Goal: Information Seeking & Learning: Learn about a topic

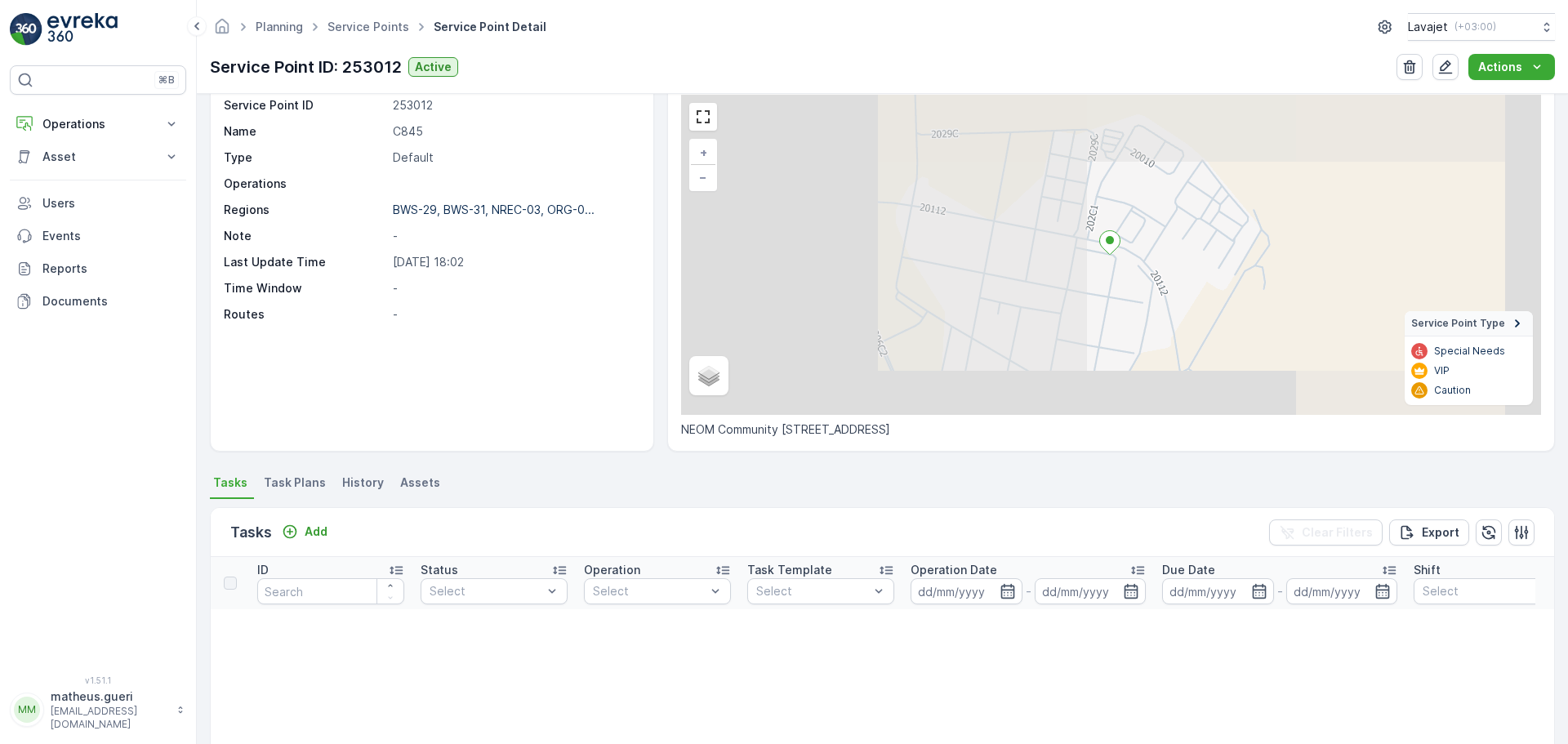
scroll to position [81, 0]
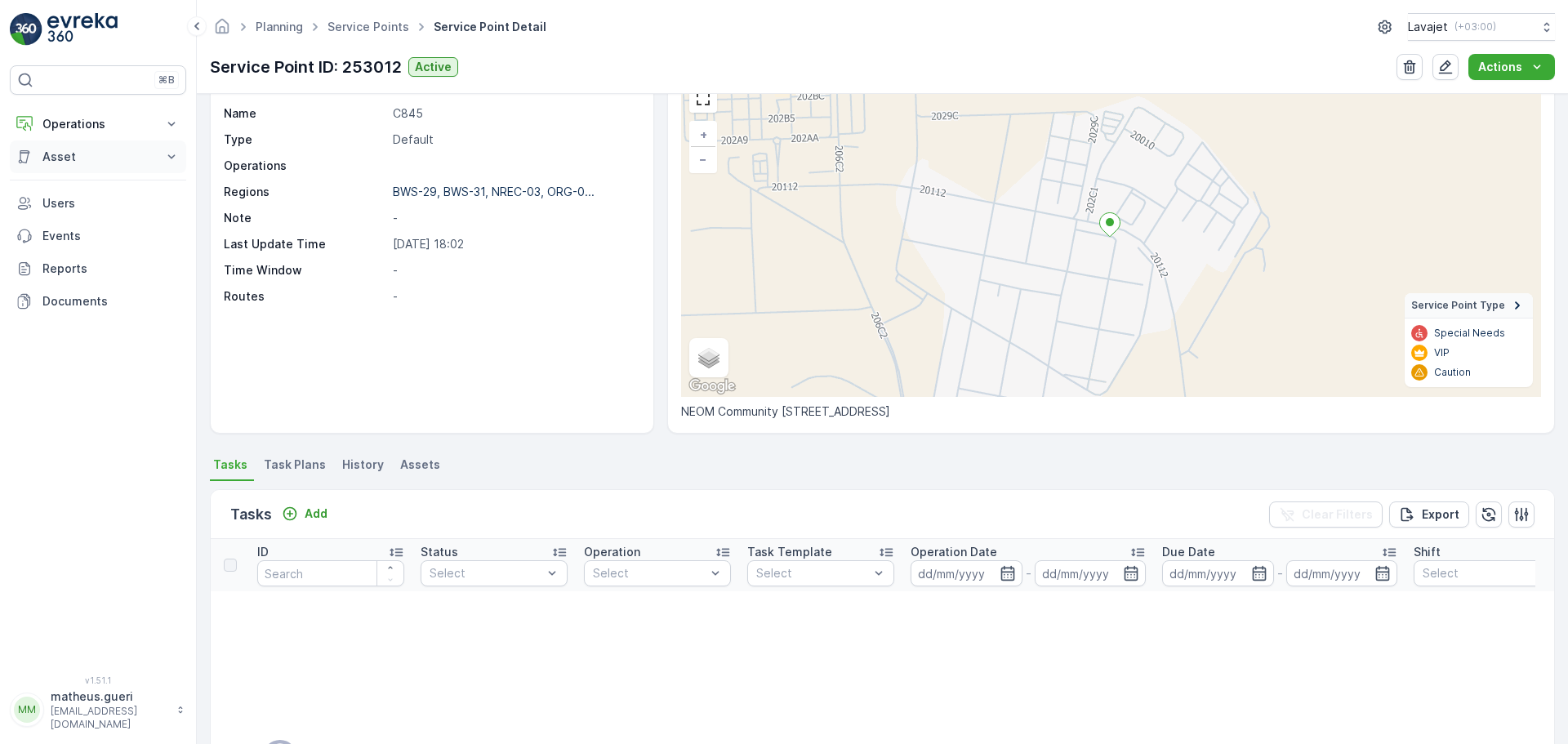
click at [77, 156] on p "Asset" at bounding box center [98, 156] width 111 height 16
click at [62, 185] on p "Assets" at bounding box center [60, 184] width 37 height 16
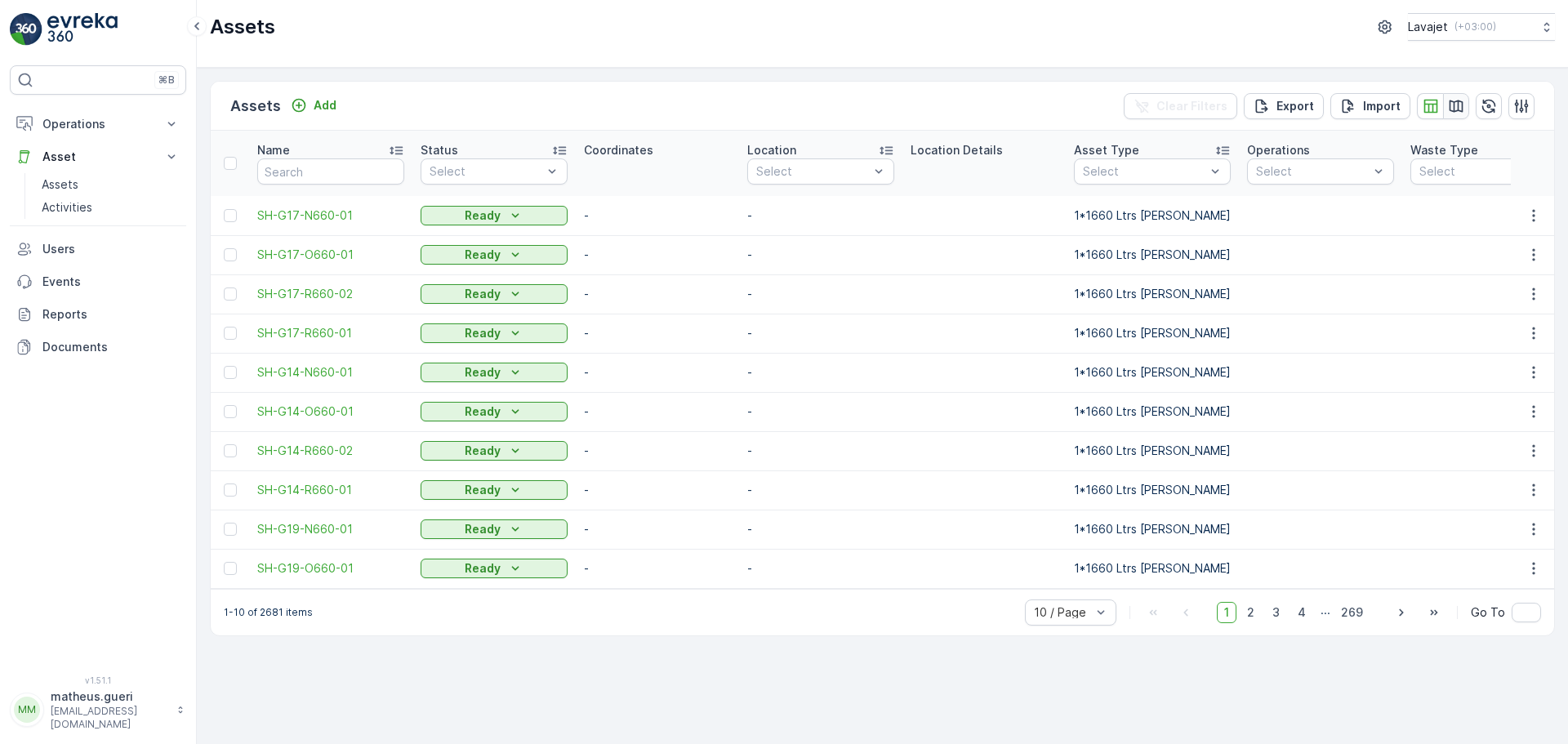
click at [1451, 107] on icon "button" at bounding box center [1457, 106] width 14 height 13
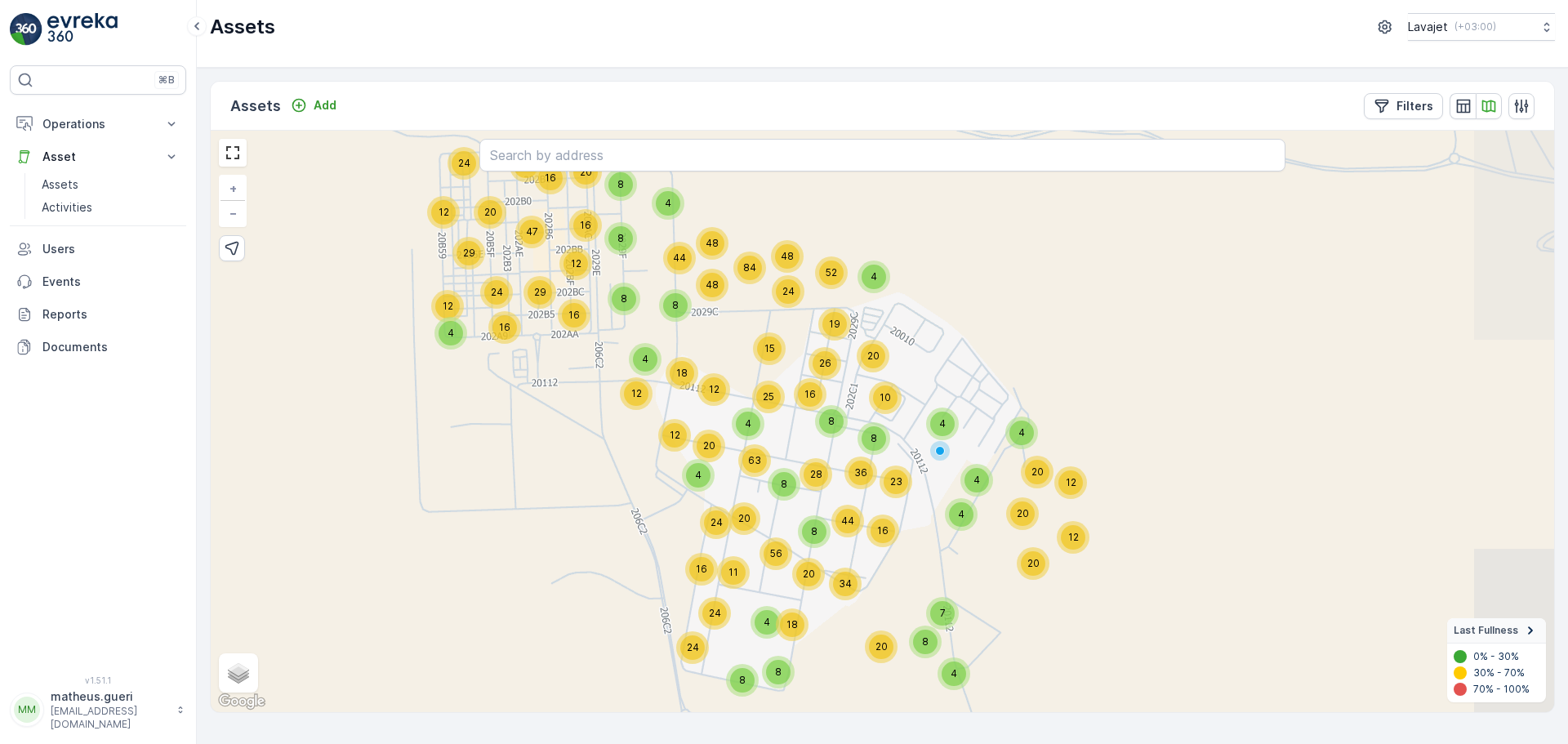
drag, startPoint x: 1045, startPoint y: 428, endPoint x: 961, endPoint y: 395, distance: 90.2
click at [961, 395] on div "4 16 32 20 24 12 29 47 24 12 12 29 16 48 48 44 16 20 4 8 8 12 4 20 8 63 12 24 4…" at bounding box center [882, 421] width 1344 height 582
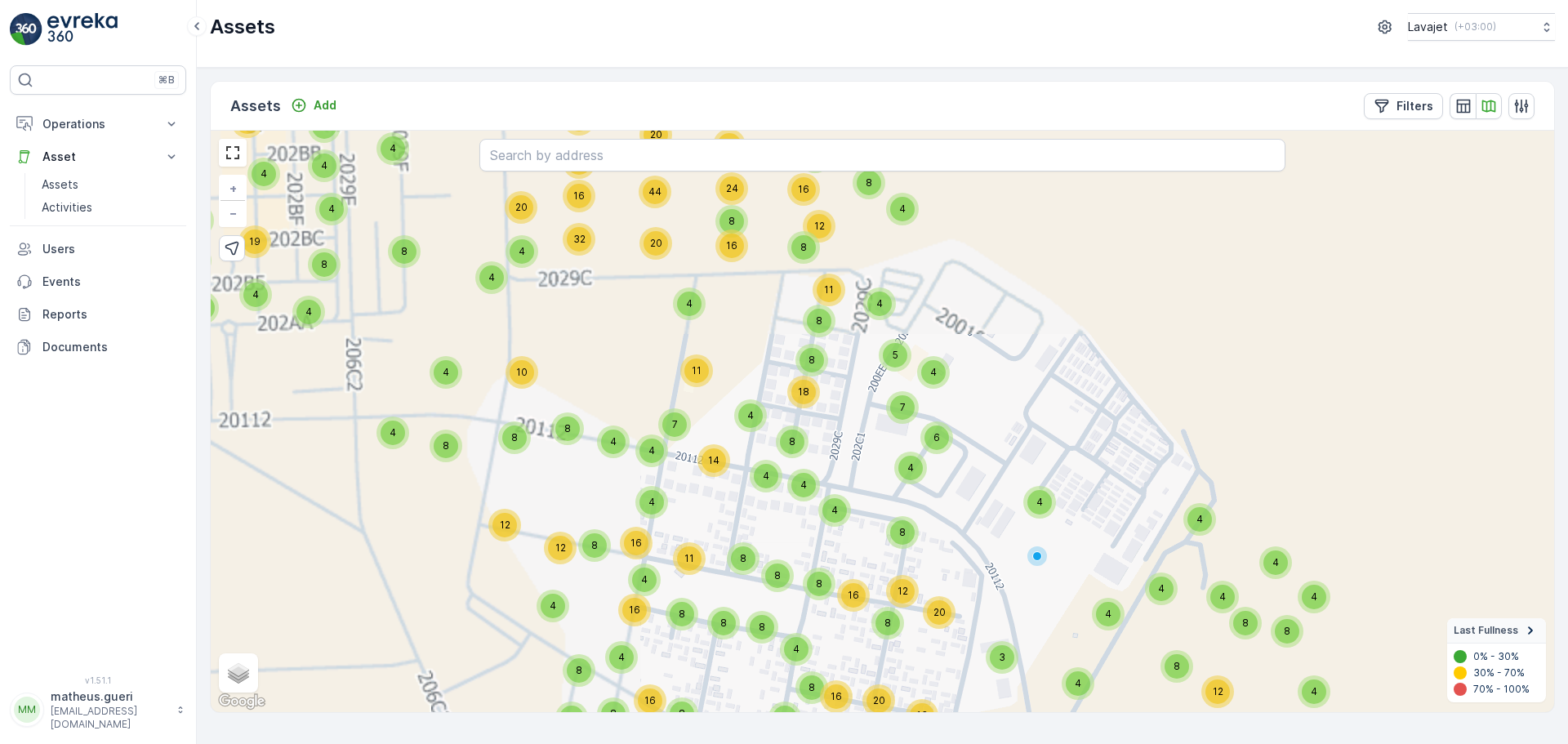
drag, startPoint x: 847, startPoint y: 367, endPoint x: 863, endPoint y: 401, distance: 37.6
click at [863, 401] on div "4 8 8 16 8 8 8 12 8 8 8 4 4 4 4 19 6 8 12 10 17 8 12 4 8 4 4 8 4 8 12 5 8 8 24 …" at bounding box center [882, 421] width 1344 height 582
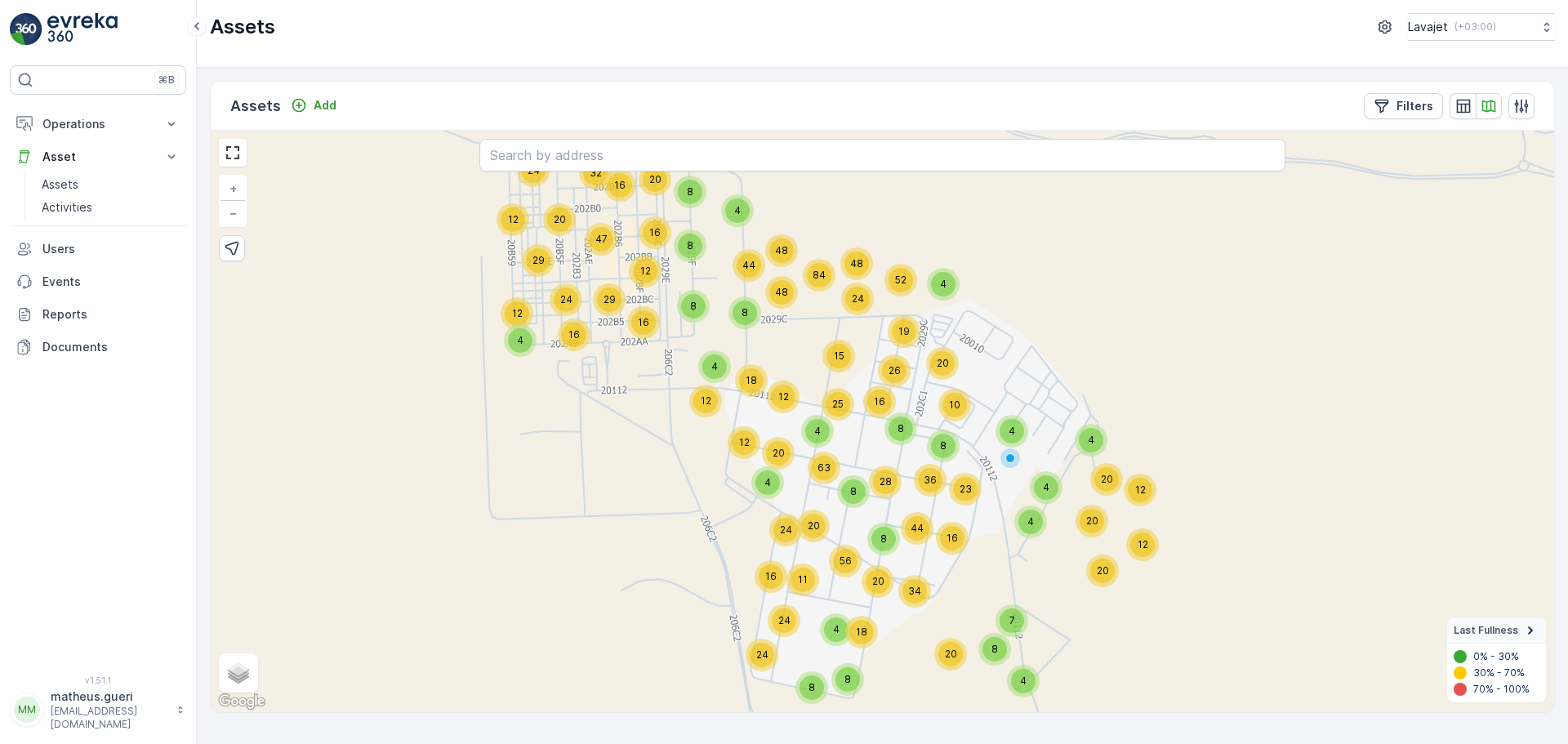
drag, startPoint x: 725, startPoint y: 363, endPoint x: 776, endPoint y: 327, distance: 62.4
click at [776, 327] on div "4 16 32 20 24 12 29 47 24 12 12 29 16 48 48 44 16 20 4 8 8 12 4 20 8 63 12 24 4…" at bounding box center [882, 421] width 1344 height 582
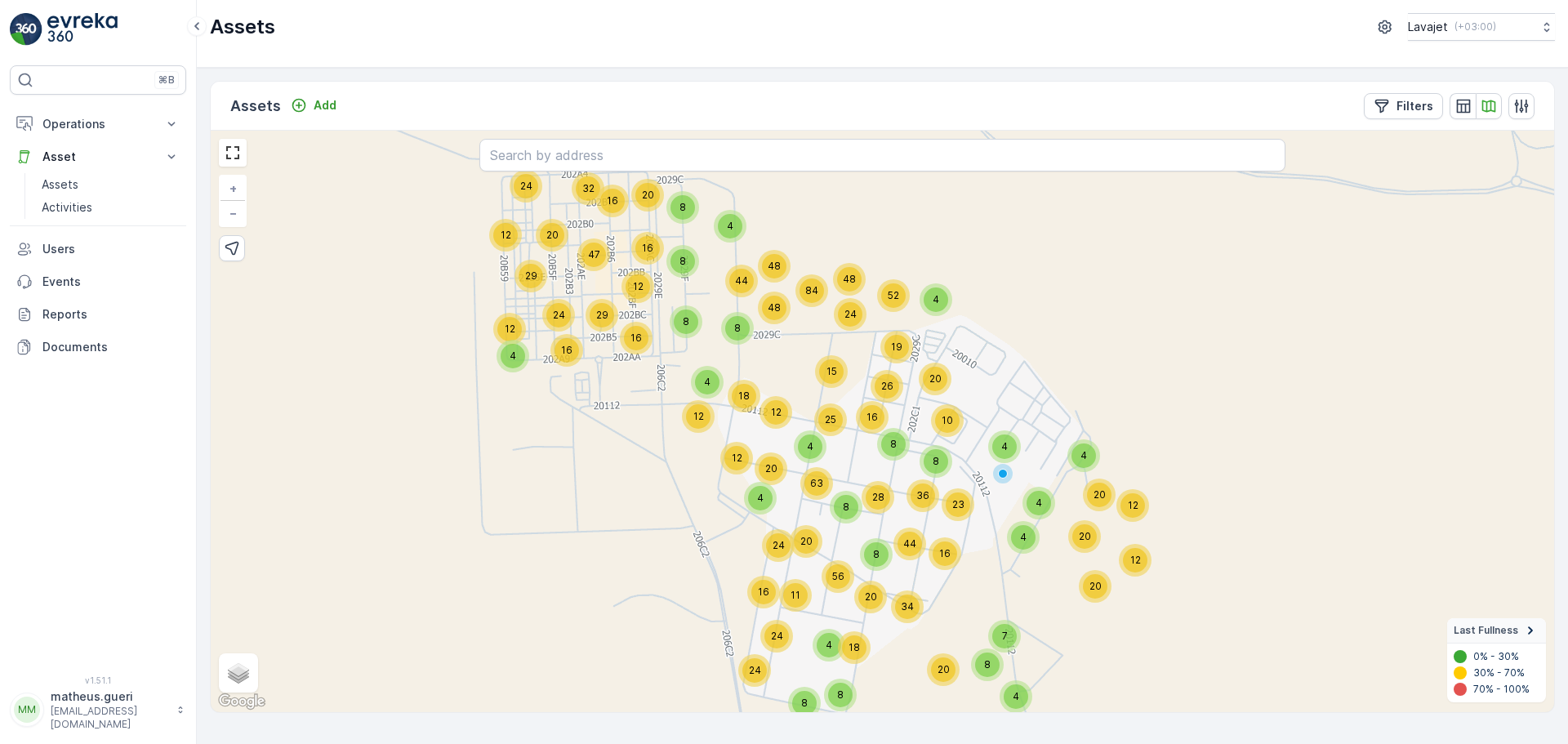
drag, startPoint x: 786, startPoint y: 341, endPoint x: 780, endPoint y: 364, distance: 23.8
click at [780, 364] on div "4 16 32 20 24 12 29 47 24 12 12 29 16 48 48 44 16 20 4 8 8 12 4 20 8 63 12 24 4…" at bounding box center [882, 421] width 1344 height 582
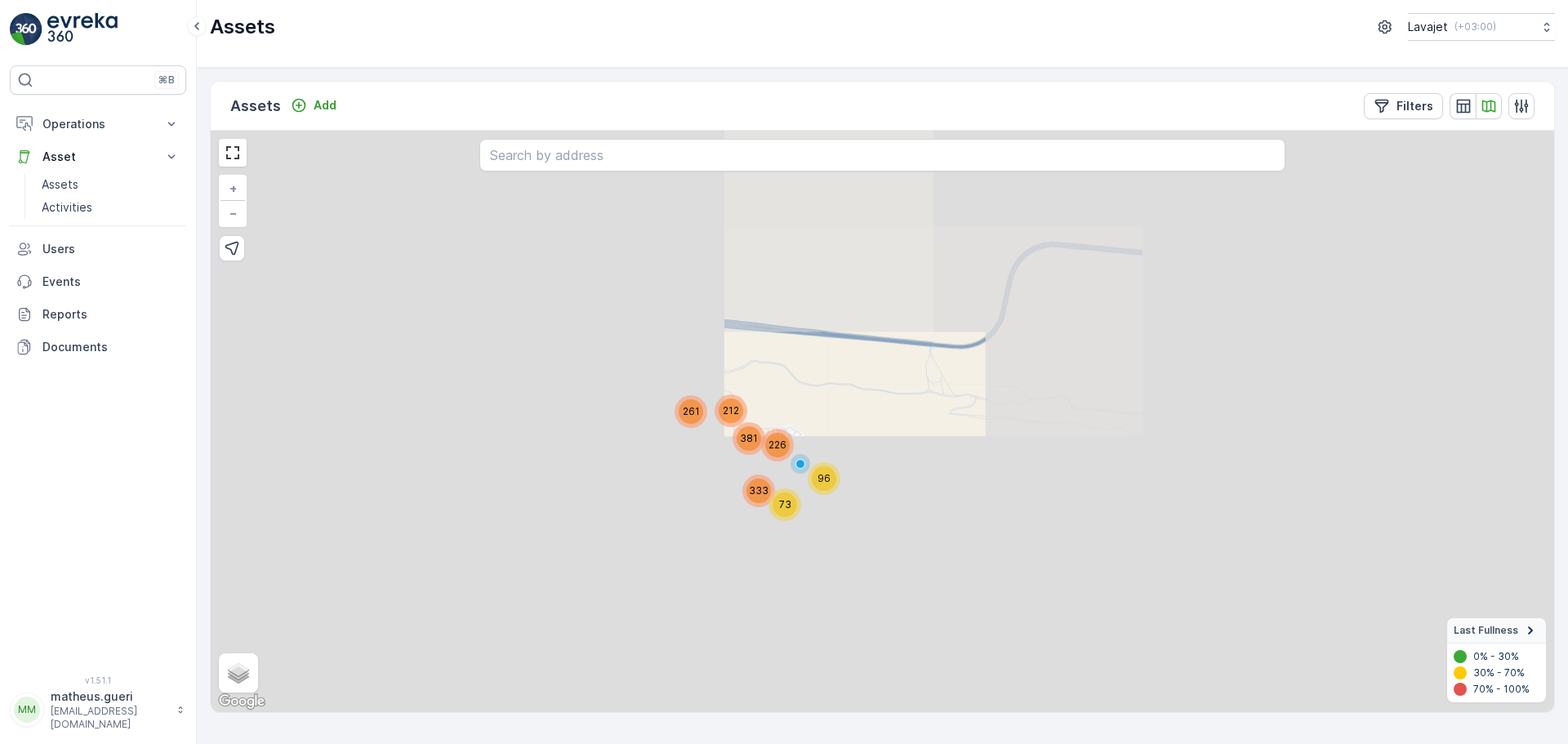
drag, startPoint x: 816, startPoint y: 524, endPoint x: 792, endPoint y: 487, distance: 44.1
click at [817, 487] on div "96" at bounding box center [823, 478] width 24 height 24
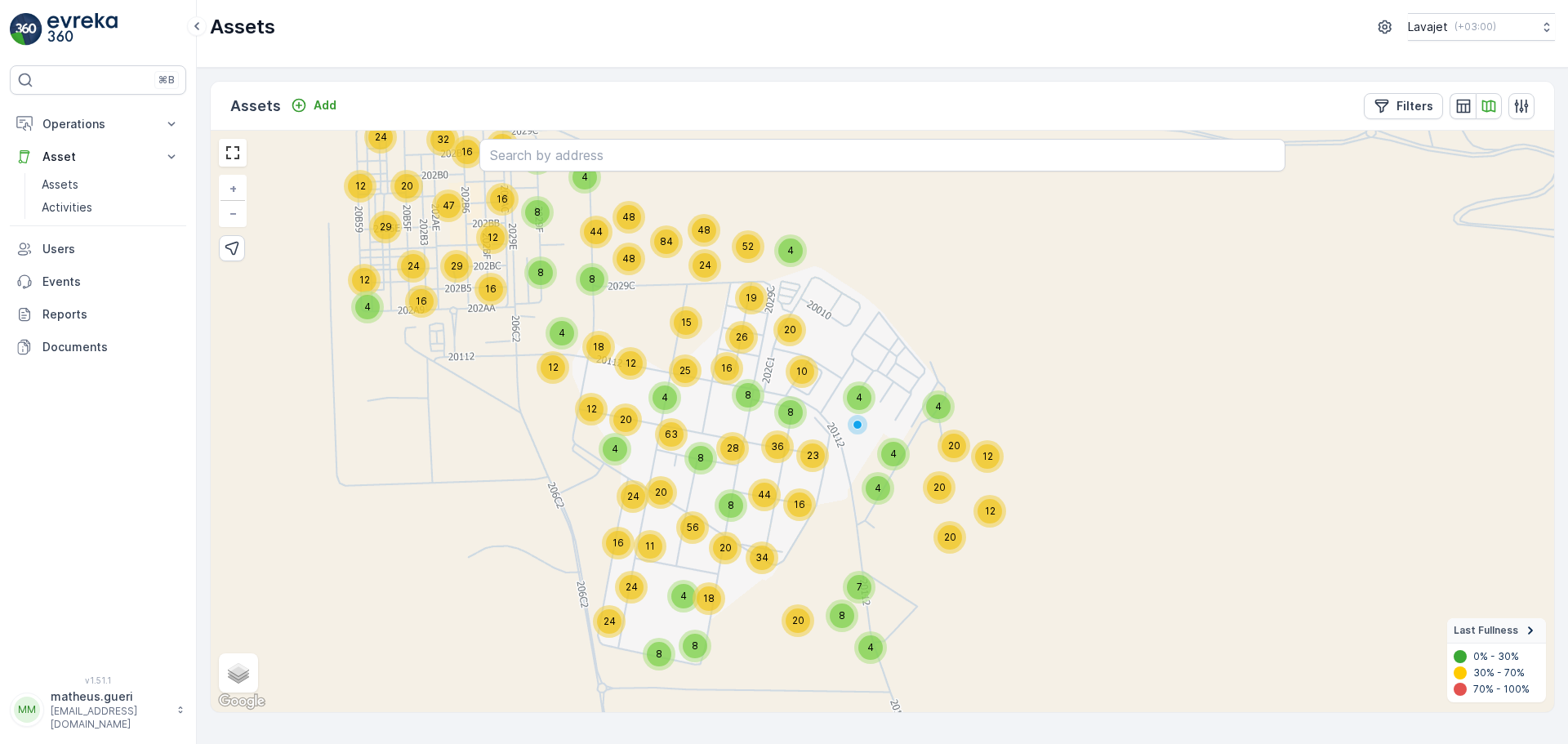
drag, startPoint x: 800, startPoint y: 493, endPoint x: 850, endPoint y: 532, distance: 63.4
click at [849, 532] on div "4 16 32 20 24 12 29 47 24 12 12 29 16 48 48 44 16 20 4 8 8 12 4 20 8 63 12 24 4…" at bounding box center [882, 421] width 1344 height 582
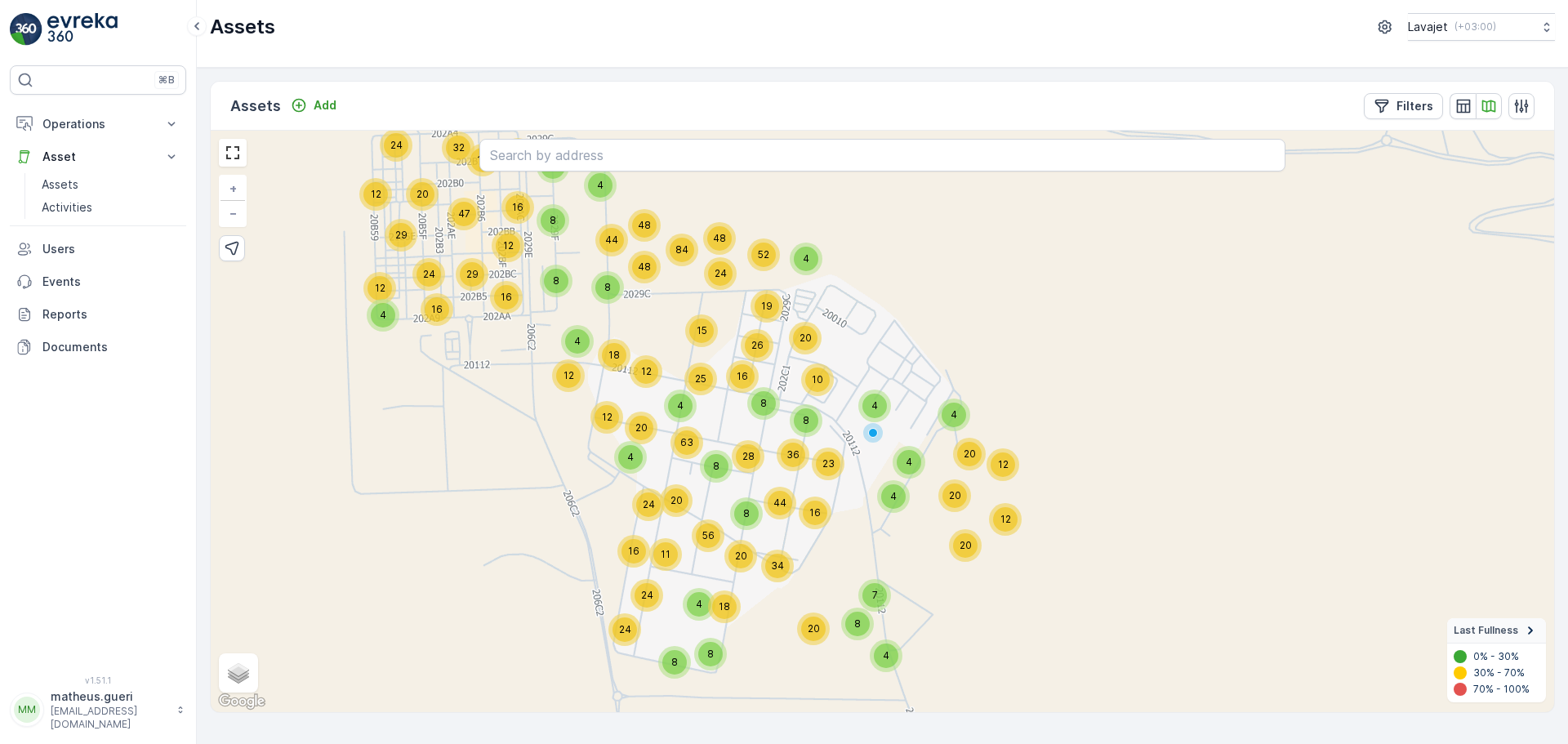
click at [730, 614] on div "18" at bounding box center [724, 606] width 24 height 24
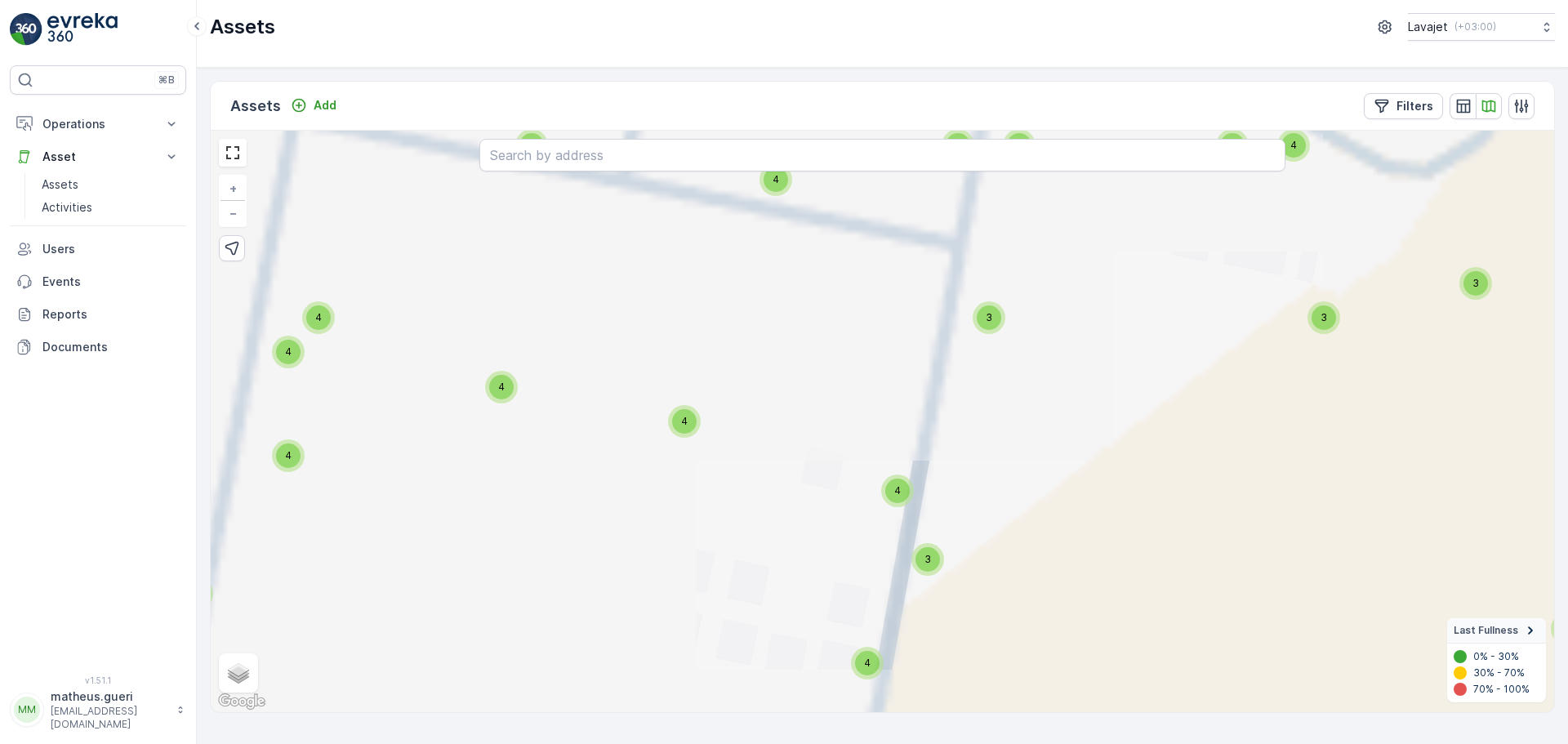
click at [896, 493] on span "4" at bounding box center [898, 491] width 6 height 13
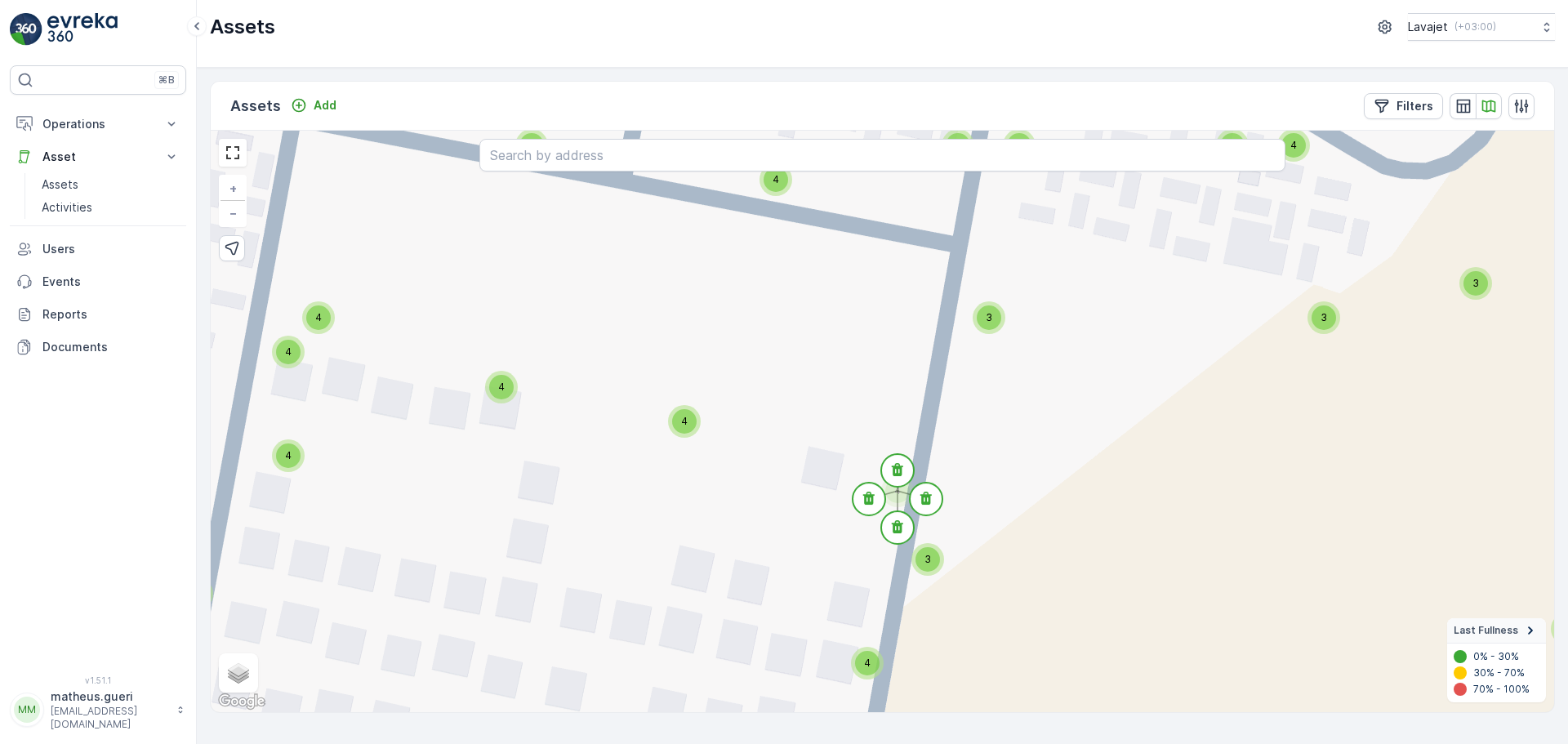
click at [934, 563] on div "3" at bounding box center [927, 559] width 24 height 24
click at [703, 431] on div "4 4 4 4 4 4 4 4 4 4 4 4 4 4 4 4 4 4 4 4 4 4 4 4 4 4 4 4 4 4 11 2 4 4 4 4 4 4 4 …" at bounding box center [882, 421] width 1344 height 582
click at [697, 431] on div "4" at bounding box center [684, 421] width 33 height 33
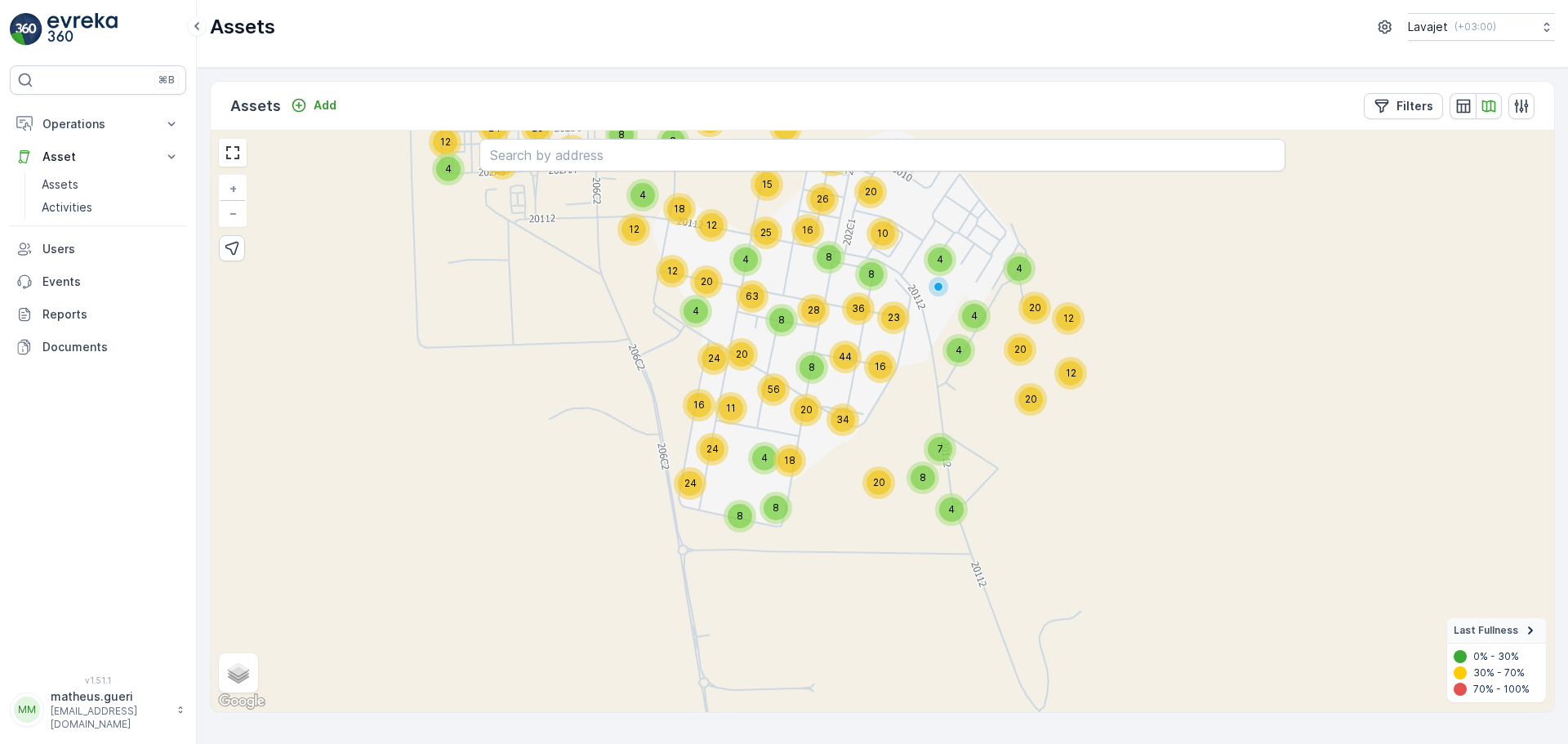
click at [794, 469] on div "18" at bounding box center [789, 461] width 24 height 24
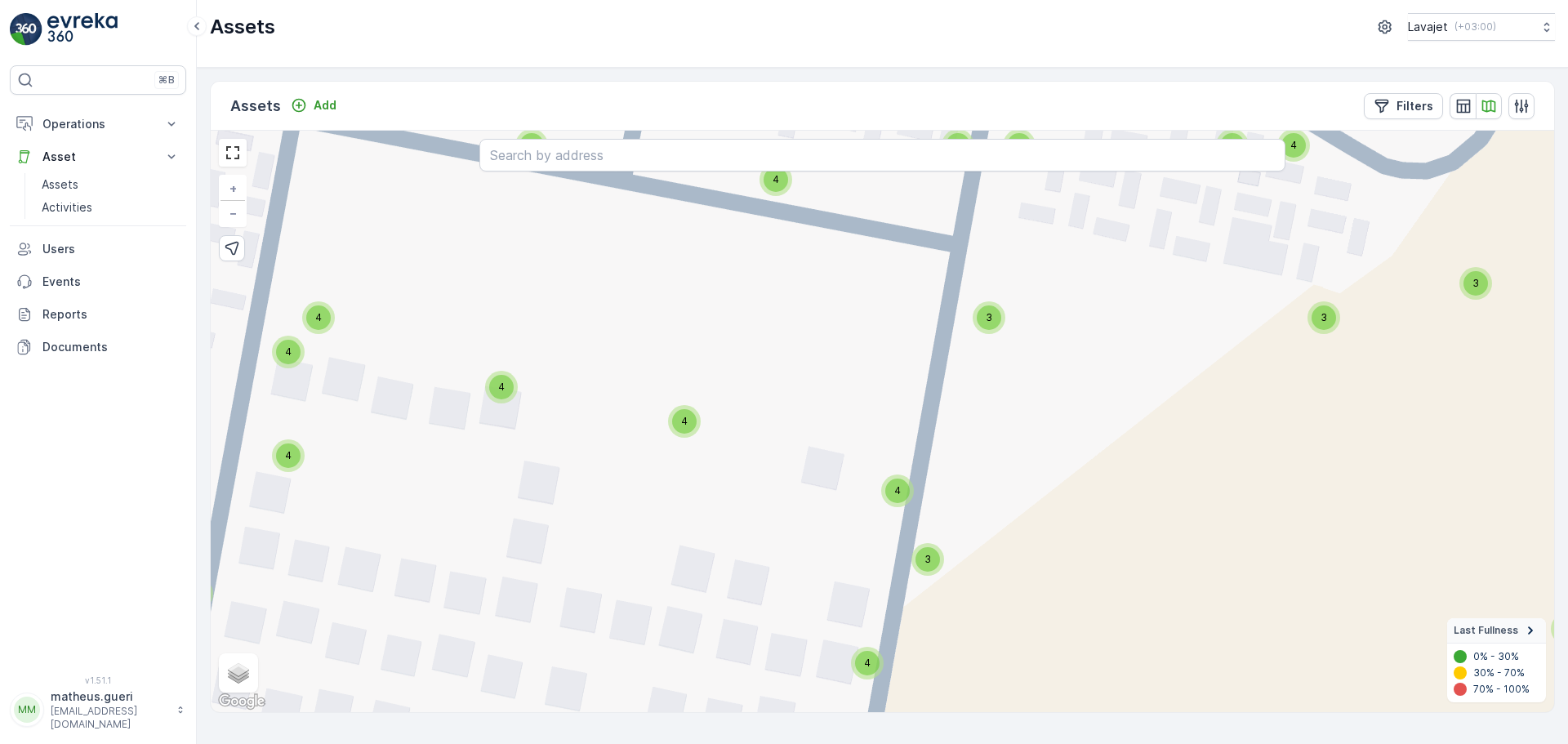
click at [780, 190] on div "4" at bounding box center [775, 179] width 24 height 24
click at [983, 323] on div "3" at bounding box center [989, 317] width 24 height 24
click at [905, 496] on div "4" at bounding box center [897, 490] width 24 height 24
click at [934, 559] on div "3" at bounding box center [927, 559] width 24 height 24
click at [876, 665] on div "4" at bounding box center [867, 663] width 24 height 24
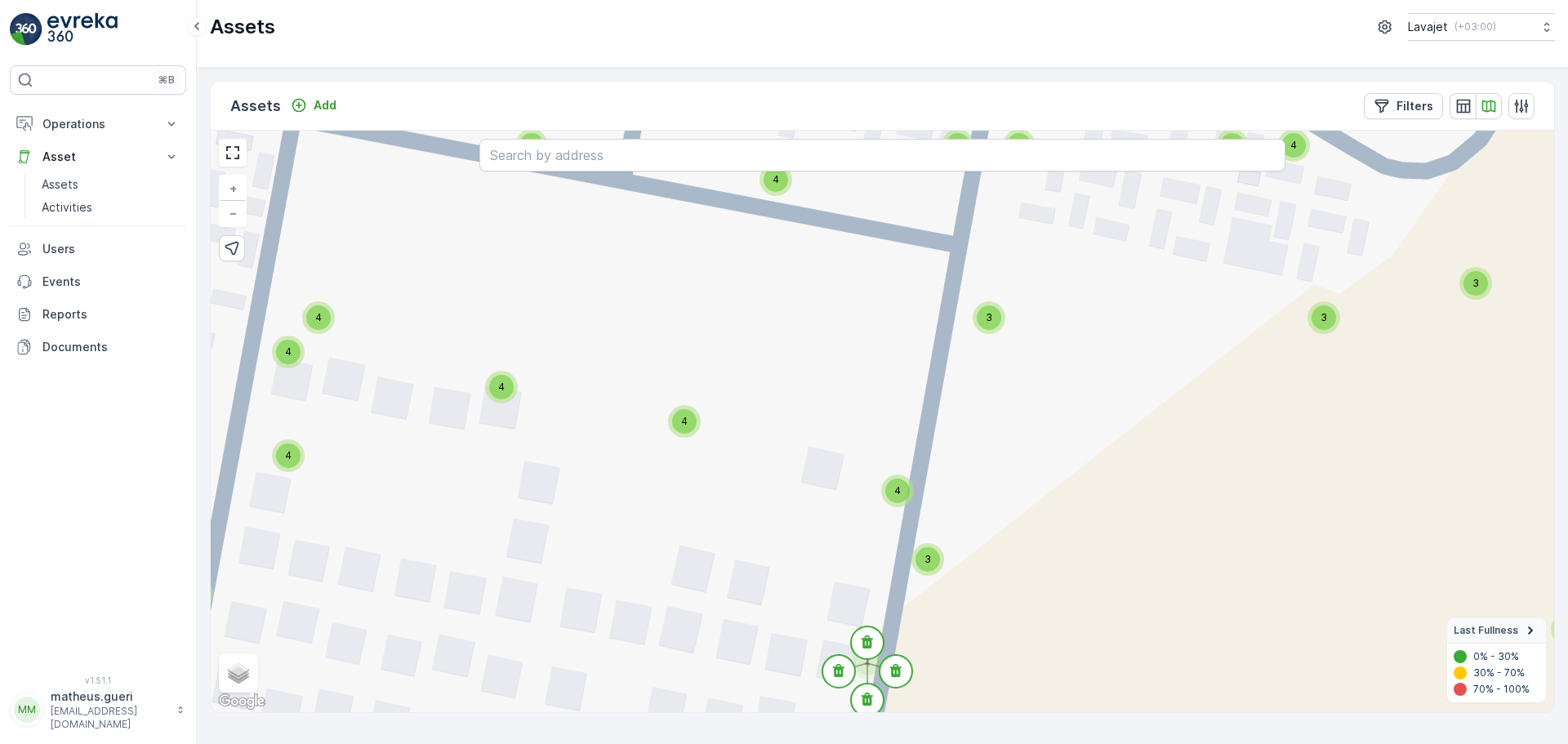
click at [686, 425] on span "4" at bounding box center [684, 421] width 6 height 13
click at [496, 387] on div "4" at bounding box center [501, 386] width 24 height 24
click at [1412, 109] on p "Filters" at bounding box center [1414, 106] width 37 height 16
drag, startPoint x: 1157, startPoint y: 469, endPoint x: 1243, endPoint y: 481, distance: 86.8
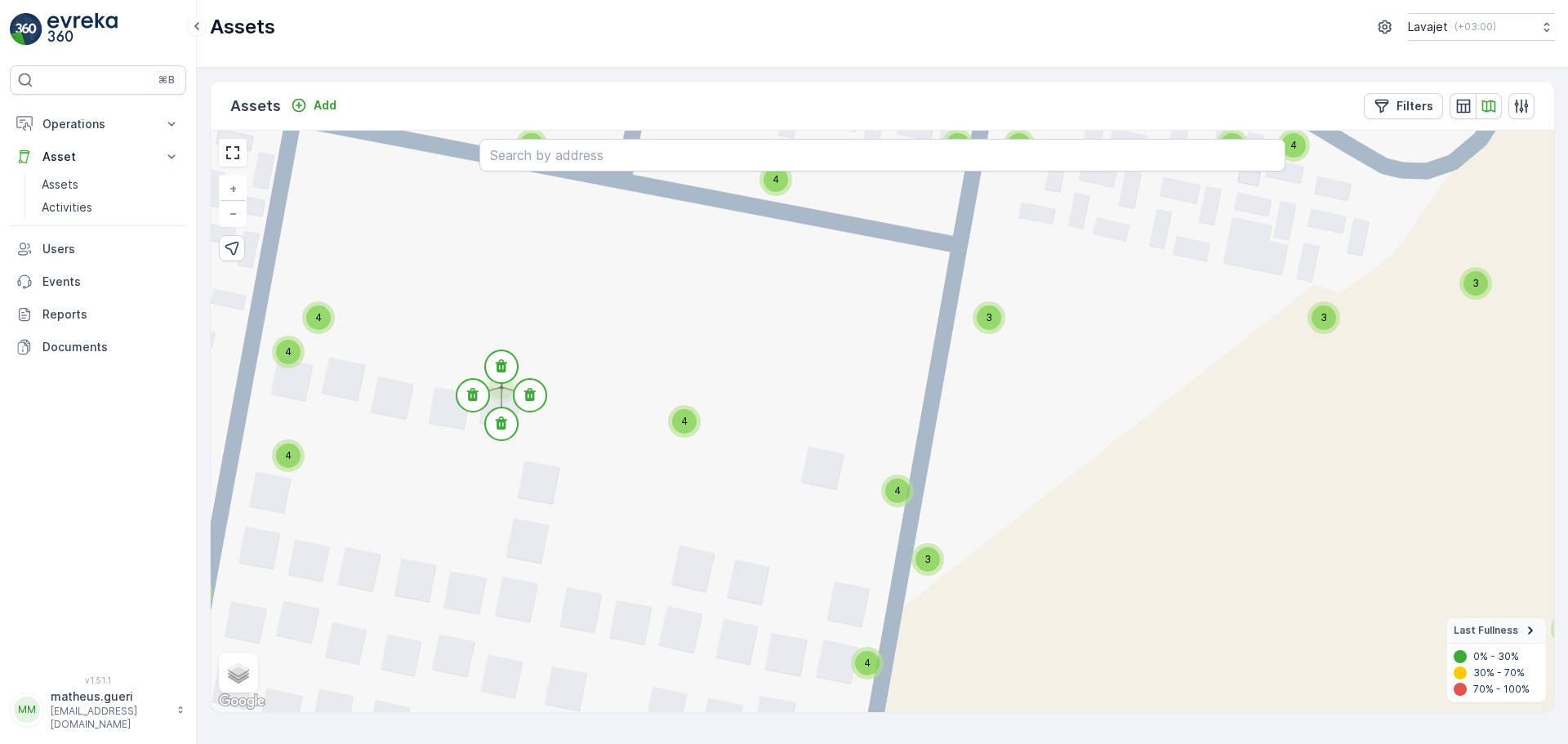
click at [292, 473] on div "23" at bounding box center [291, 468] width 2 height 10
drag, startPoint x: 1527, startPoint y: 477, endPoint x: 1469, endPoint y: 484, distance: 58.4
click at [528, 484] on div "84" at bounding box center [522, 477] width 14 height 14
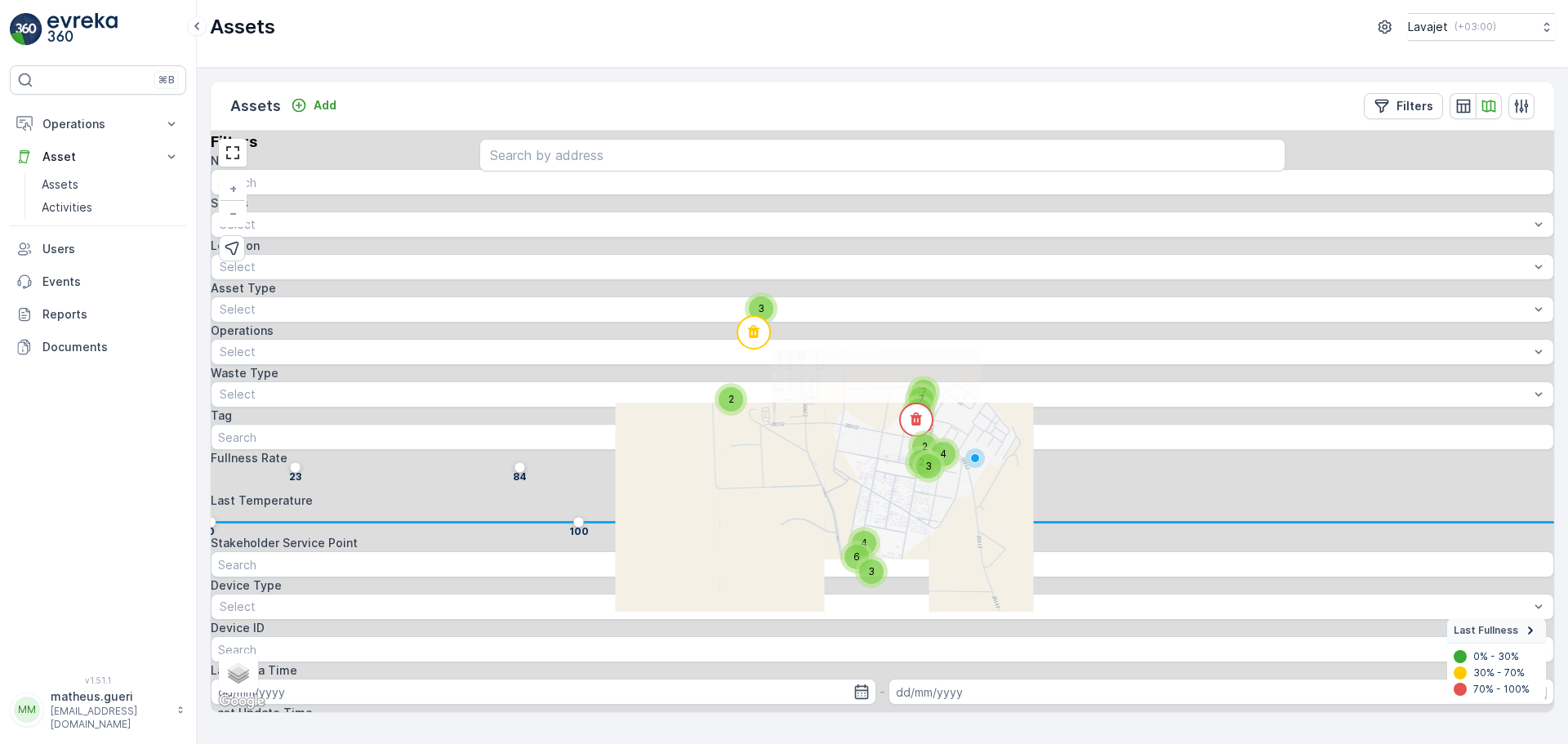
drag, startPoint x: 995, startPoint y: 582, endPoint x: 937, endPoint y: 615, distance: 66.7
click at [937, 615] on div "2 3 3 6 4 3 2 4 2 7 3 7 + − Satellite Roadmap Terrain Hybrid Leaflet Keyboard s…" at bounding box center [882, 421] width 1344 height 582
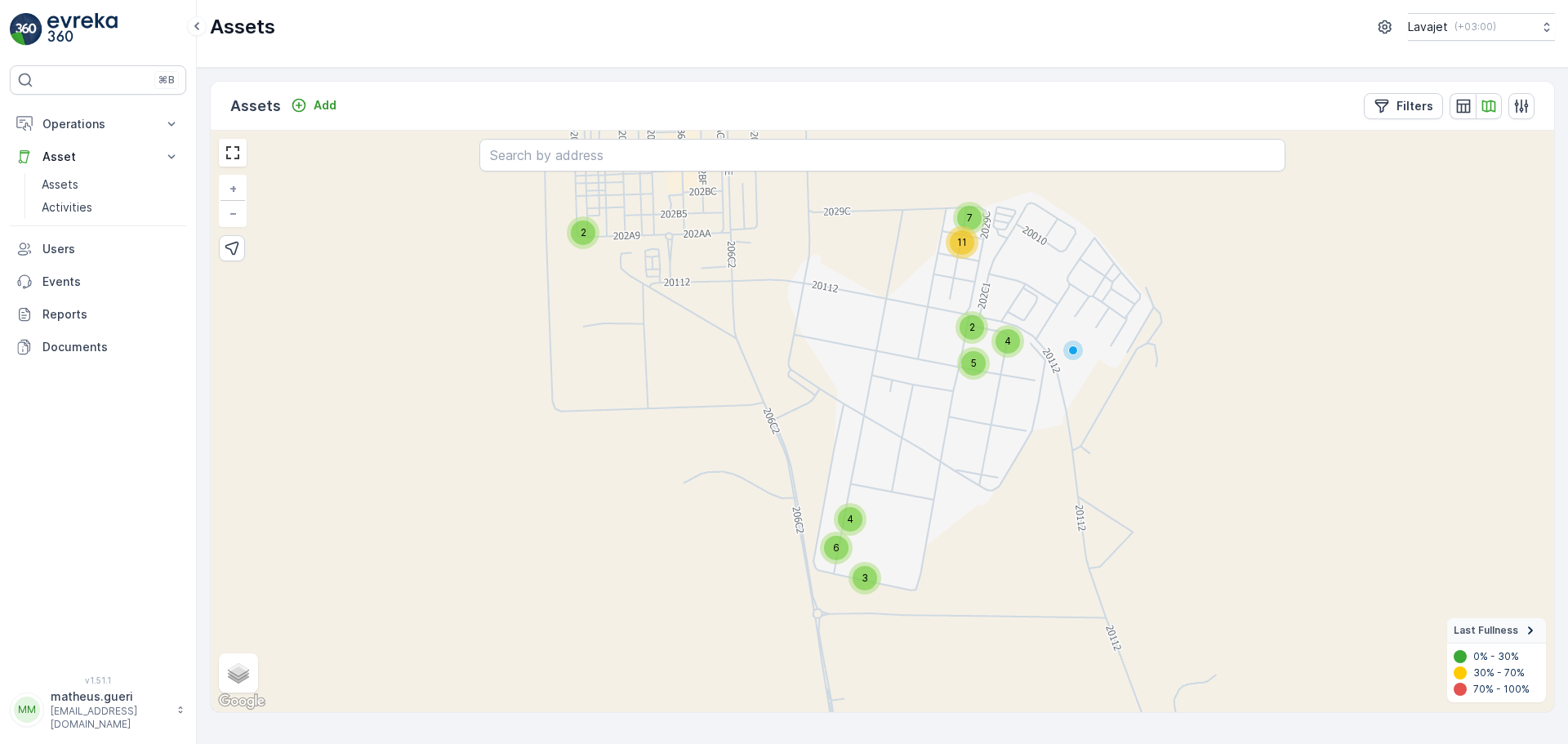
click at [865, 574] on span "3" at bounding box center [864, 579] width 6 height 13
click at [919, 488] on div "3 2 4 6 3 7 11 2 4 5 + − Satellite Roadmap Terrain Hybrid Leaflet Keyboard shor…" at bounding box center [882, 421] width 1344 height 582
click at [856, 587] on div "3" at bounding box center [864, 578] width 24 height 24
click at [928, 494] on div "3 2 4 6 3 7 11 2 4 5 E152-R240-01 + − Satellite Roadmap Terrain Hybrid Leaflet …" at bounding box center [882, 421] width 1344 height 582
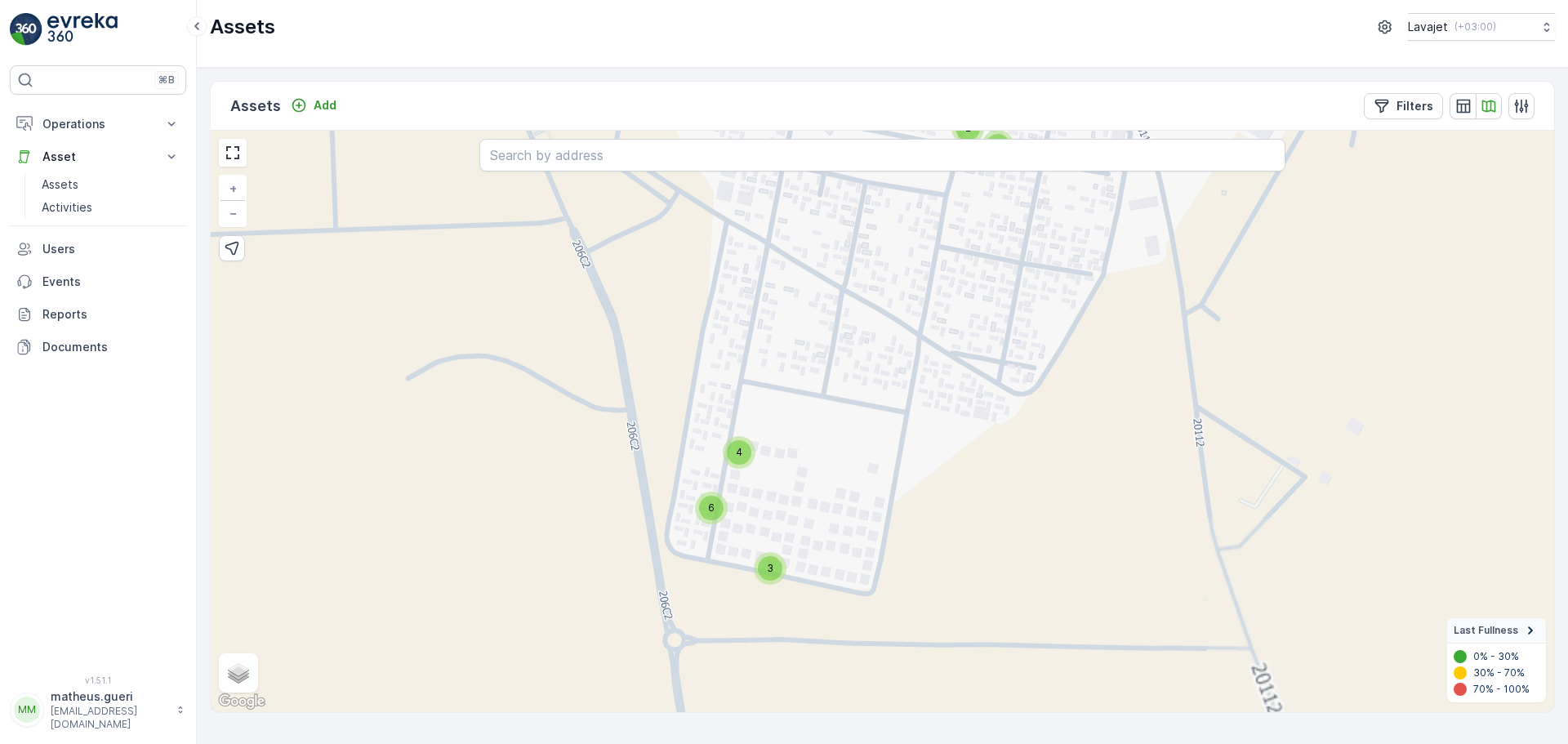
drag, startPoint x: 875, startPoint y: 563, endPoint x: 859, endPoint y: 426, distance: 137.9
click at [859, 426] on div "3 2 4 6 3 7 7 3 2 4 2 3 + − Satellite Roadmap Terrain Hybrid Leaflet Keyboard s…" at bounding box center [882, 421] width 1344 height 582
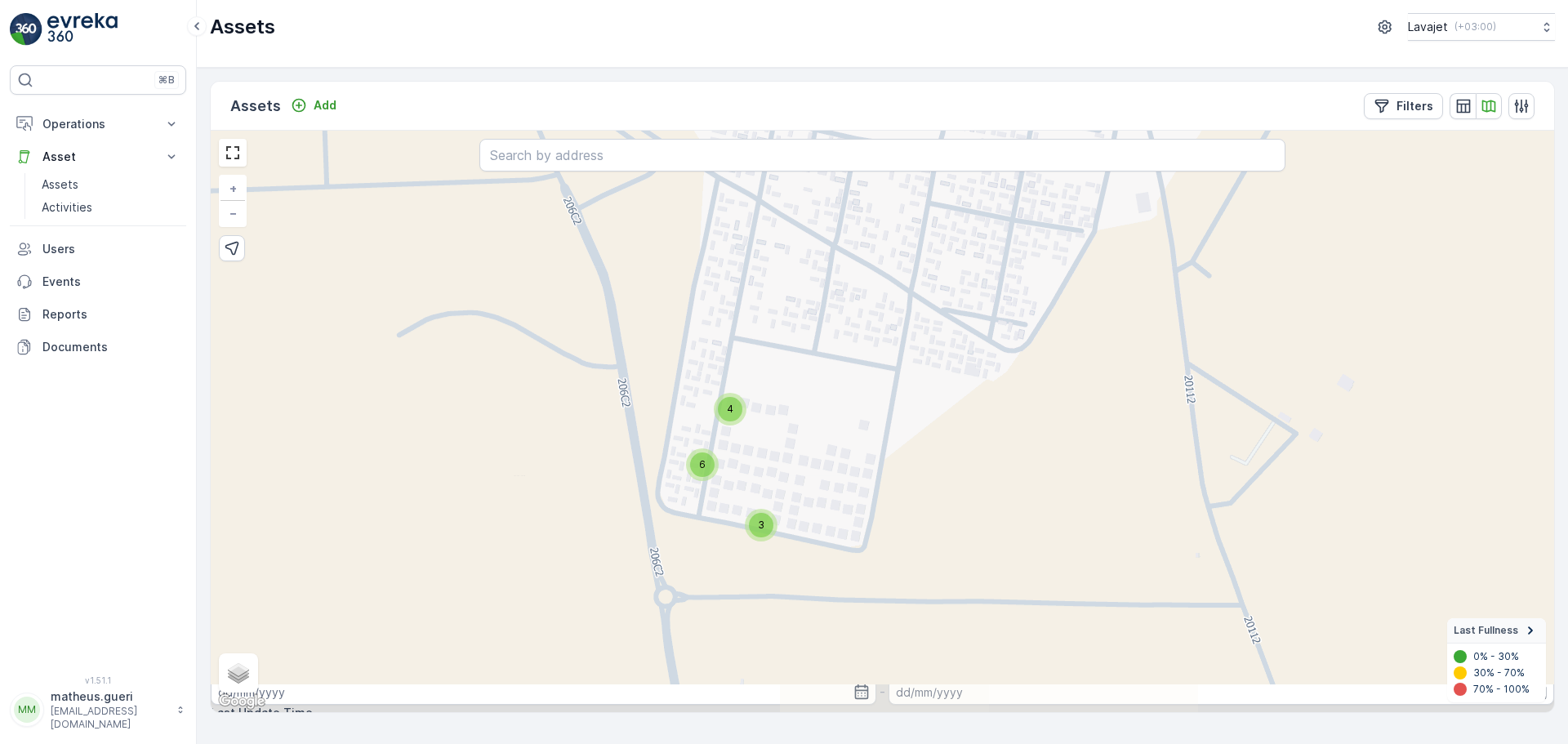
click at [727, 412] on span "4" at bounding box center [729, 409] width 6 height 13
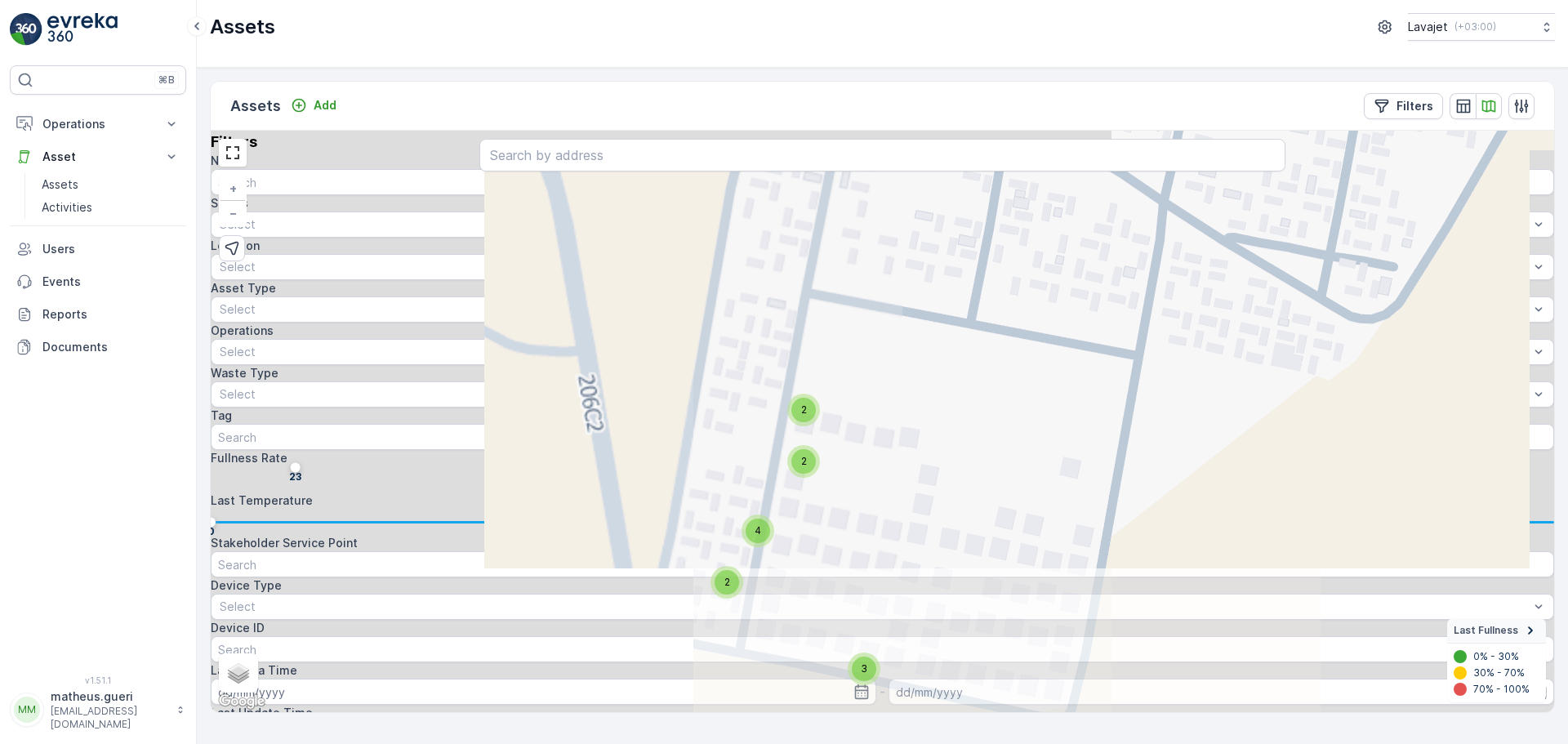
click at [859, 683] on div "3" at bounding box center [864, 669] width 33 height 33
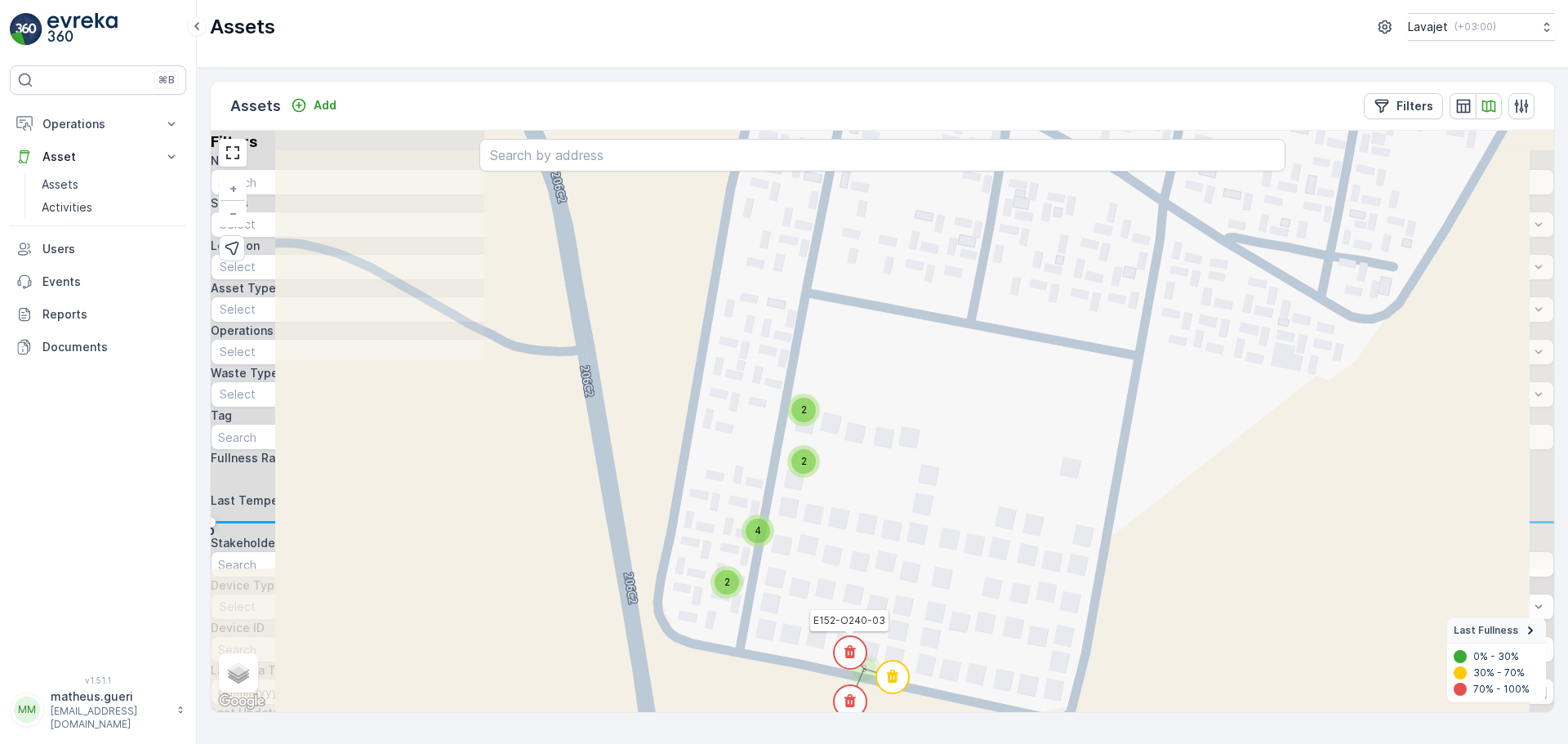
click at [855, 658] on circle at bounding box center [850, 653] width 33 height 33
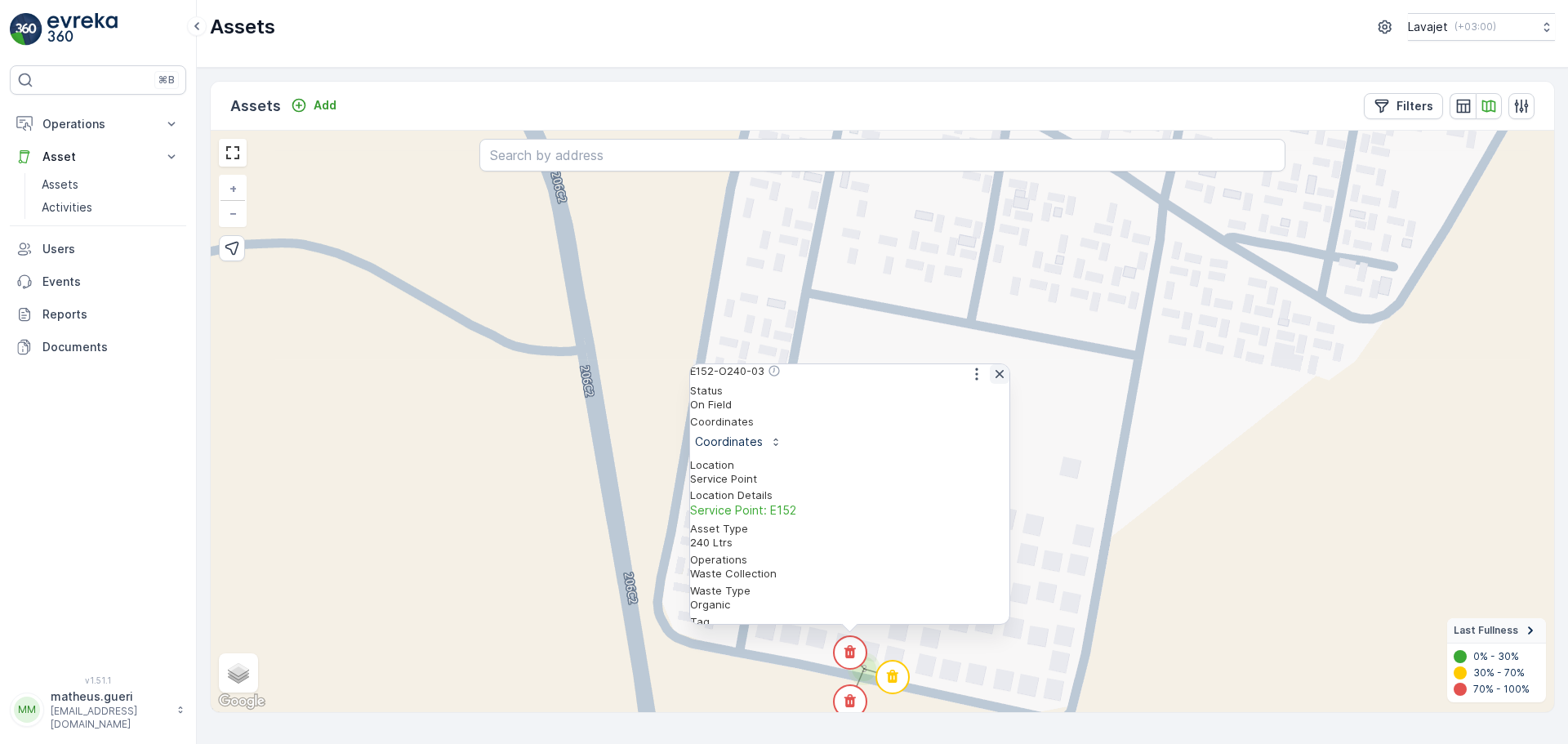
click at [999, 383] on icon "button" at bounding box center [999, 374] width 16 height 16
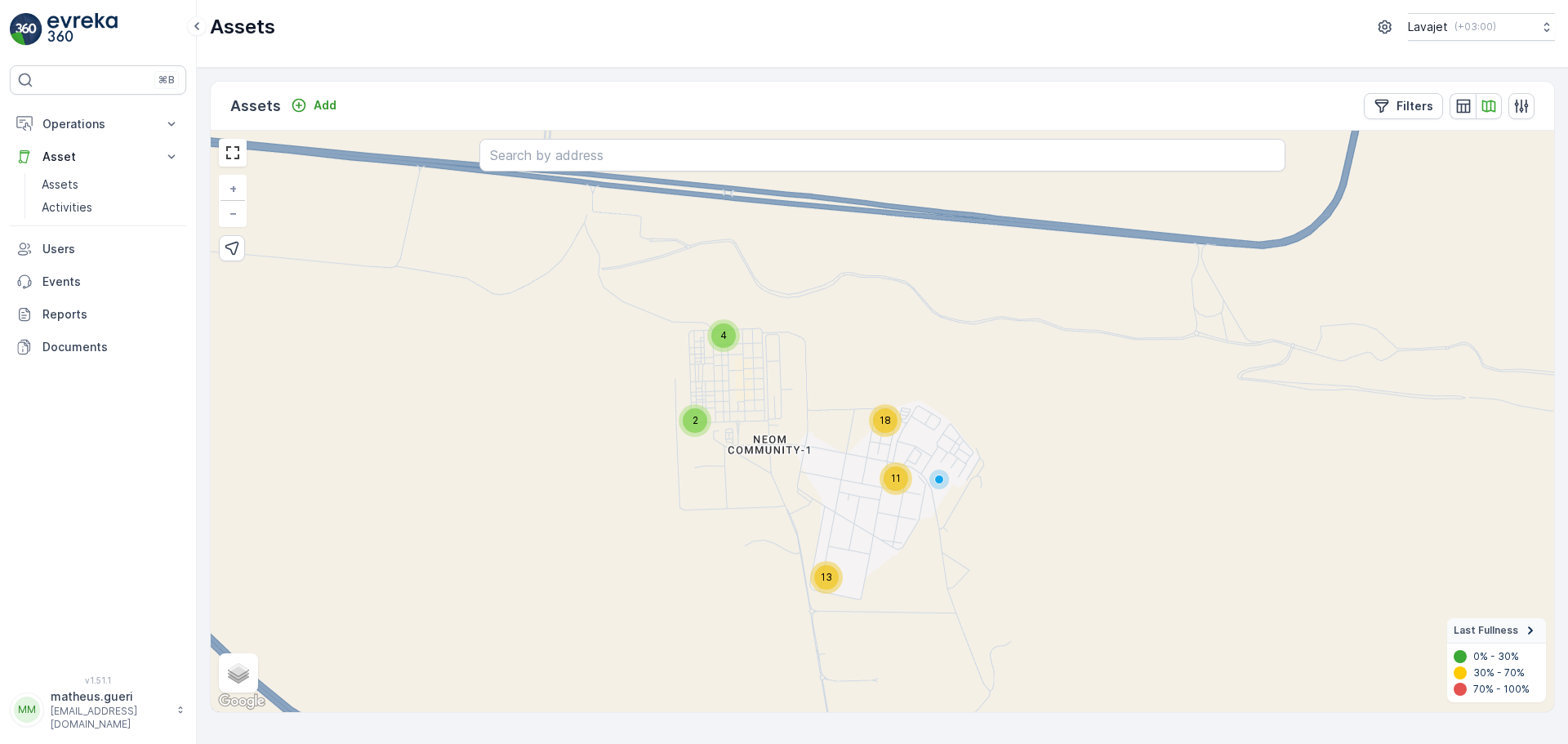
drag, startPoint x: 816, startPoint y: 487, endPoint x: 806, endPoint y: 487, distance: 10.0
click at [806, 487] on div "4 2 13 18 11 + − Satellite Roadmap Terrain Hybrid Leaflet Keyboard shortcuts Ma…" at bounding box center [882, 421] width 1344 height 582
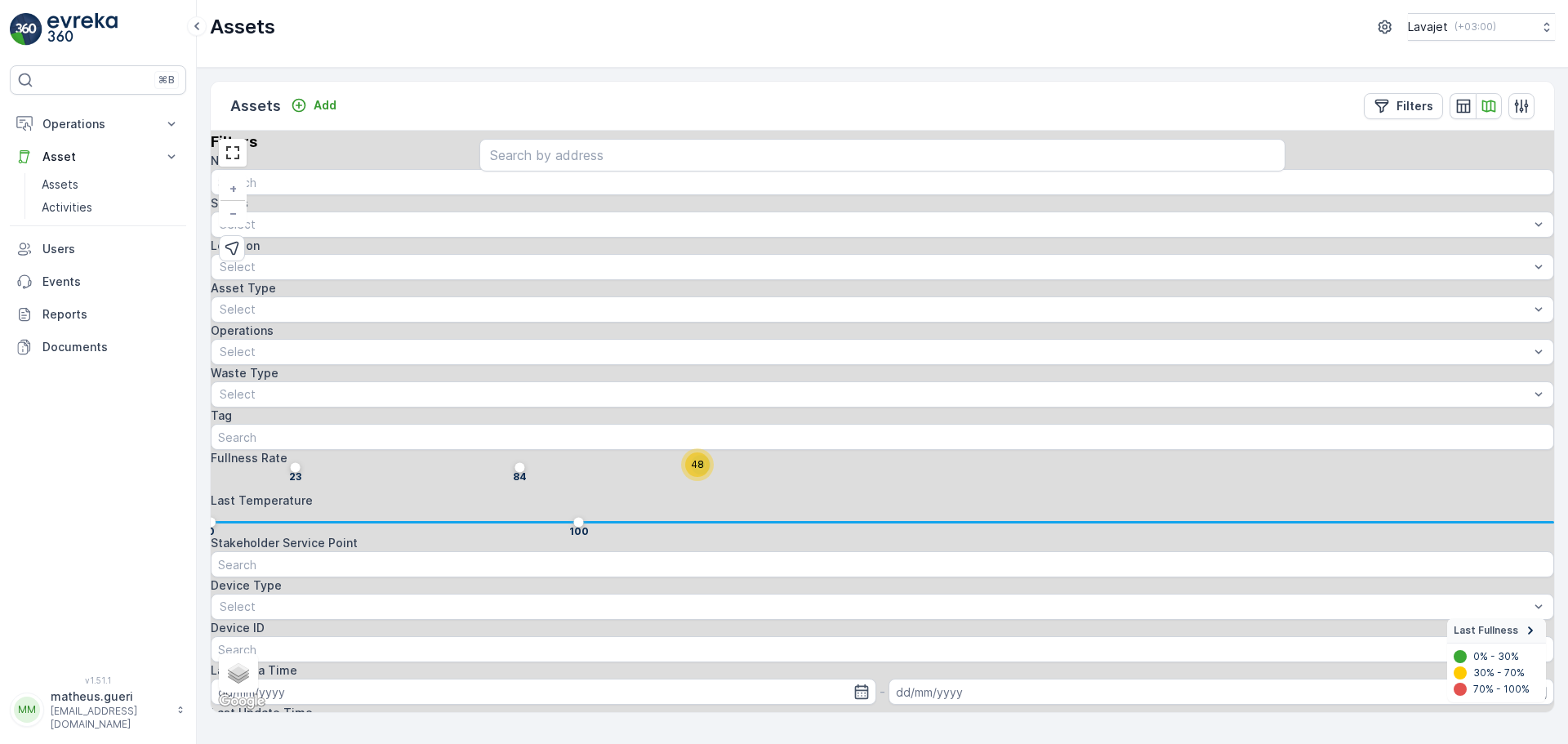
drag, startPoint x: 1025, startPoint y: 567, endPoint x: 731, endPoint y: 495, distance: 302.7
click at [731, 495] on div "48 + − Satellite Roadmap Terrain Hybrid Leaflet Keyboard shortcuts Map Data Map…" at bounding box center [882, 421] width 1344 height 582
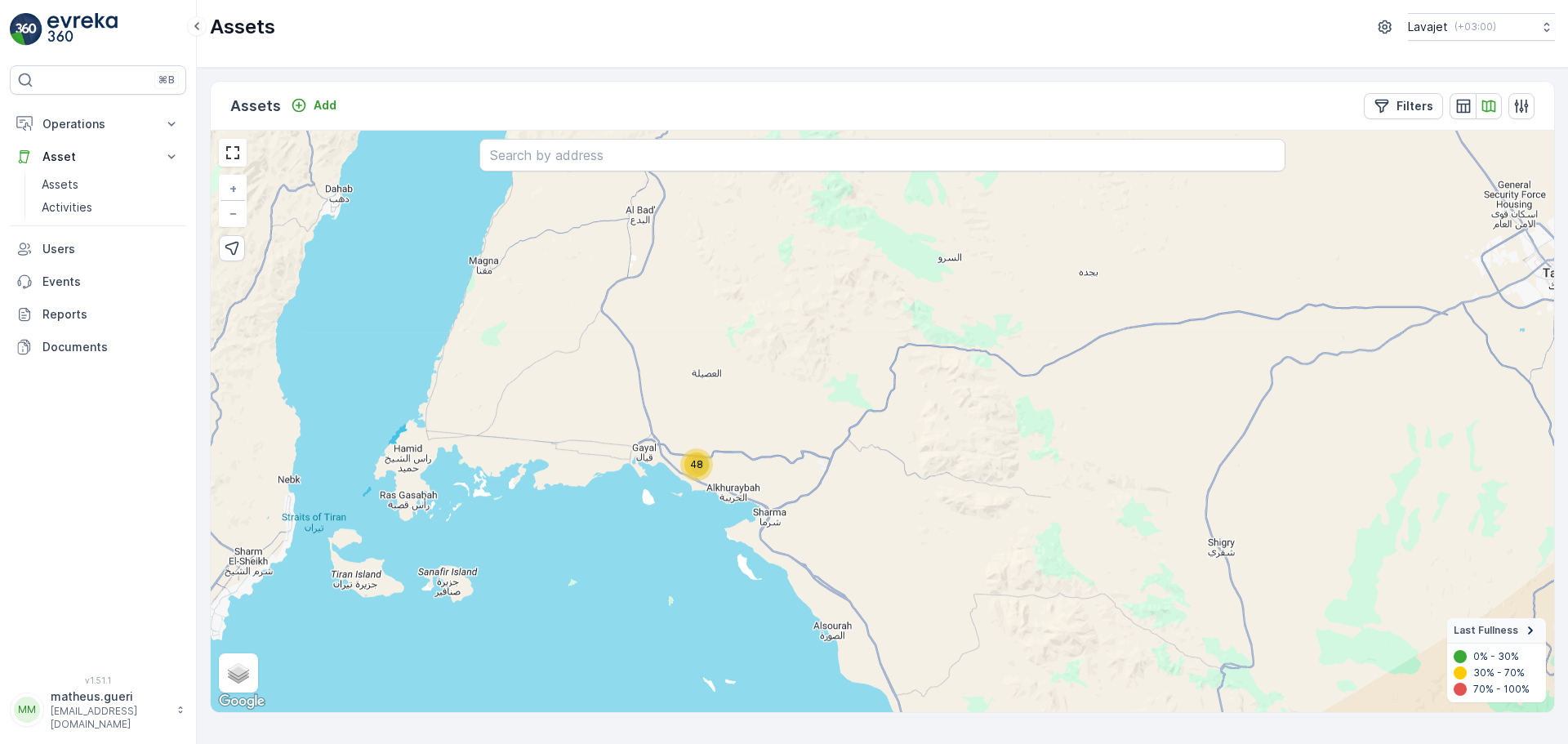
drag, startPoint x: 1242, startPoint y: 478, endPoint x: 1163, endPoint y: 478, distance: 79.0
click at [215, 478] on div "1" at bounding box center [212, 477] width 4 height 14
drag, startPoint x: 1471, startPoint y: 477, endPoint x: 1524, endPoint y: 478, distance: 53.0
click at [583, 478] on div "99" at bounding box center [577, 477] width 13 height 14
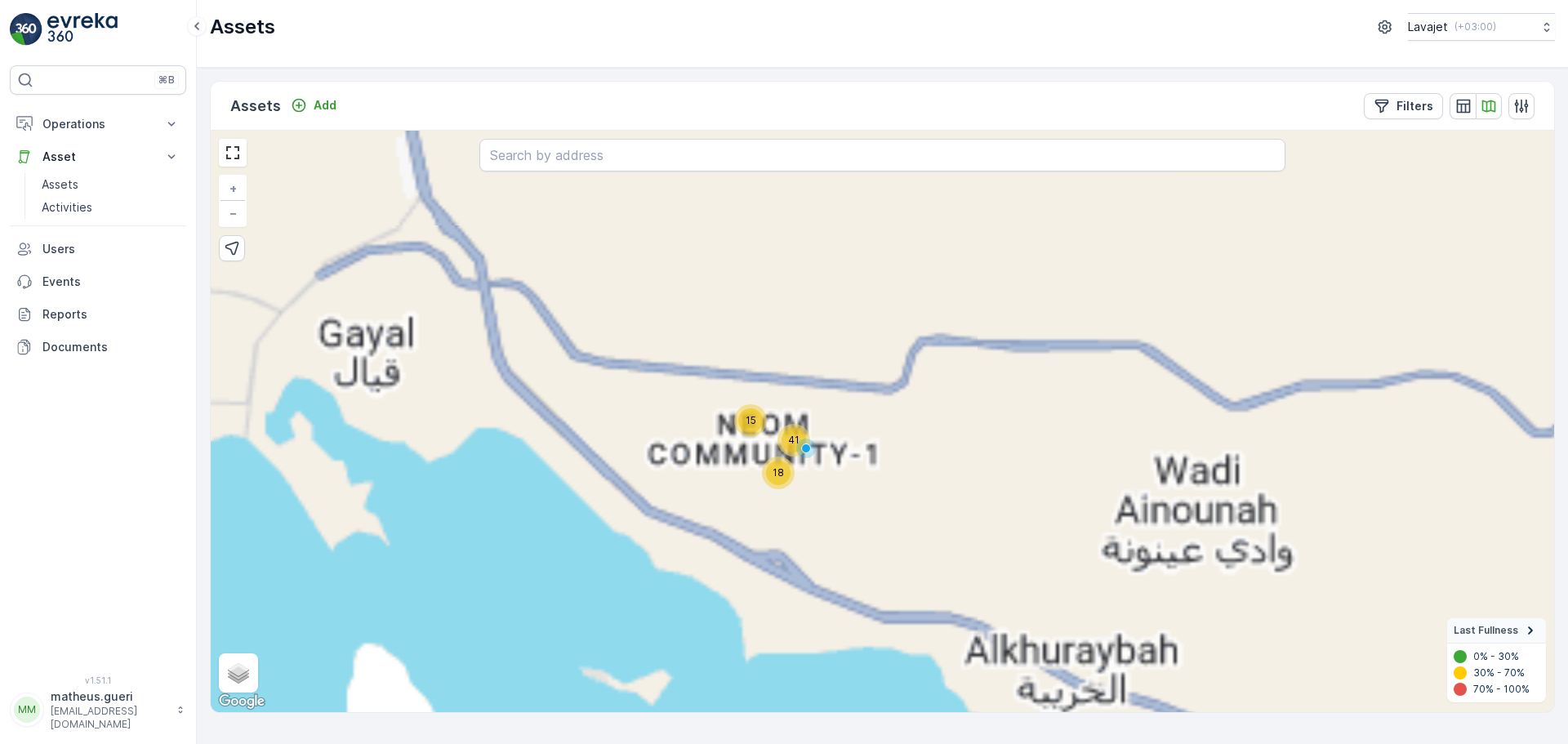
click at [790, 517] on div "15 18 41 + − Satellite Roadmap Terrain Hybrid Leaflet Keyboard shortcuts Map Da…" at bounding box center [882, 421] width 1344 height 582
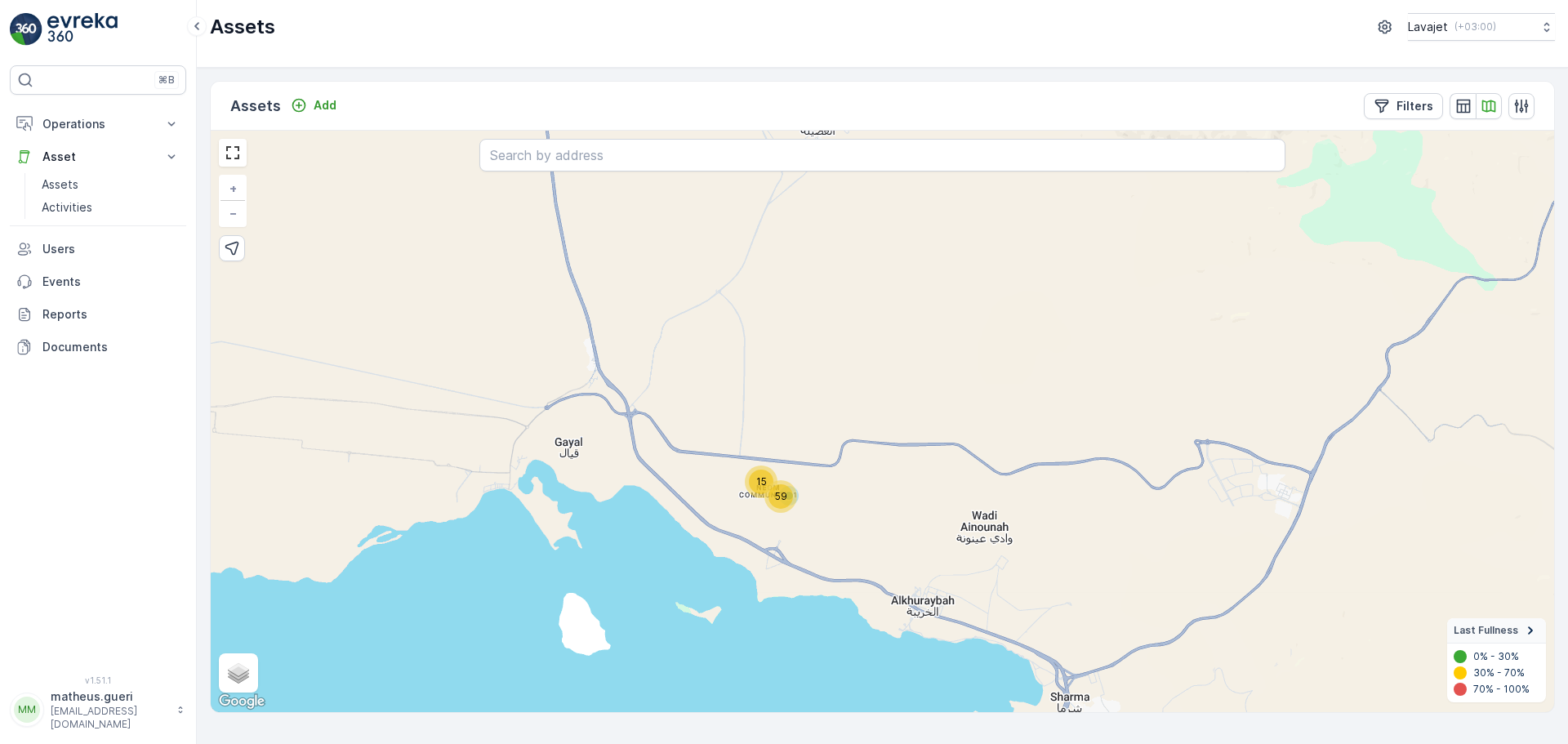
drag, startPoint x: 1524, startPoint y: 478, endPoint x: 1223, endPoint y: 478, distance: 301.0
click at [280, 478] on div "17" at bounding box center [274, 477] width 12 height 14
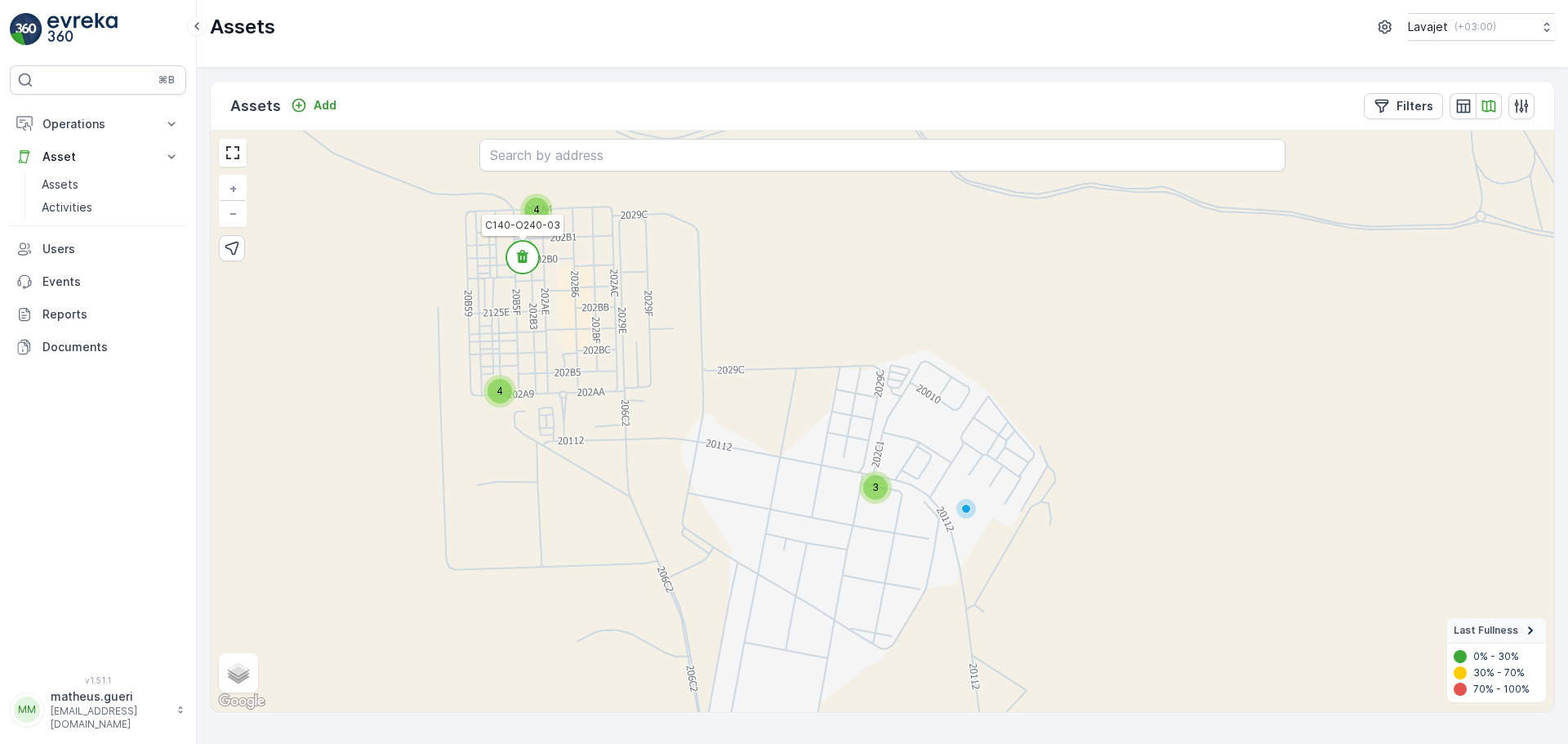
click at [526, 254] on icon at bounding box center [522, 257] width 12 height 13
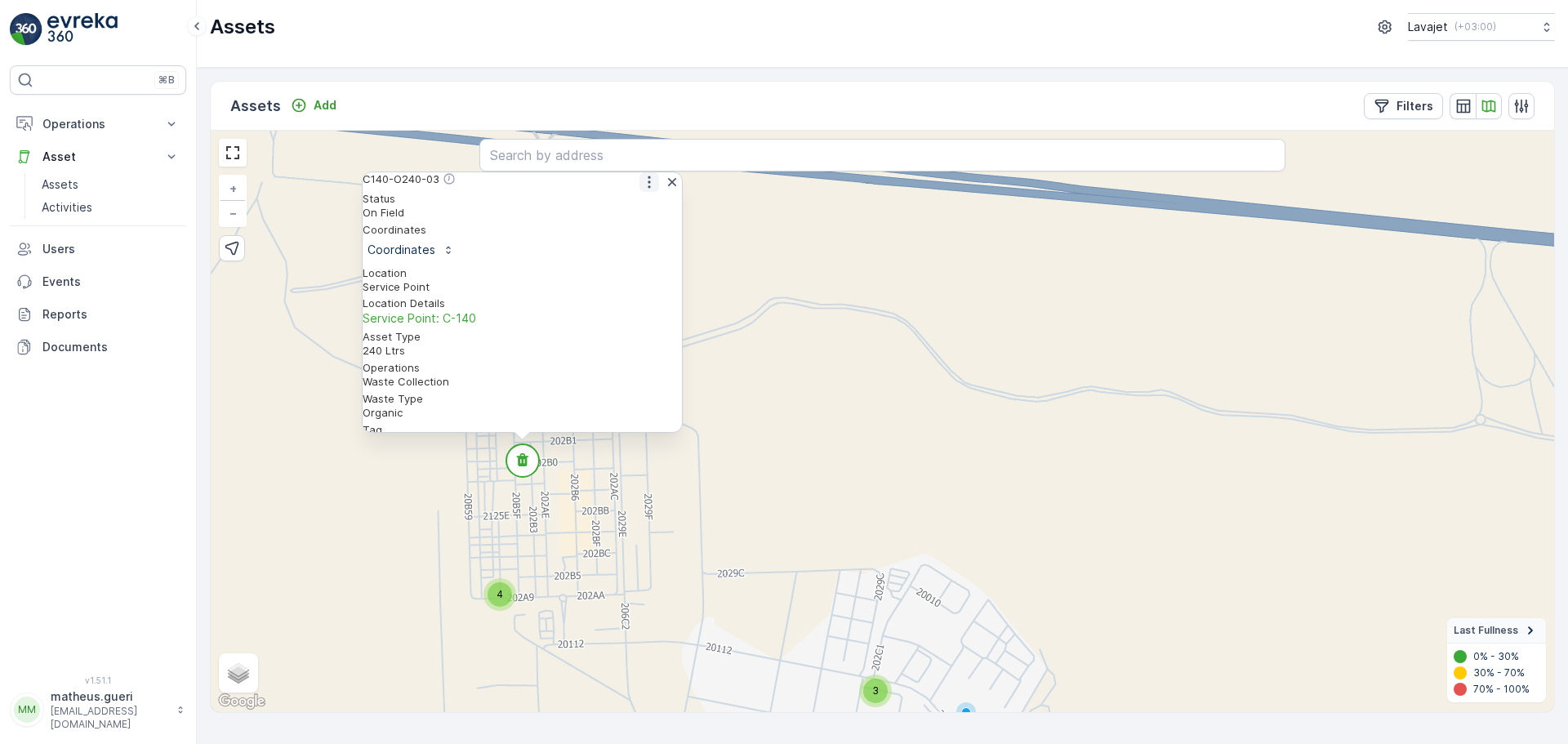
click at [645, 190] on icon "button" at bounding box center [649, 182] width 16 height 16
click at [628, 215] on span "See More Detail" at bounding box center [648, 208] width 89 height 16
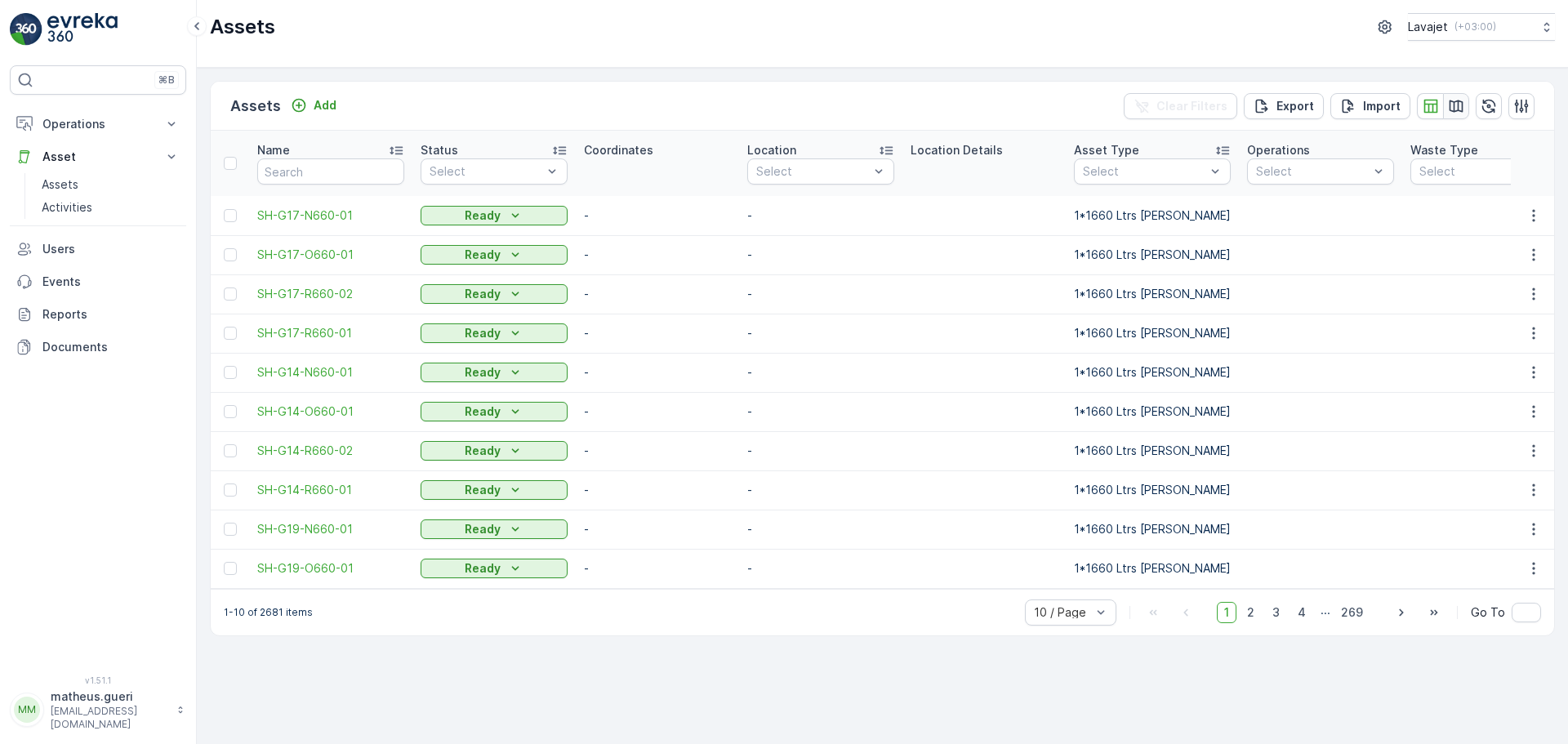
click at [1463, 105] on icon "button" at bounding box center [1456, 106] width 16 height 16
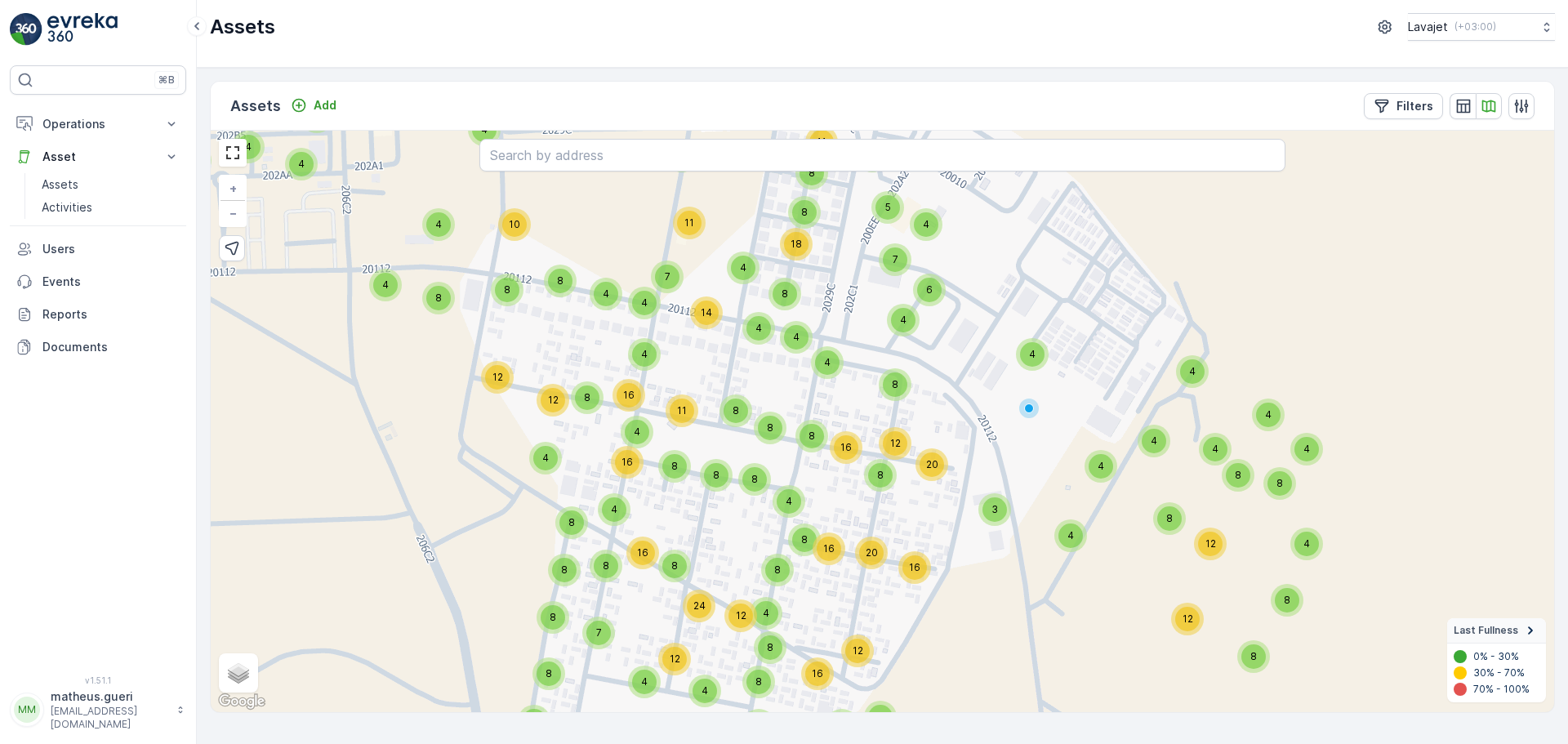
click at [832, 373] on div "4" at bounding box center [827, 362] width 24 height 24
click at [830, 341] on icon at bounding box center [827, 342] width 12 height 13
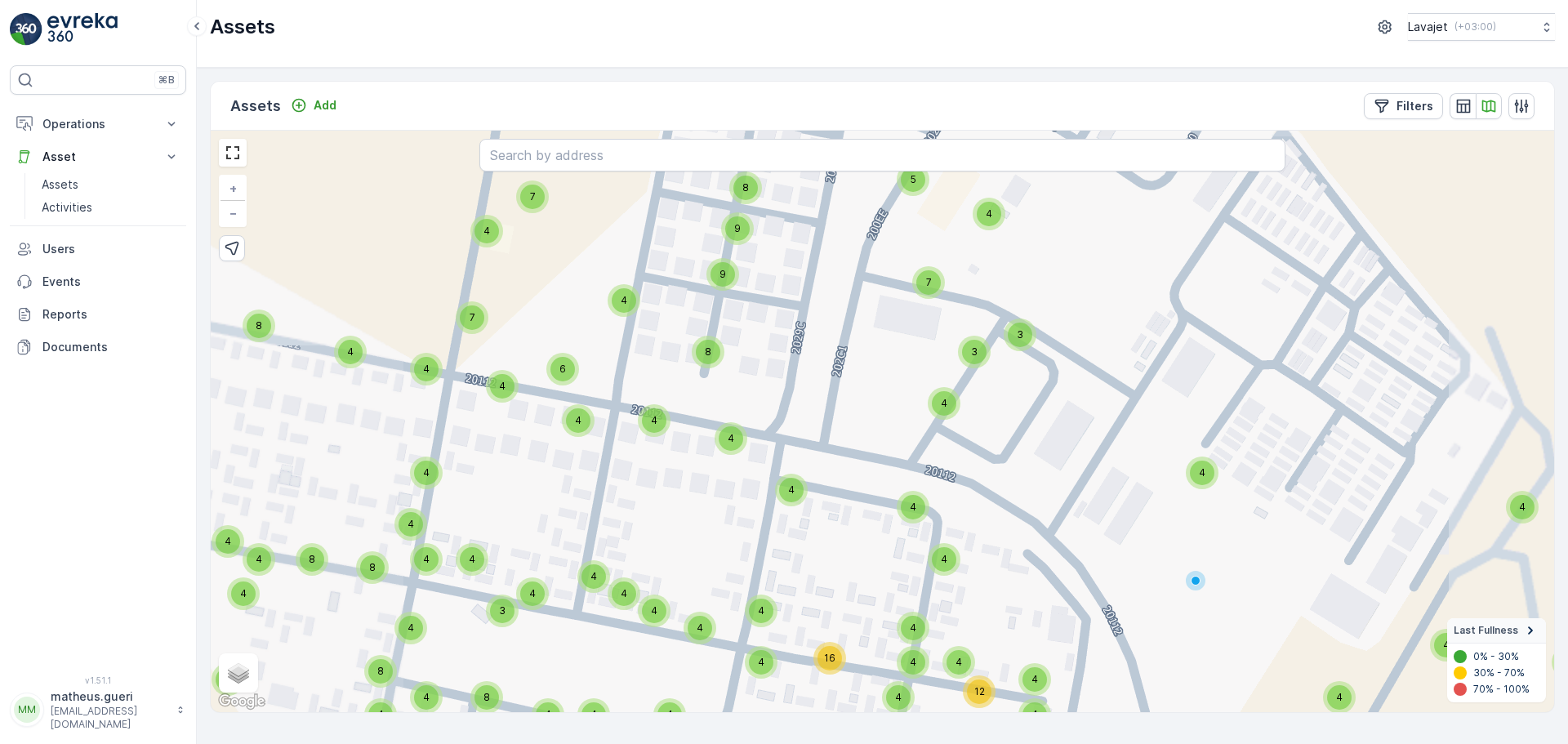
click at [788, 495] on span "4" at bounding box center [791, 490] width 6 height 13
click at [792, 470] on icon at bounding box center [791, 469] width 12 height 13
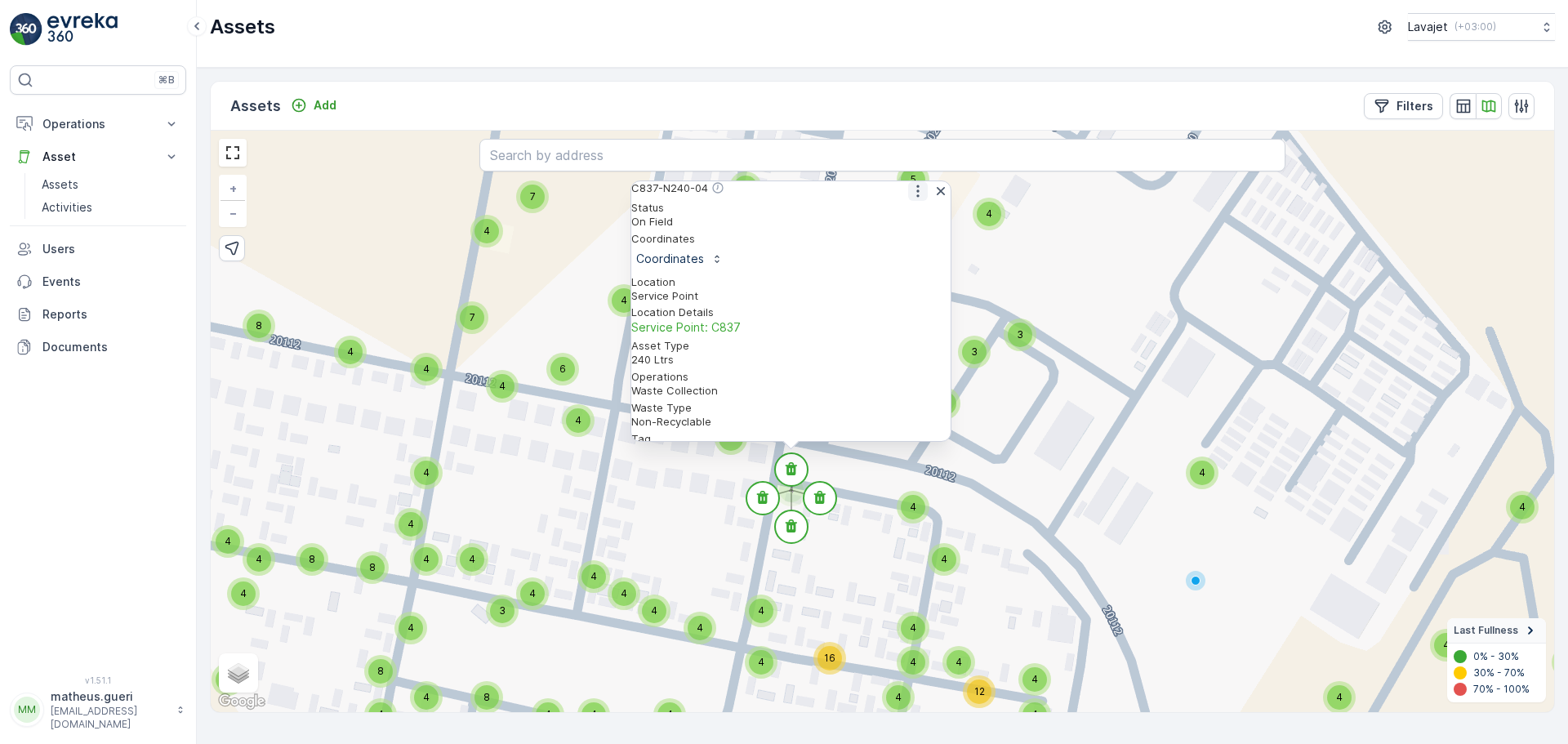
click at [915, 199] on icon "button" at bounding box center [918, 191] width 16 height 16
click at [877, 478] on div "4 4 4 4 4 4 4 8 4 4 4 4 4 4 4 4 4 4 4 4 4 4 4 4 4 4 4 4 4 11 6 4 4 4 4 4 10 8 9…" at bounding box center [882, 421] width 1344 height 582
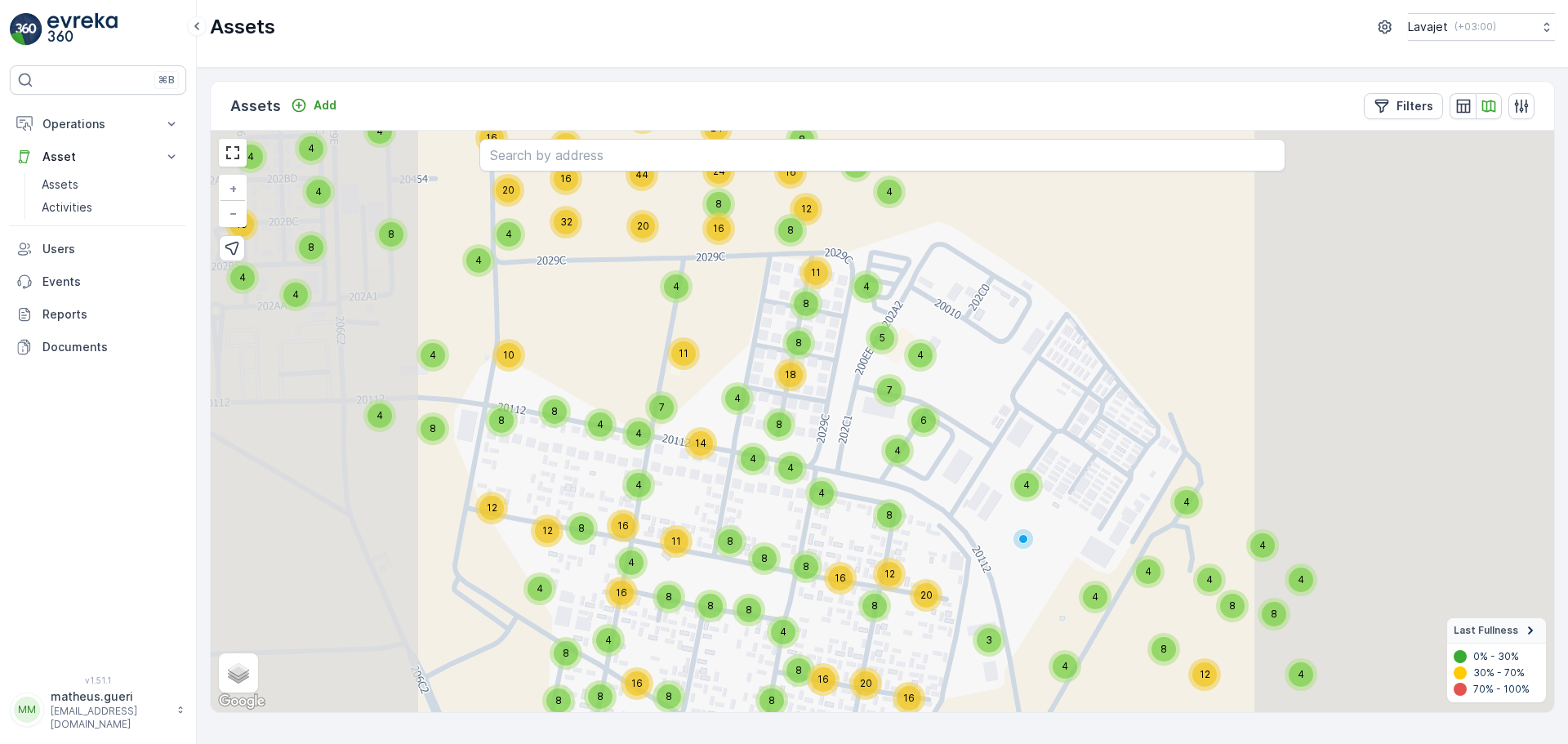
click at [820, 496] on span "4" at bounding box center [822, 494] width 6 height 13
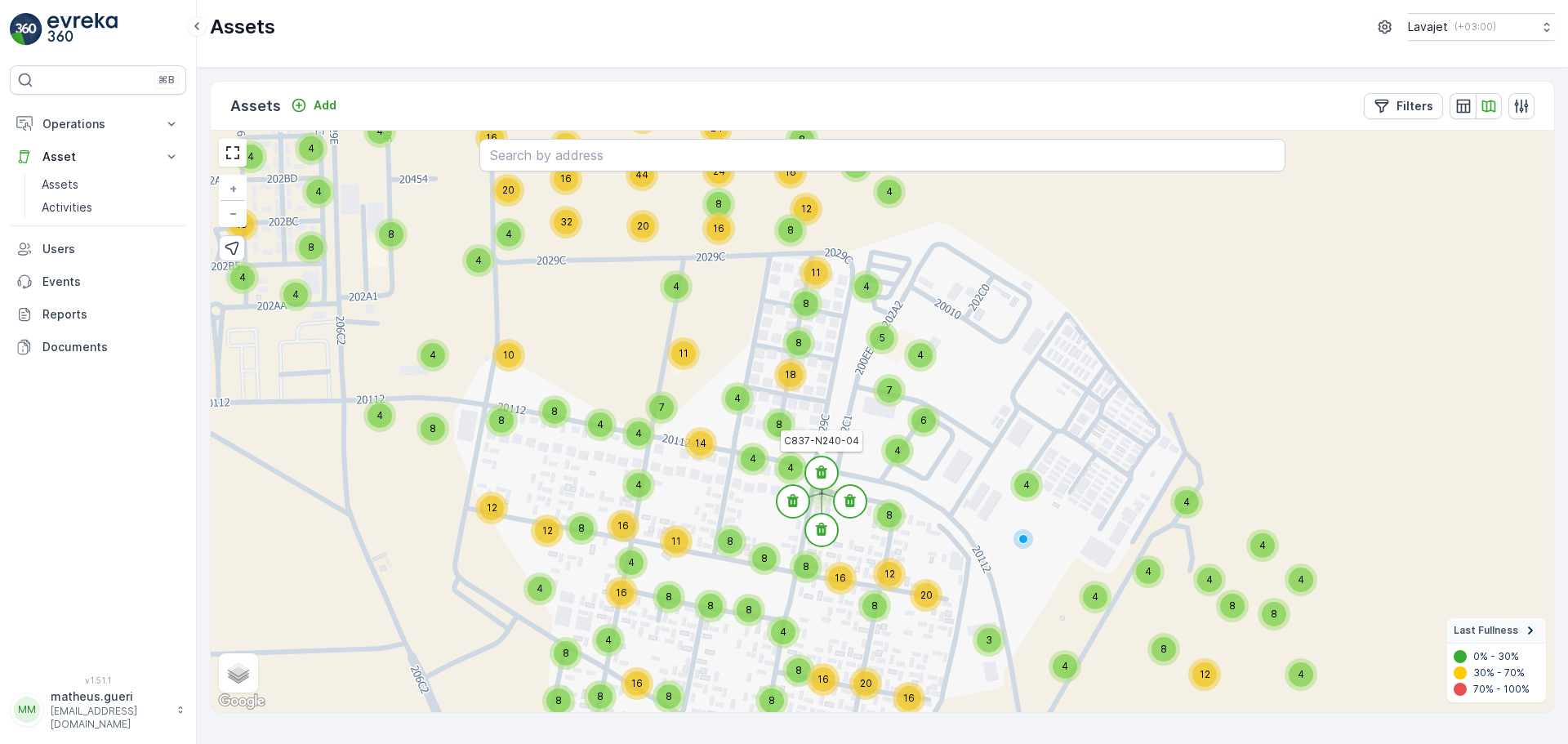
click at [821, 474] on icon at bounding box center [822, 472] width 12 height 13
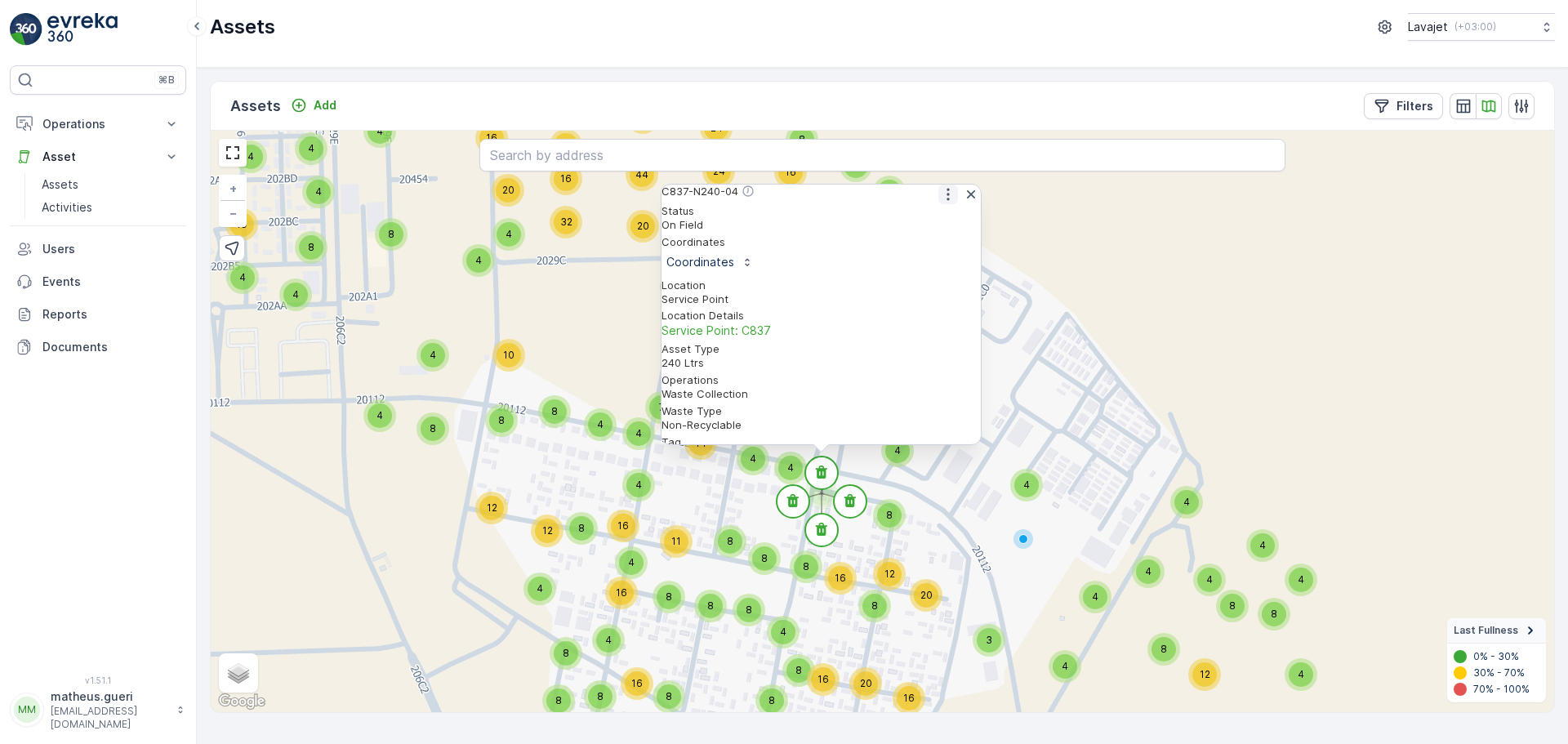
click at [940, 199] on icon "button" at bounding box center [948, 194] width 16 height 16
click at [916, 227] on span "See More Detail" at bounding box center [948, 221] width 89 height 16
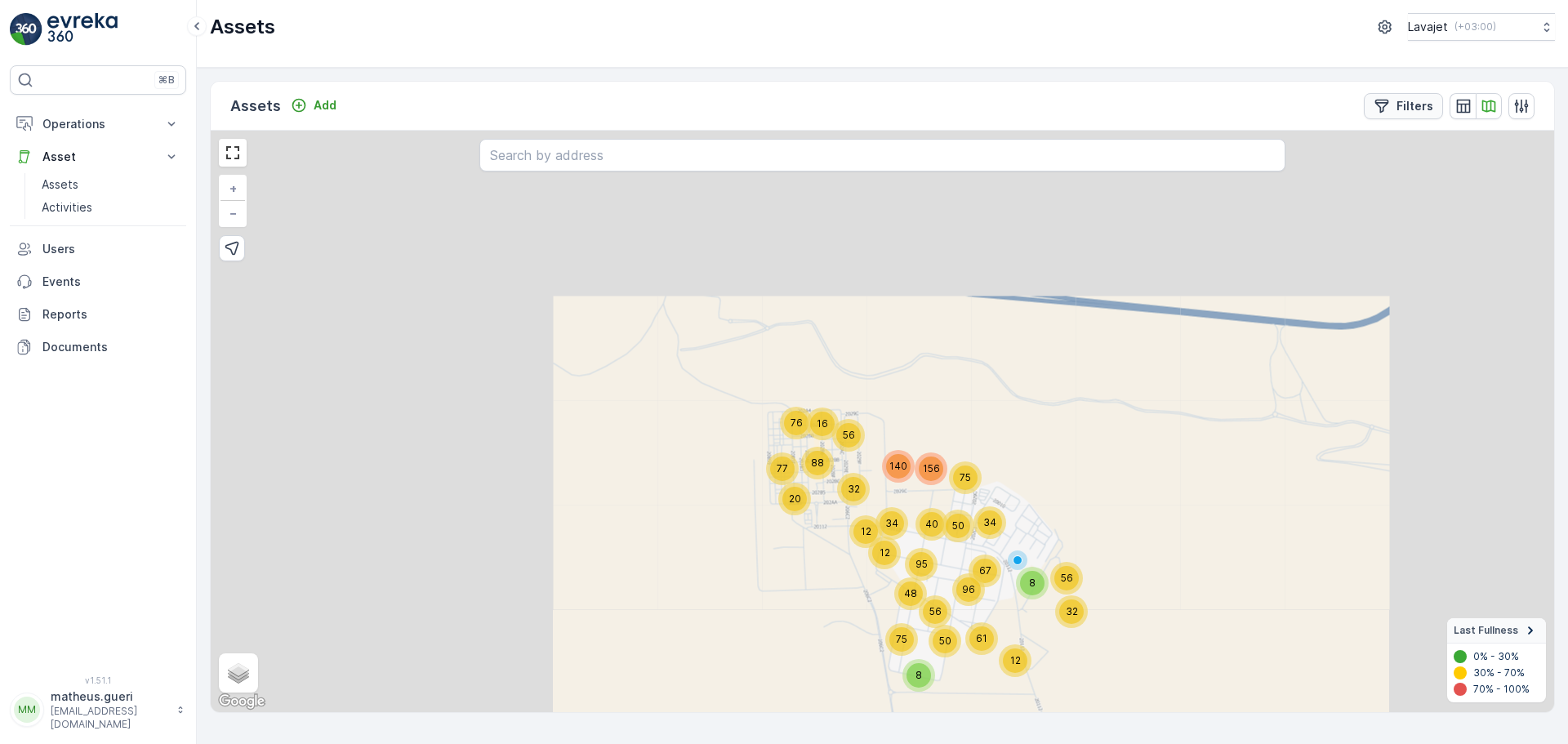
click at [1425, 114] on p "Filters" at bounding box center [1414, 106] width 37 height 16
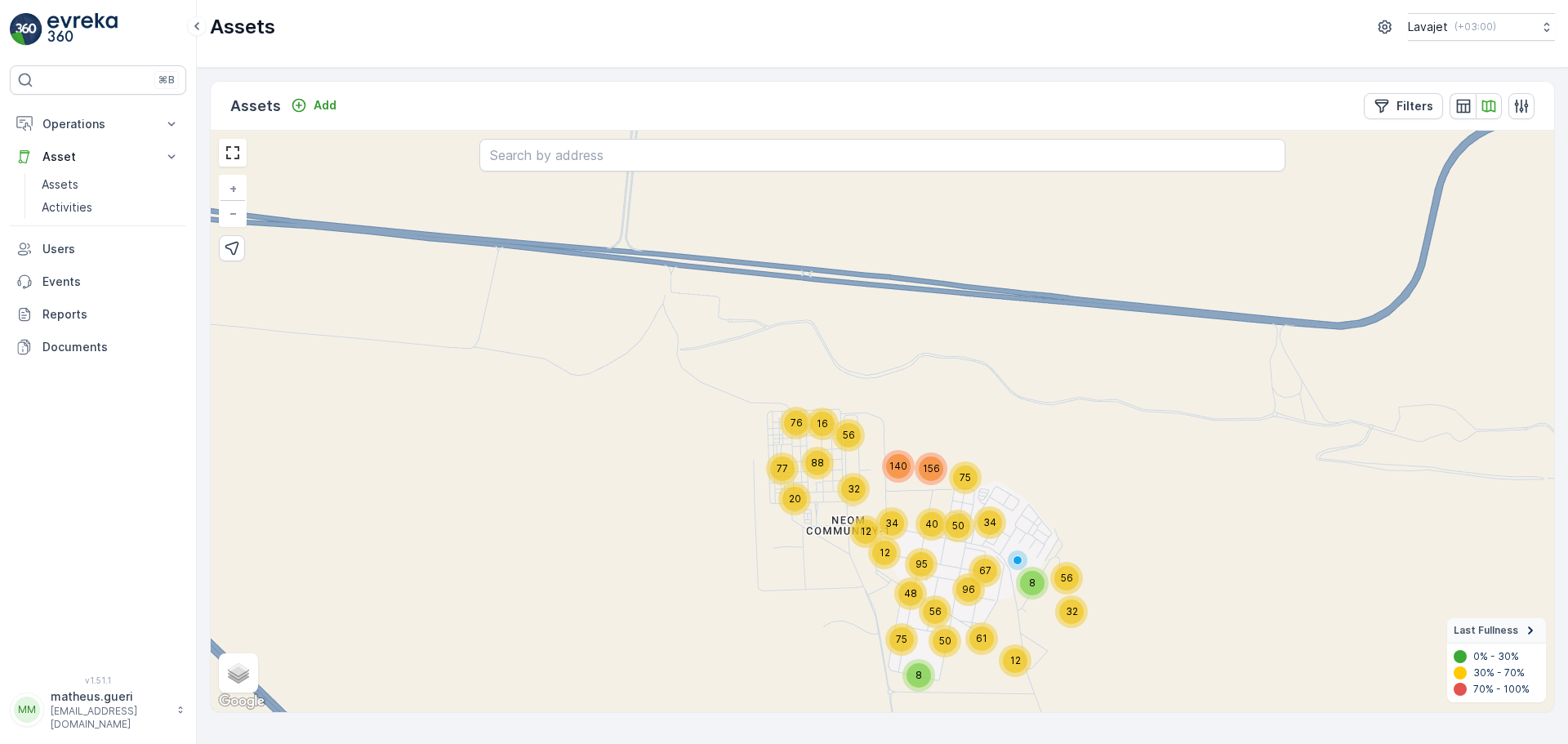
scroll to position [326, 0]
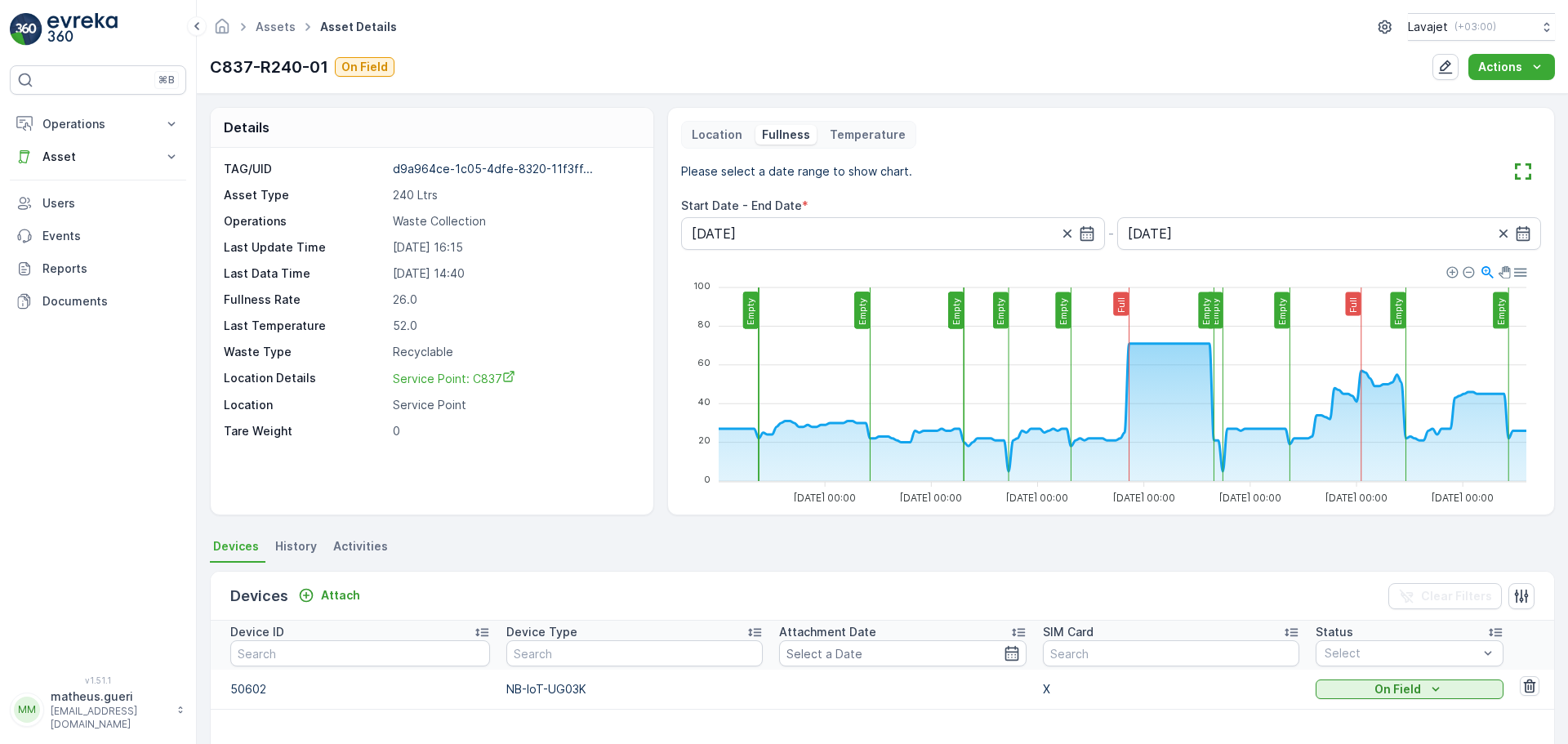
click at [729, 118] on div "Location Fullness Temperature Please select a date range to show chart. Start D…" at bounding box center [1111, 311] width 888 height 409
click at [721, 134] on p "Location" at bounding box center [717, 135] width 51 height 16
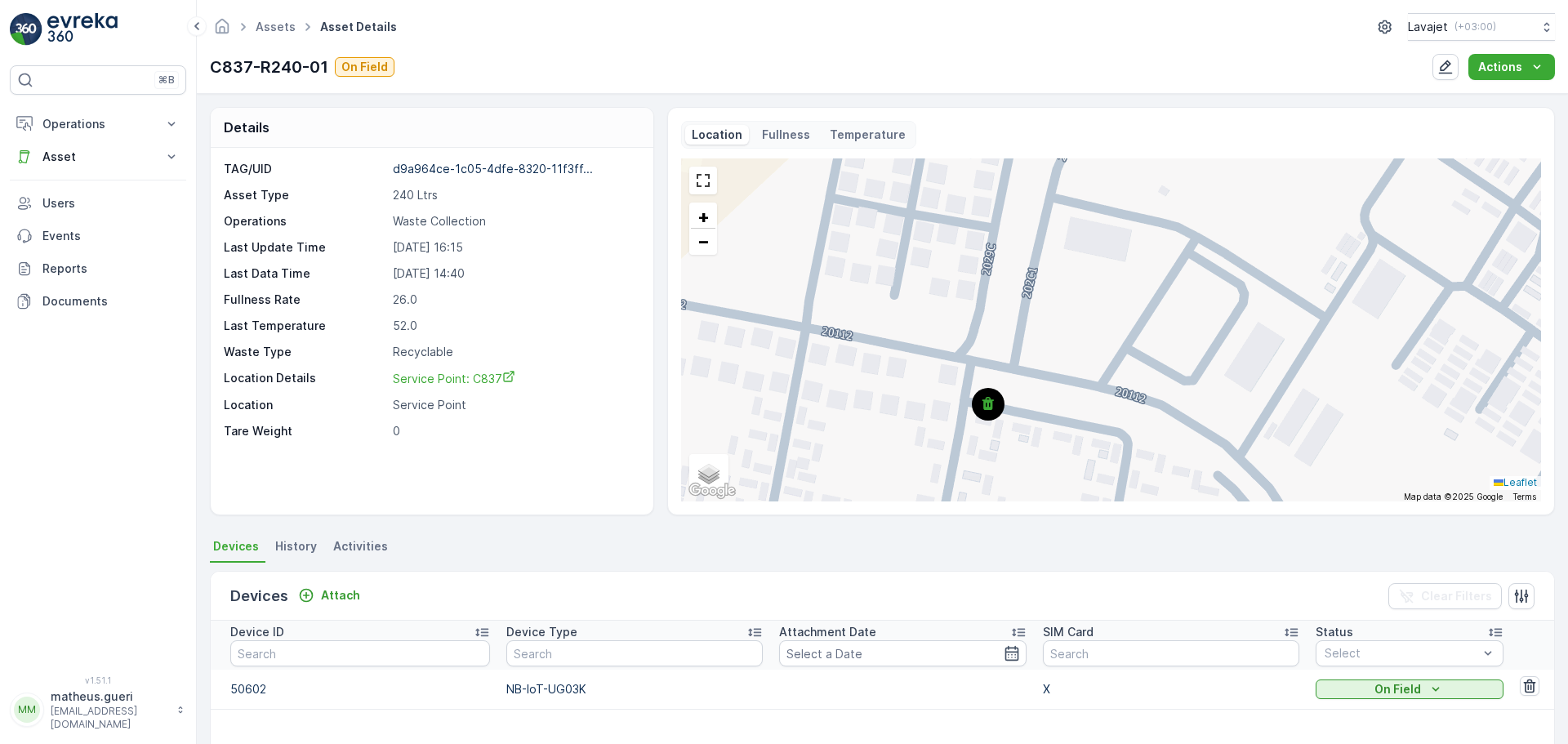
drag, startPoint x: 1143, startPoint y: 293, endPoint x: 1096, endPoint y: 328, distance: 58.6
click at [1096, 328] on div "+ − Satellite Roadmap Terrain Hybrid Leaflet Keyboard shortcuts Map Data Map da…" at bounding box center [1111, 330] width 860 height 343
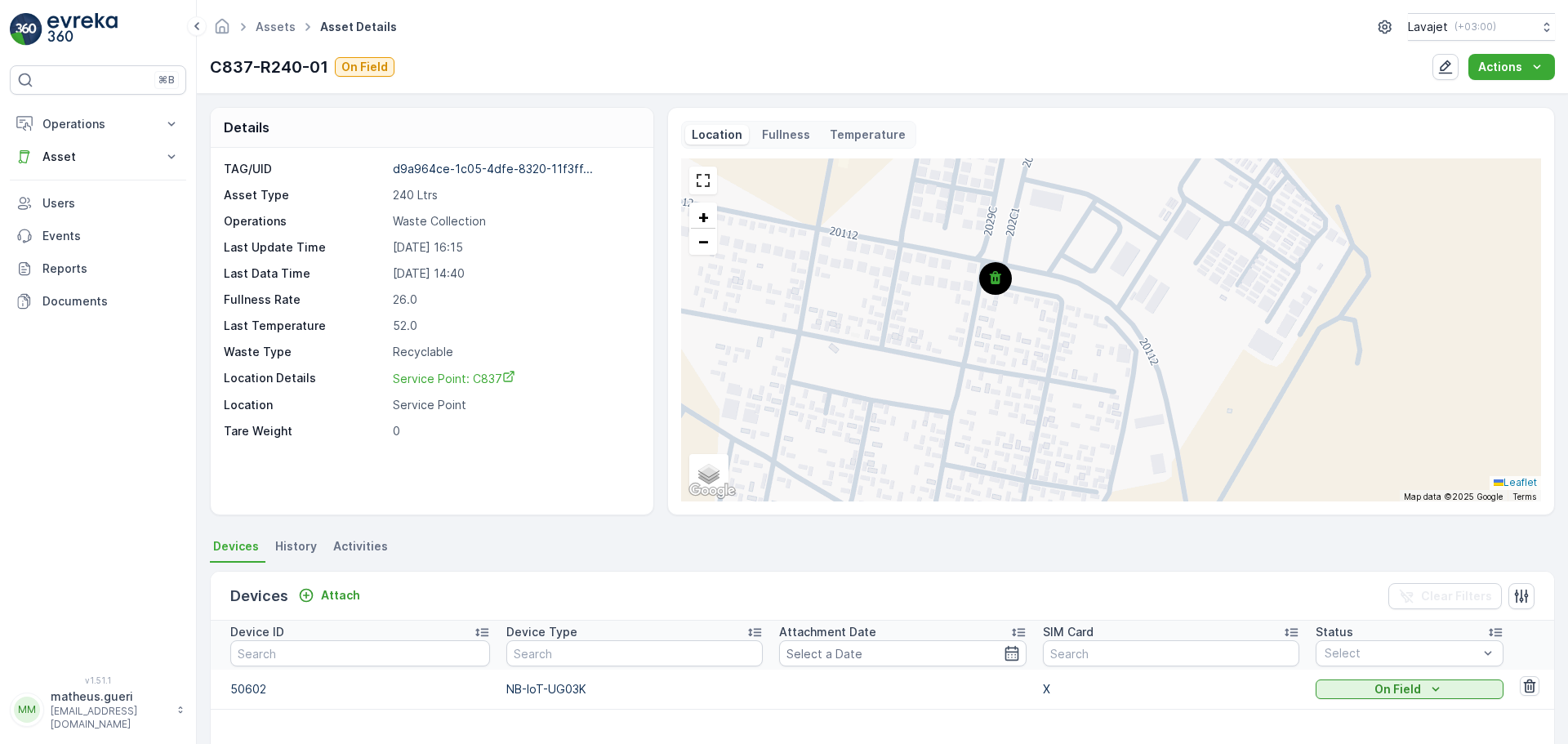
click at [1163, 343] on div "+ − Satellite Roadmap Terrain Hybrid Leaflet Keyboard shortcuts Map Data Map da…" at bounding box center [1111, 330] width 860 height 343
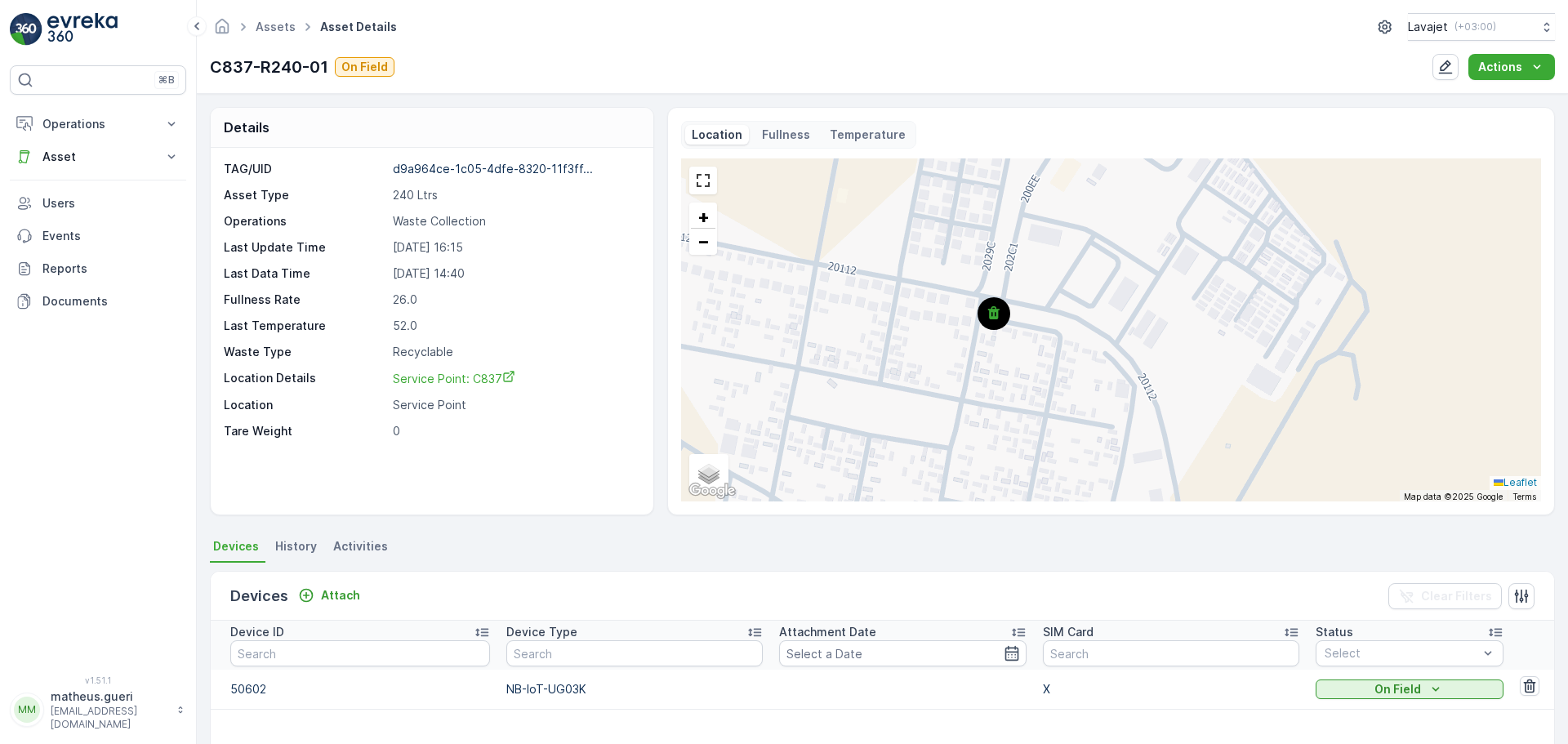
drag, startPoint x: 1125, startPoint y: 406, endPoint x: 1124, endPoint y: 421, distance: 15.0
click at [1124, 421] on div "+ − Satellite Roadmap Terrain Hybrid Leaflet Keyboard shortcuts Map Data Map da…" at bounding box center [1111, 330] width 860 height 343
click at [999, 327] on circle at bounding box center [993, 318] width 33 height 33
click at [999, 319] on circle at bounding box center [993, 318] width 33 height 33
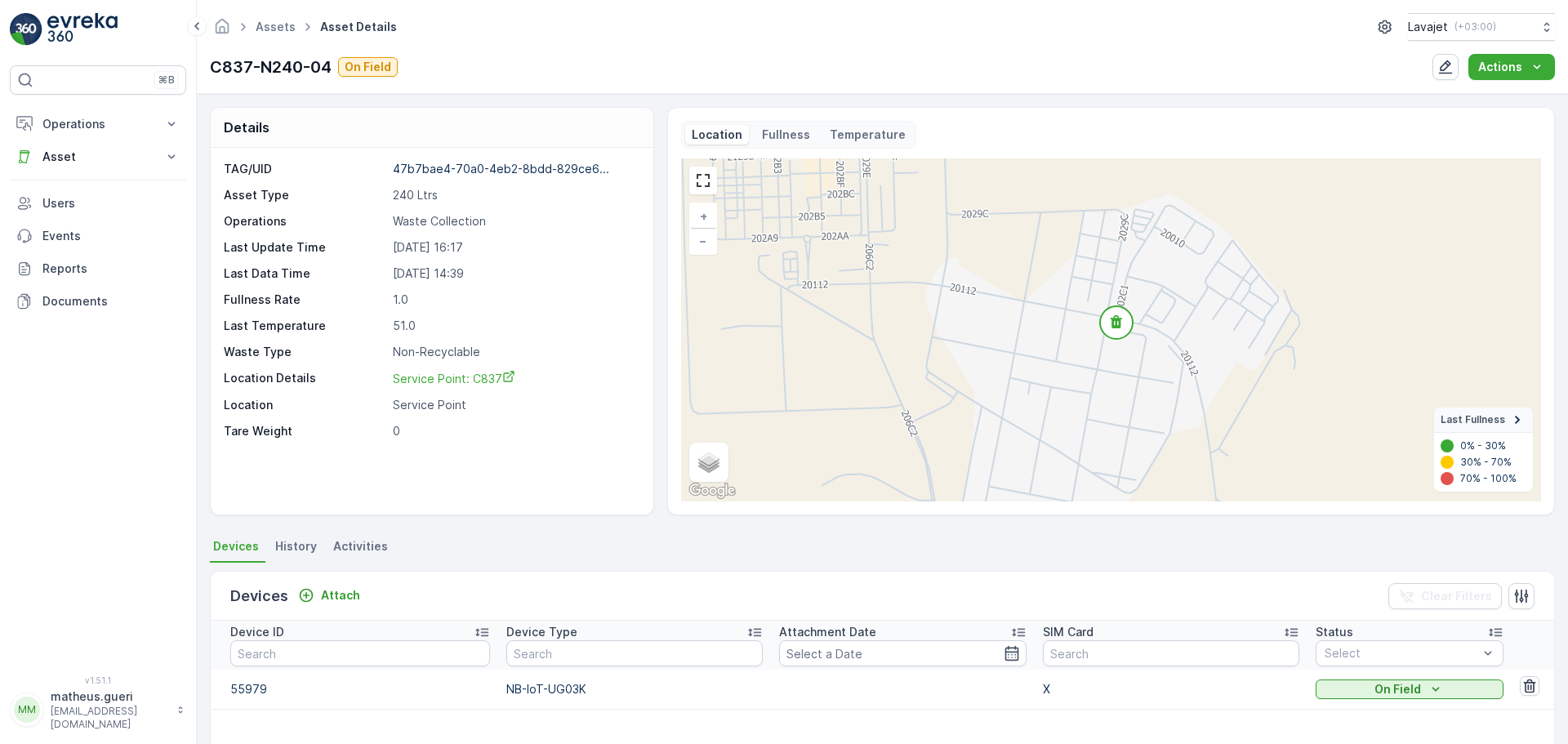
click at [785, 128] on p "Fullness" at bounding box center [787, 135] width 48 height 16
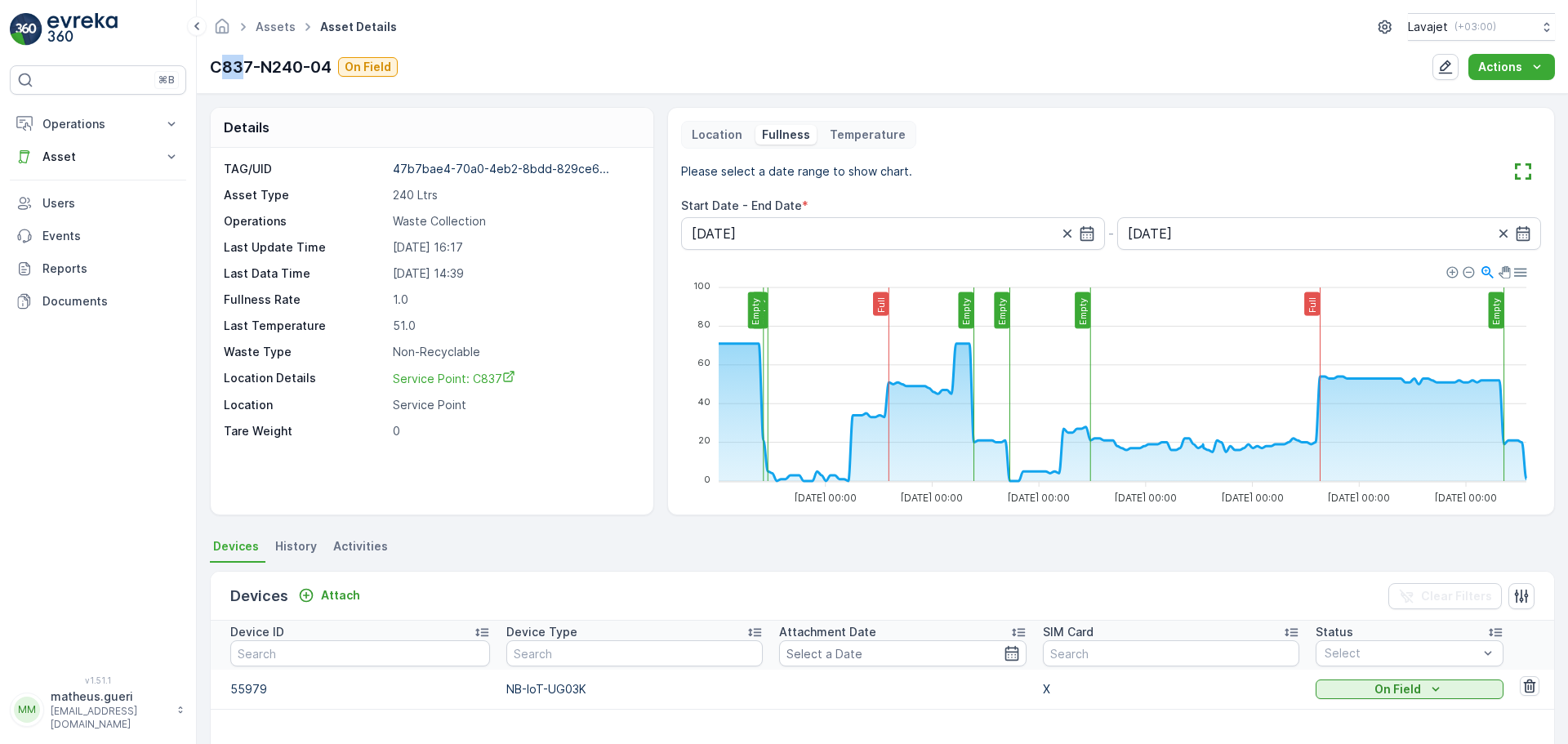
click at [218, 64] on p "C837-N240-04" at bounding box center [271, 66] width 122 height 24
drag, startPoint x: 260, startPoint y: 71, endPoint x: 204, endPoint y: 69, distance: 56.0
click at [204, 69] on div "Assets Asset Details Lavajet ( +03:00 ) C837-N240-04 On Field Actions" at bounding box center [882, 46] width 1371 height 94
click at [250, 70] on p "C837-N240-04" at bounding box center [271, 66] width 122 height 24
drag, startPoint x: 213, startPoint y: 65, endPoint x: 252, endPoint y: 64, distance: 39.0
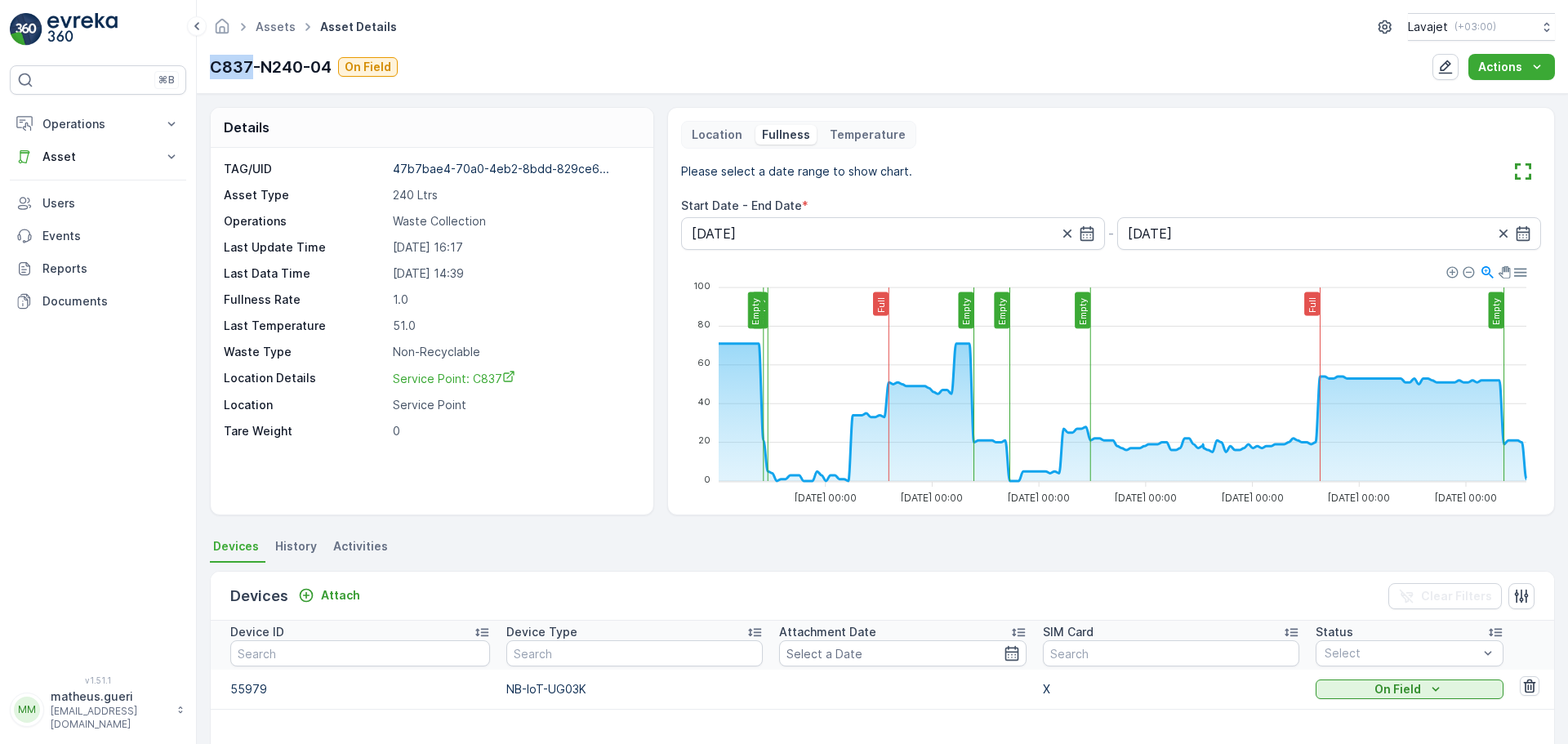
click at [252, 64] on div "Assets Asset Details Lavajet ( +03:00 ) C837-N240-04 On Field Actions" at bounding box center [882, 46] width 1371 height 94
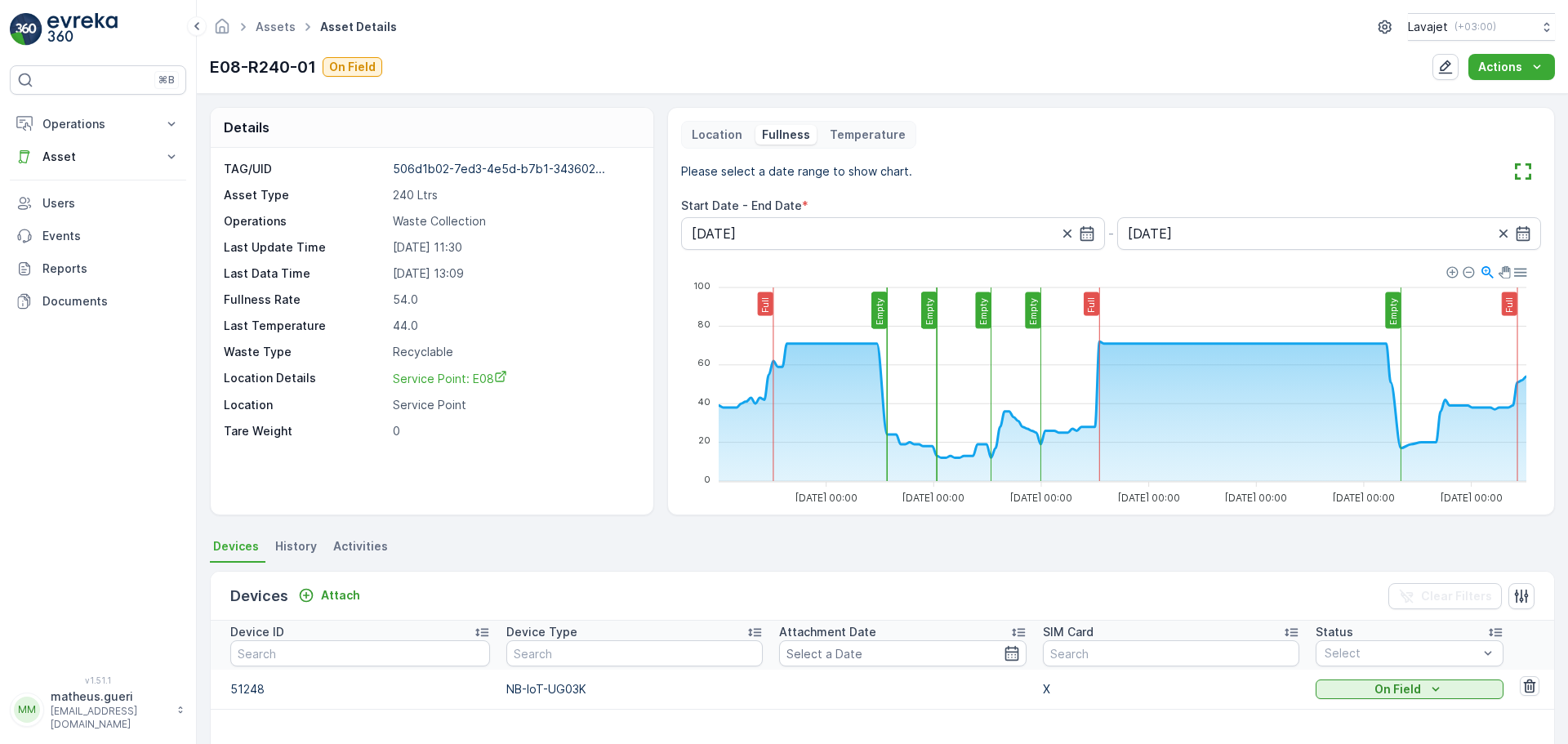
click at [1273, 132] on div "Location Fullness Temperature" at bounding box center [1111, 134] width 860 height 28
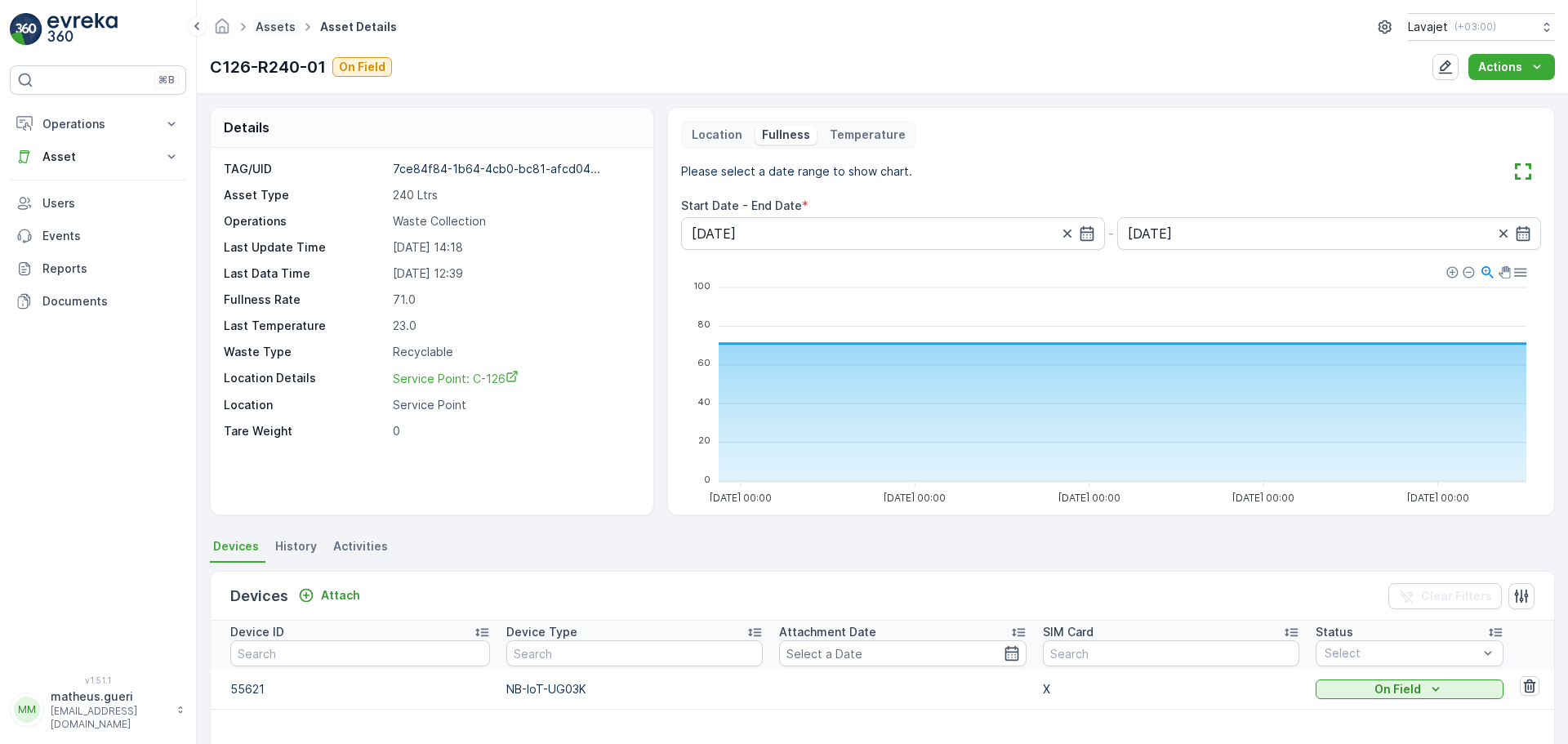
click at [263, 32] on link "Assets" at bounding box center [275, 27] width 40 height 14
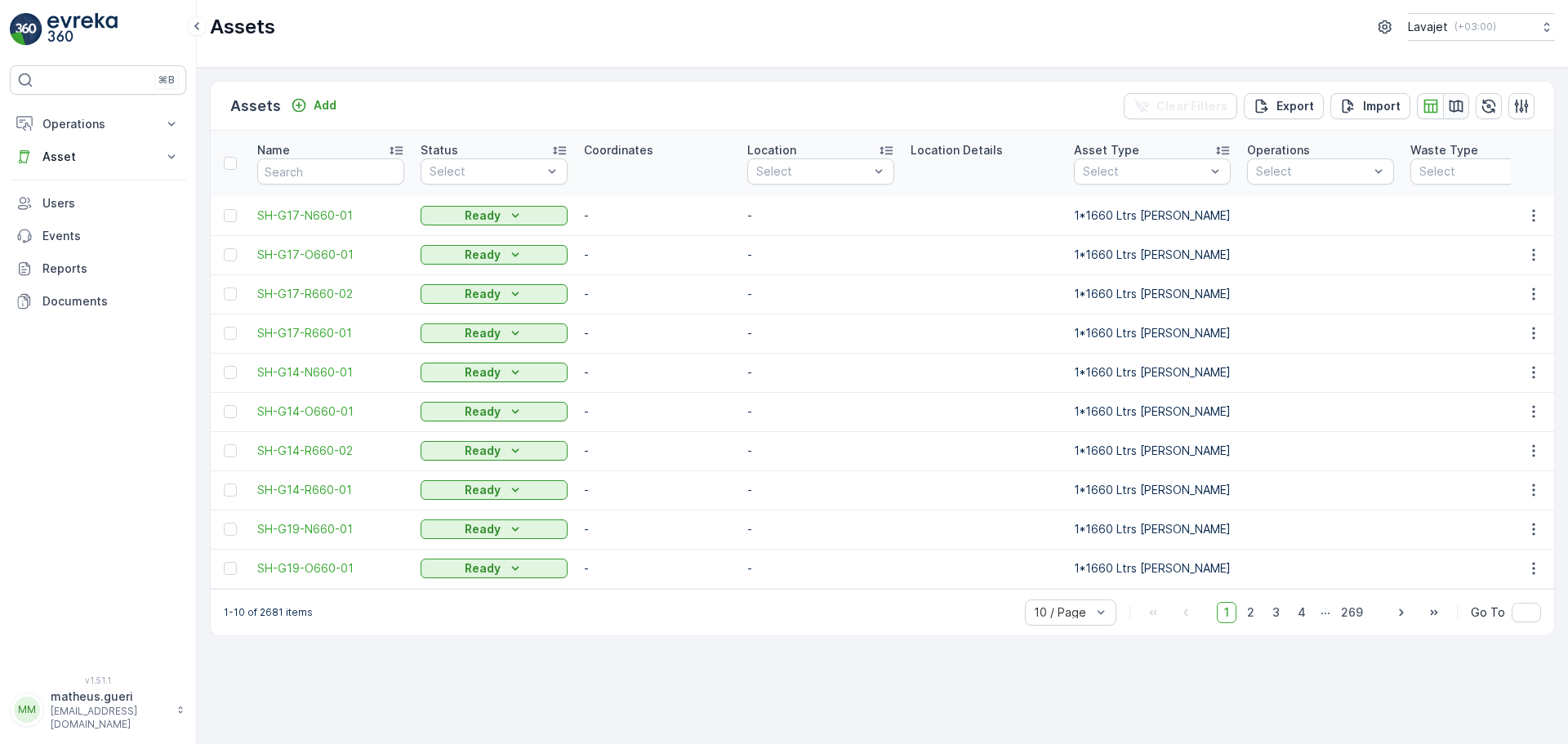
click at [1461, 100] on icon "button" at bounding box center [1457, 106] width 14 height 13
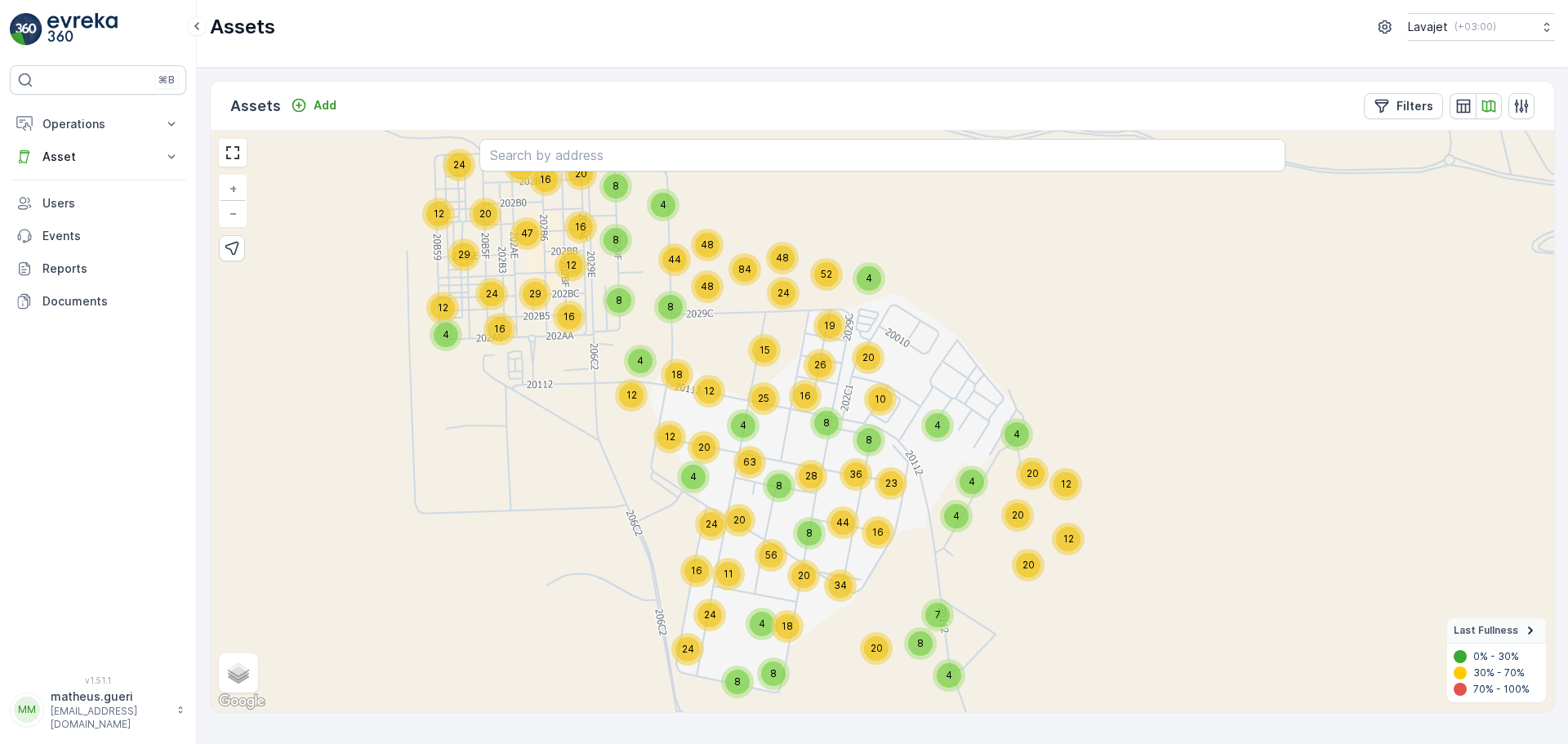
drag, startPoint x: 954, startPoint y: 400, endPoint x: 948, endPoint y: 373, distance: 27.7
click at [948, 373] on div "4 16 32 20 24 12 29 47 24 12 12 29 16 48 48 44 16 20 4 8 8 12 4 20 8 63 12 24 4…" at bounding box center [882, 421] width 1344 height 582
click at [1062, 492] on div "12" at bounding box center [1066, 484] width 24 height 24
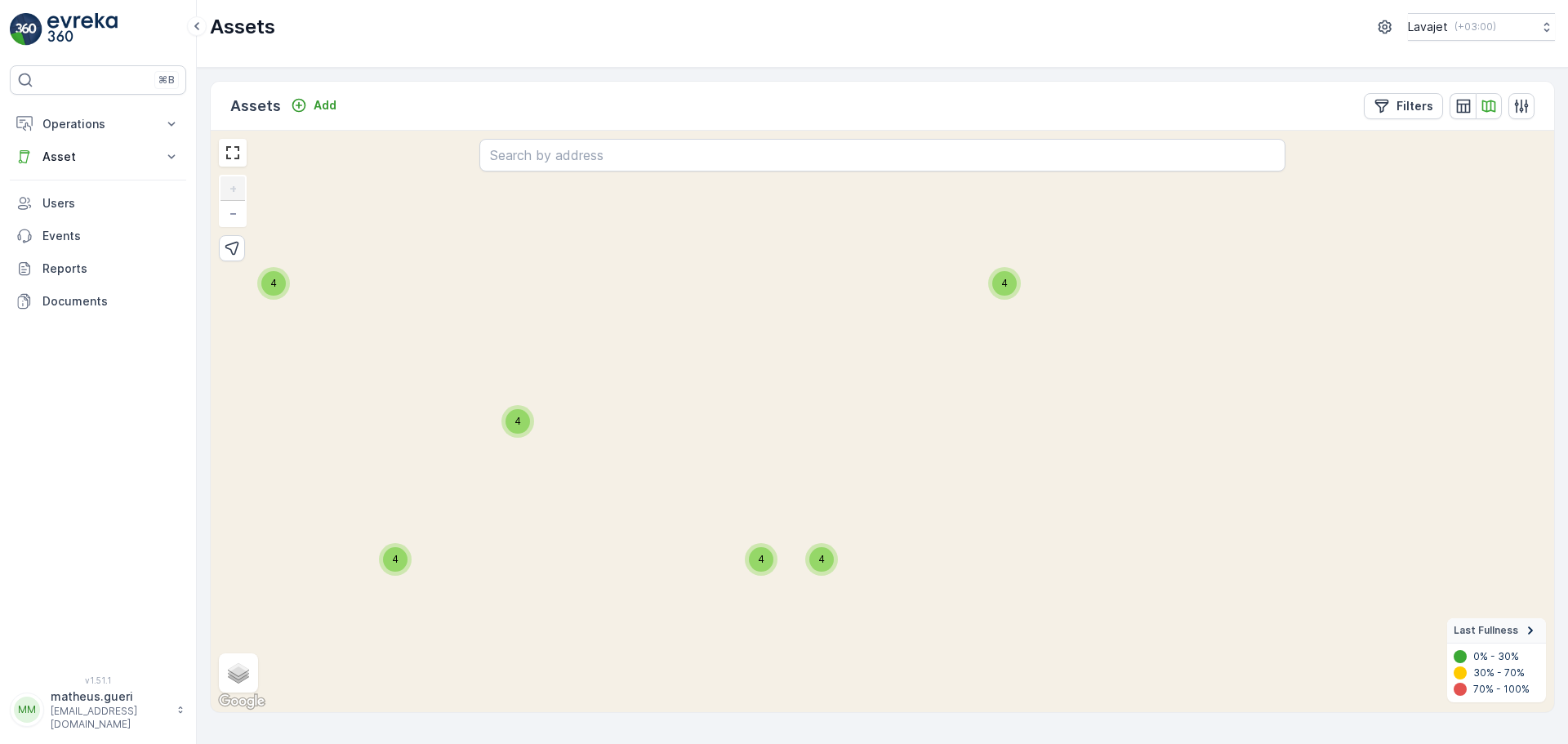
click at [821, 555] on span "4" at bounding box center [822, 560] width 6 height 13
click at [748, 562] on div "4" at bounding box center [761, 560] width 33 height 33
click at [1007, 284] on span "4" at bounding box center [1004, 283] width 6 height 13
click at [535, 421] on div "4 4 4 4 4 4 4 4 4 4 4 4 4 4 4 4 4 4 4 4 4 4 4 4 4 4 4 4 4 4 11 2 4 4 4 4 4 4 4 …" at bounding box center [882, 421] width 1344 height 582
click at [515, 416] on span "4" at bounding box center [518, 421] width 6 height 13
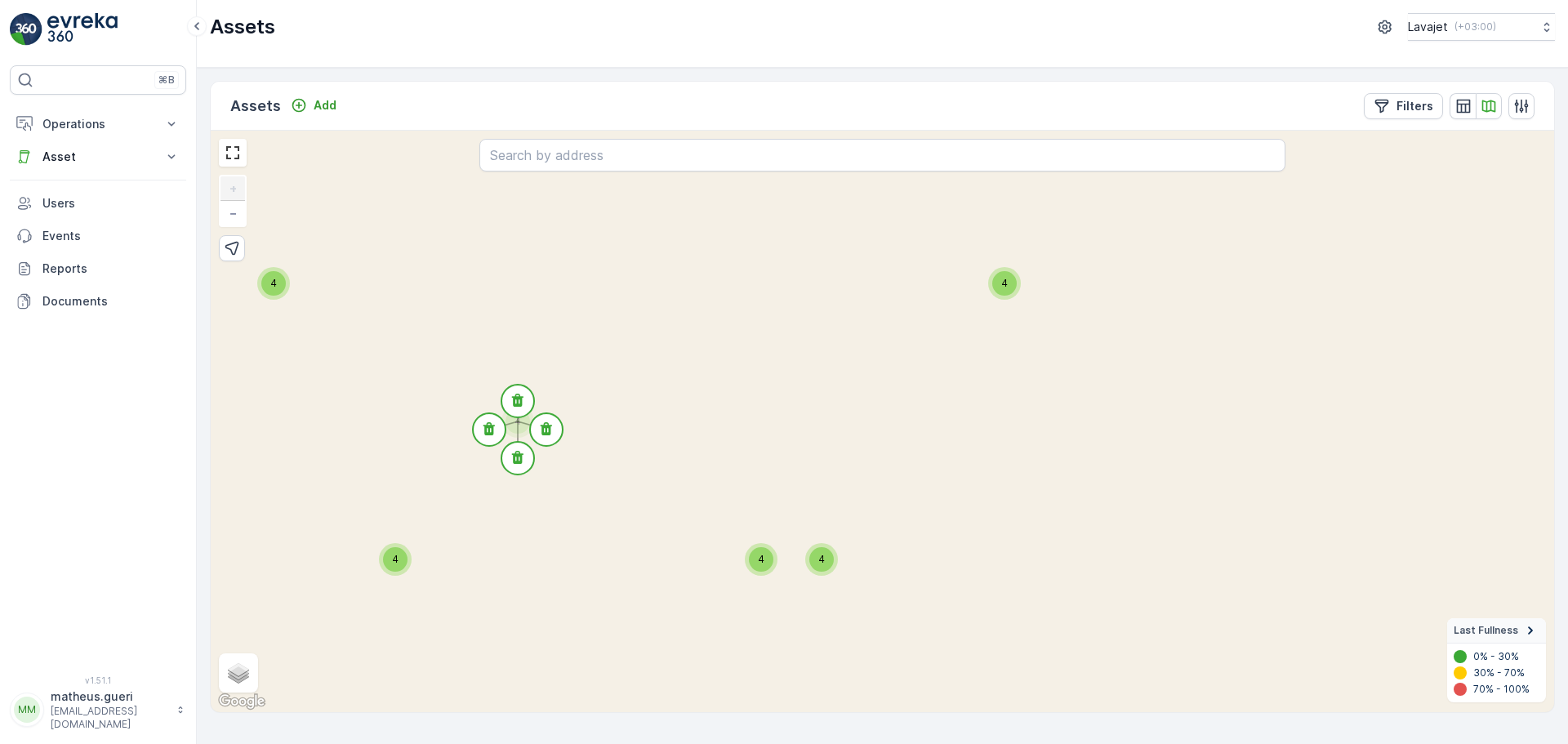
click at [393, 570] on div "4" at bounding box center [395, 559] width 24 height 24
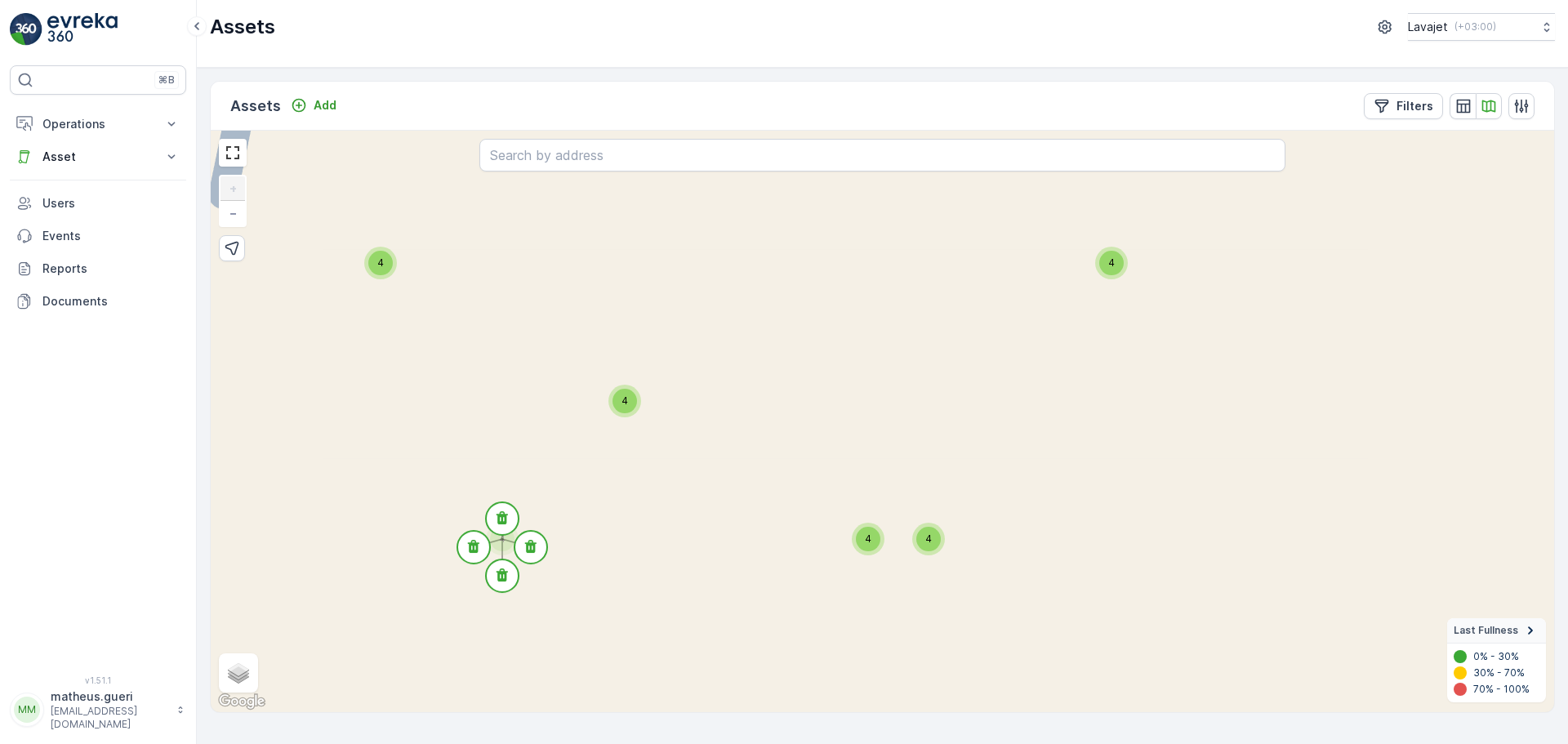
drag, startPoint x: 676, startPoint y: 543, endPoint x: 844, endPoint y: 530, distance: 168.5
click at [843, 531] on div "4 4 4 4 4 4 4 4 4 4 4 4 4 4 4 4 4 4 4 4 4 4 4 4 4 4 4 4 4 4 11 2 4 4 4 4 4 4 4 …" at bounding box center [882, 421] width 1344 height 582
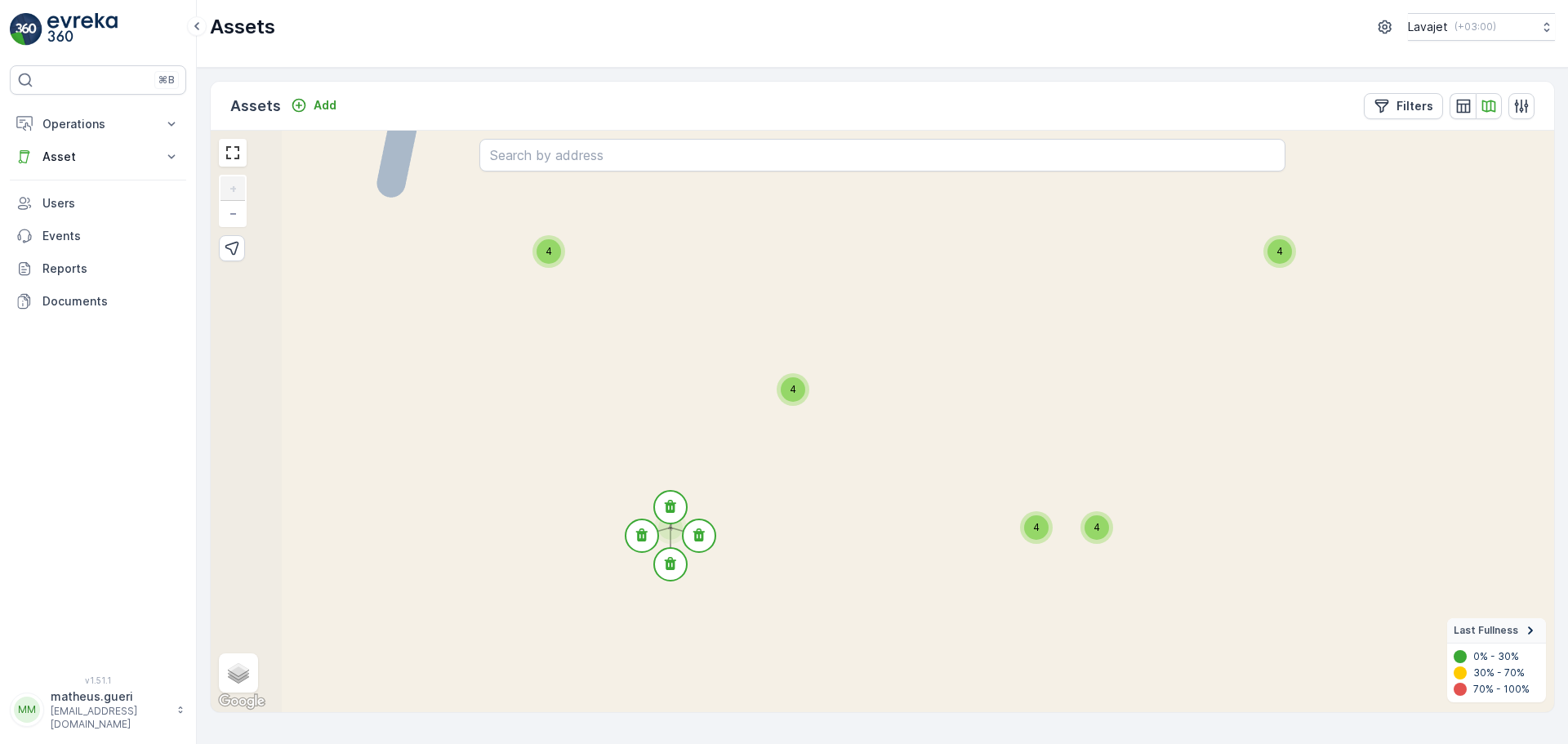
click at [555, 256] on div "4" at bounding box center [548, 251] width 24 height 24
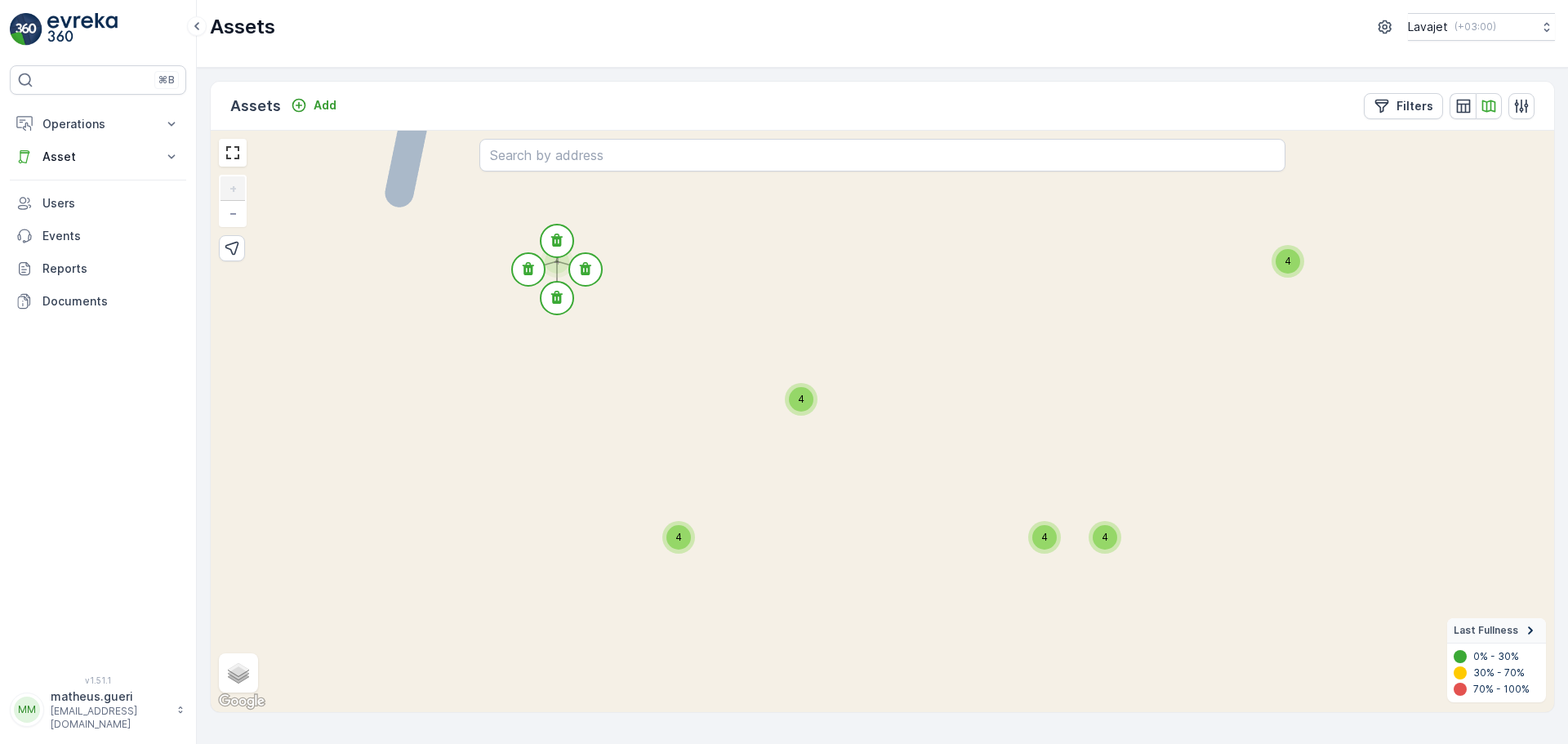
drag, startPoint x: 650, startPoint y: 368, endPoint x: 905, endPoint y: 393, distance: 256.2
click at [679, 410] on div "4 4 4 4 4 4 4 4 4 4 4 4 4 4 4 4 4 4 4 4 4 4 4 4 4 4 4 4 4 4 11 2 4 4 4 4 4 4 4 …" at bounding box center [882, 421] width 1344 height 582
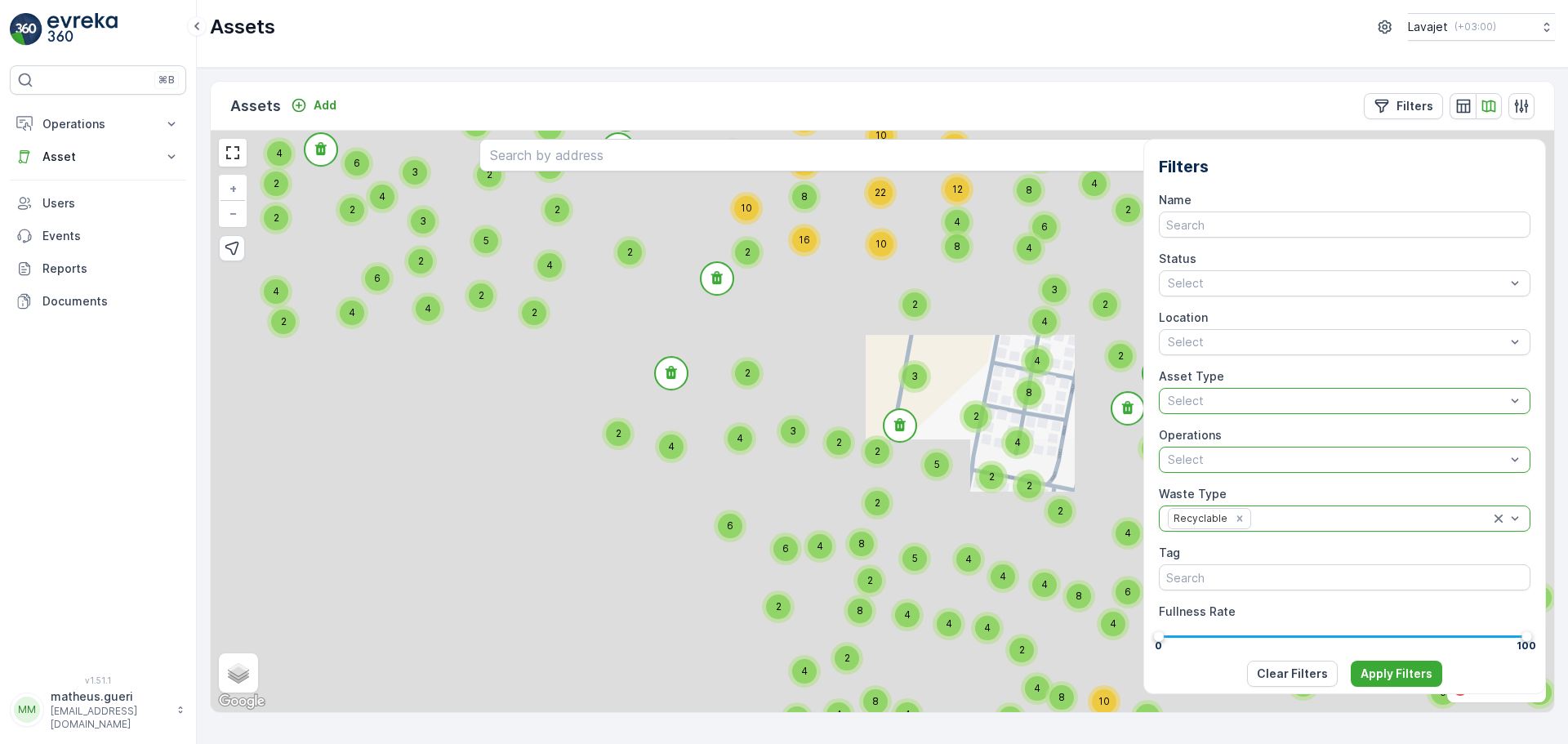
scroll to position [146, 0]
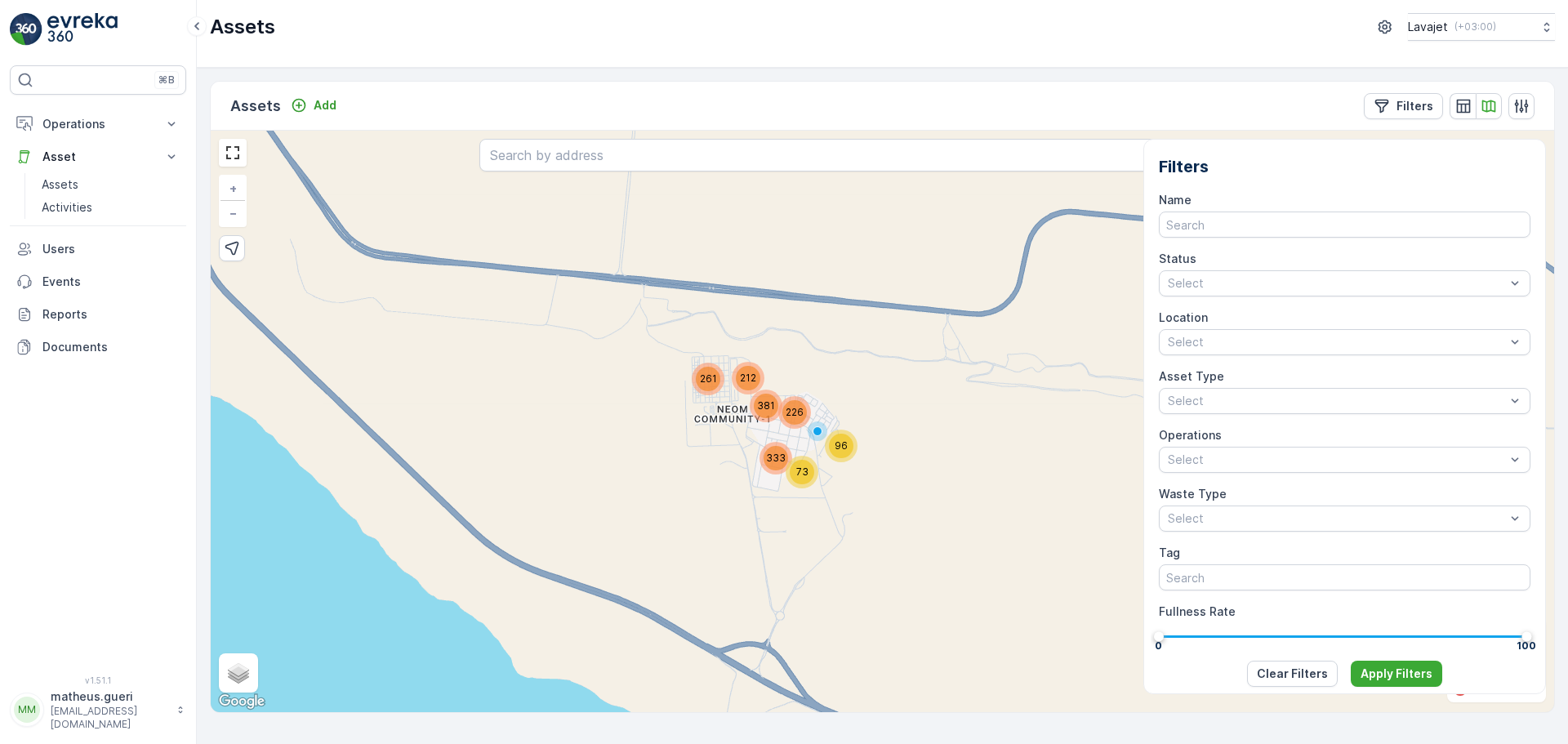
scroll to position [326, 0]
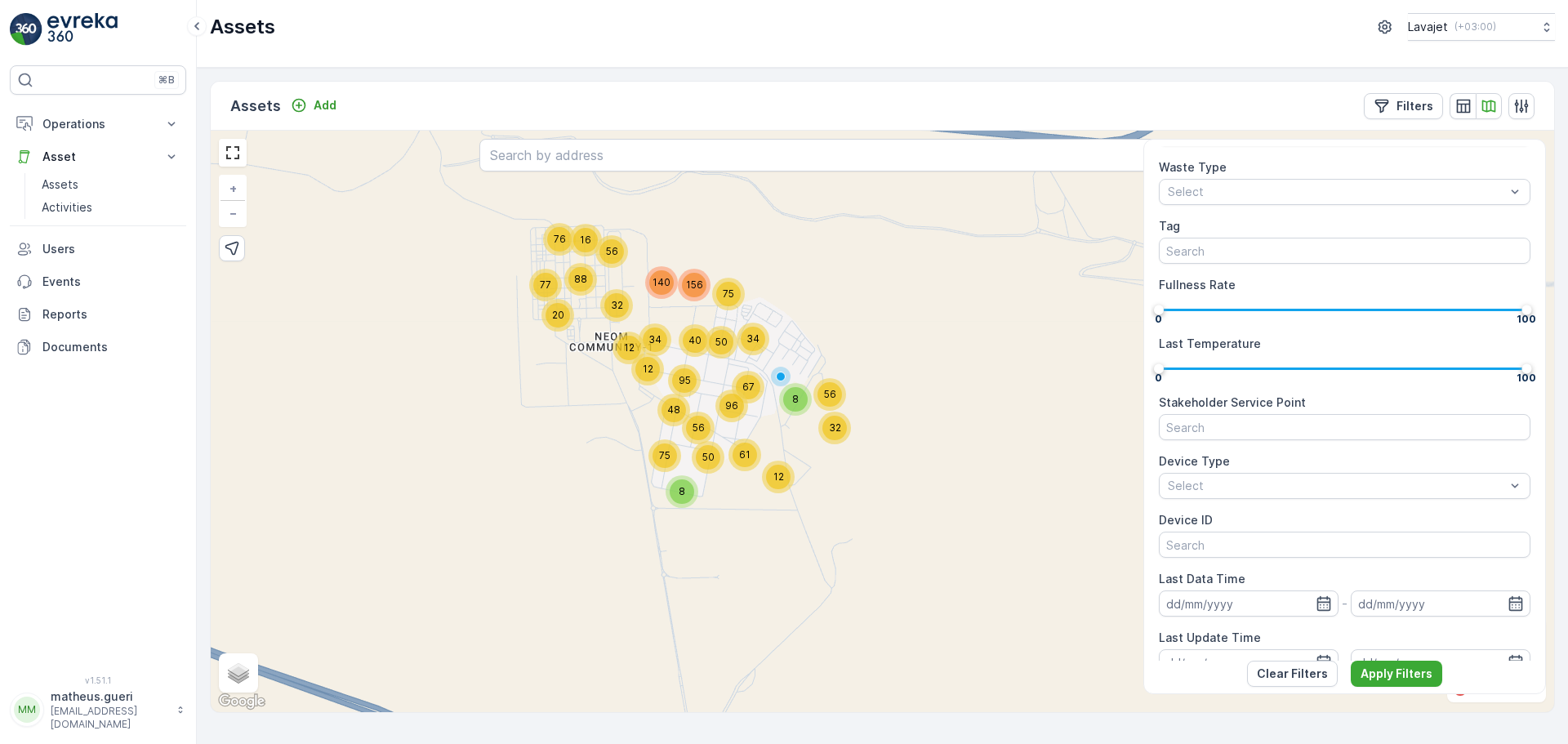
drag, startPoint x: 856, startPoint y: 318, endPoint x: 888, endPoint y: 371, distance: 61.9
click at [888, 370] on div "20 76 88 77 16 140 56 12 95 12 156 40 32 34 56 48 8 96 75 50 50 67 75 34 61 12 …" at bounding box center [882, 421] width 1344 height 582
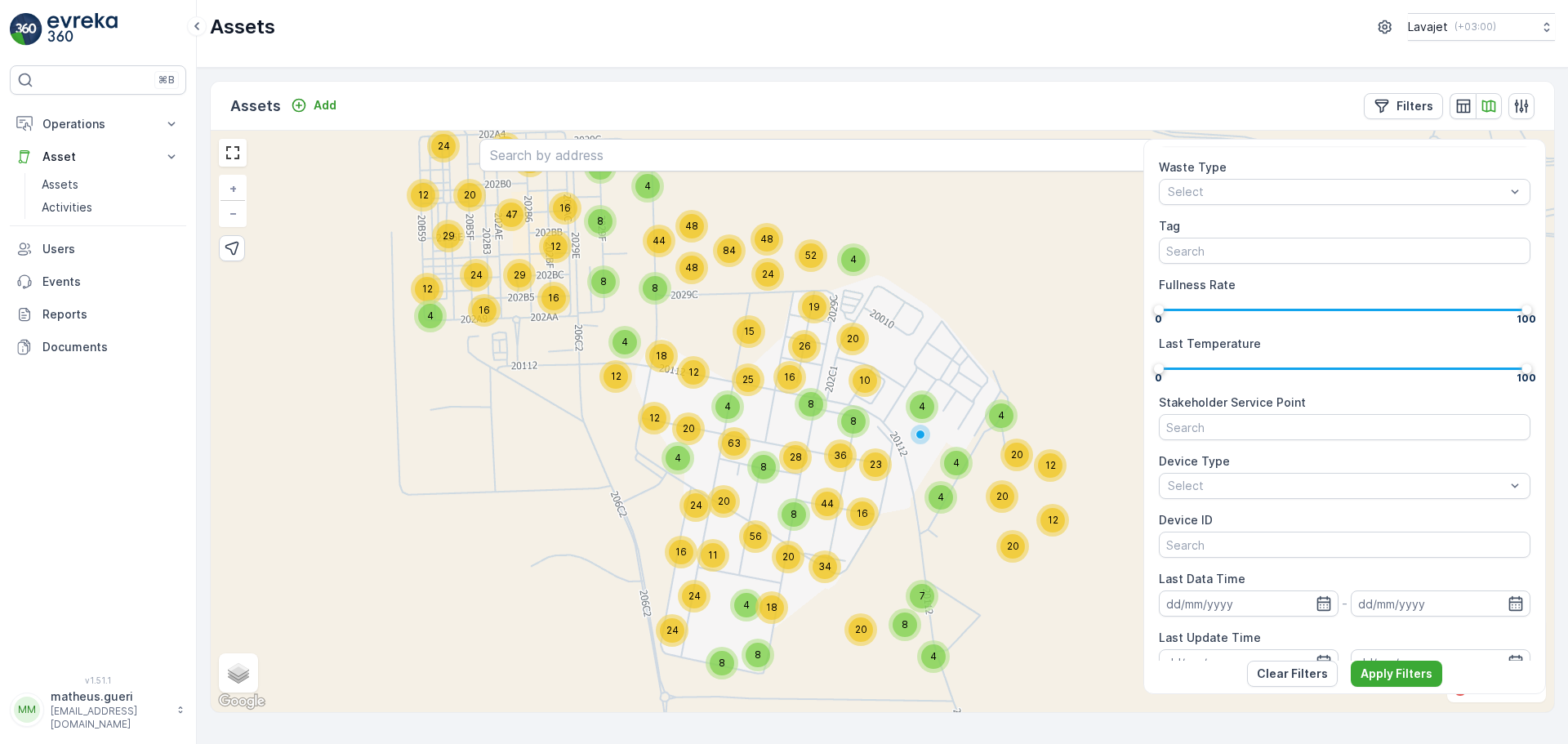
drag, startPoint x: 883, startPoint y: 387, endPoint x: 1063, endPoint y: 346, distance: 184.6
click at [1063, 346] on div "4 16 32 20 24 12 29 47 24 12 12 29 16 48 48 44 16 20 4 8 8 12 4 20 8 63 12 24 4…" at bounding box center [882, 421] width 1344 height 582
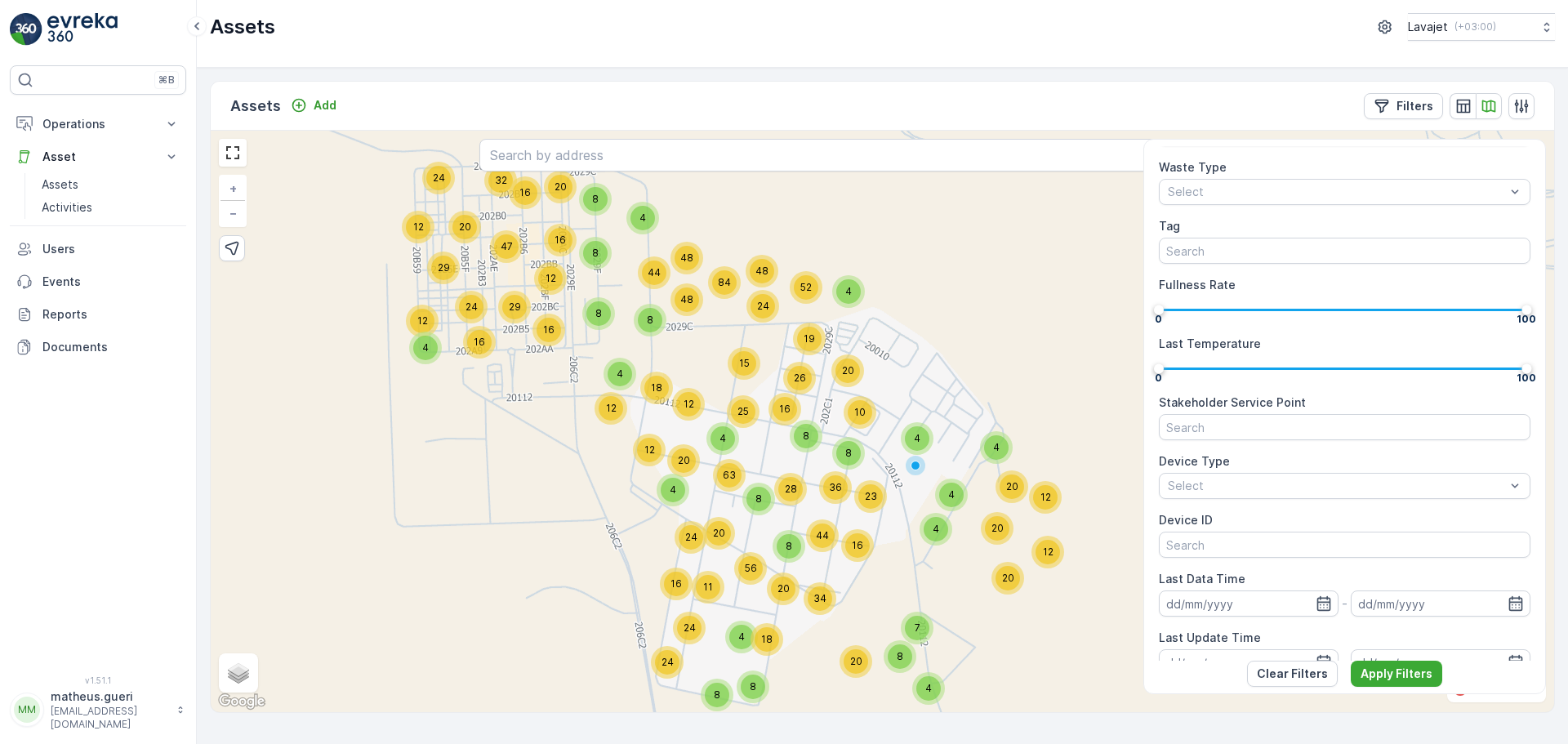
drag, startPoint x: 951, startPoint y: 267, endPoint x: 946, endPoint y: 299, distance: 32.4
click at [946, 299] on div "4 16 32 20 24 12 29 47 24 12 12 29 16 48 48 44 16 20 4 8 8 12 4 20 8 63 12 24 4…" at bounding box center [882, 421] width 1344 height 582
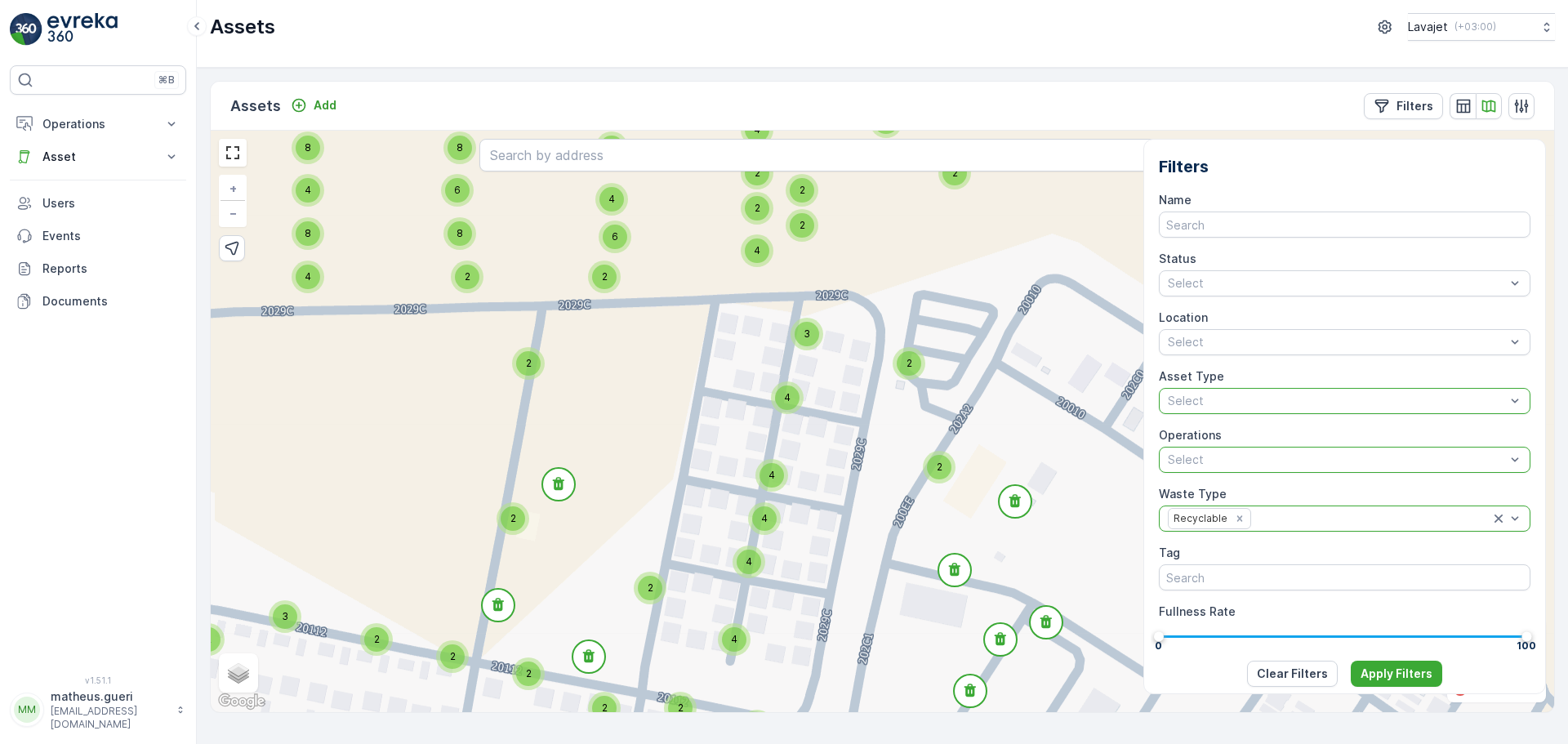
scroll to position [146, 0]
